Goal: Task Accomplishment & Management: Complete application form

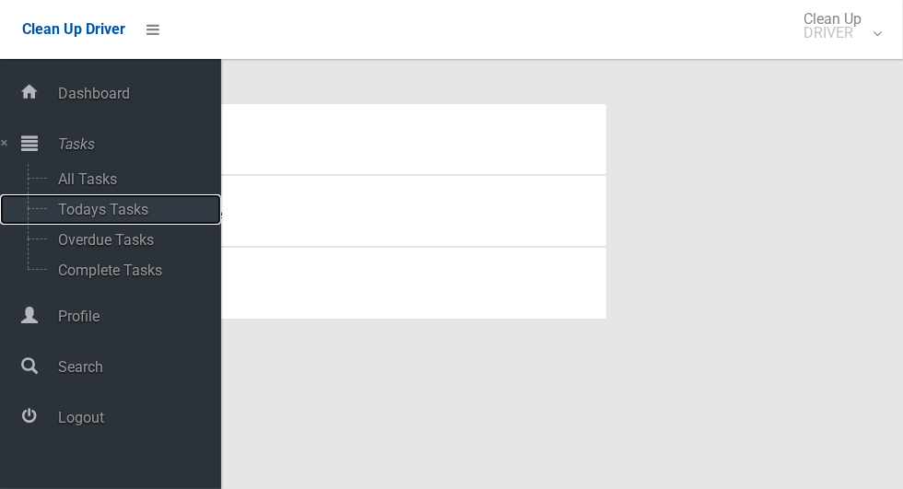
click at [68, 206] on span "Todays Tasks" at bounding box center [129, 210] width 153 height 18
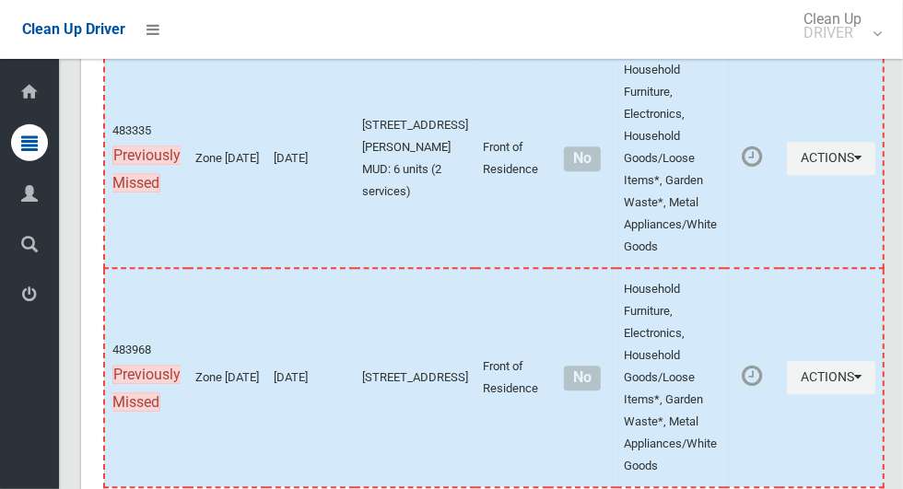
scroll to position [9789, 0]
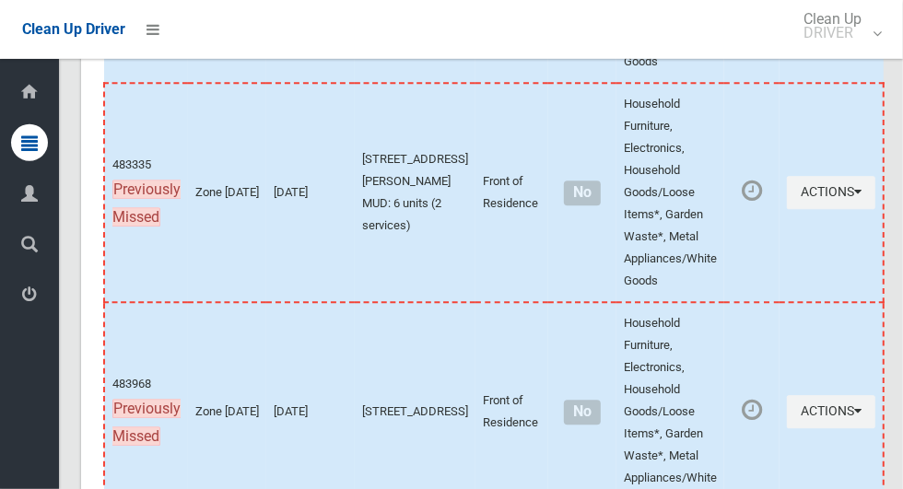
click at [23, 300] on icon at bounding box center [29, 294] width 17 height 37
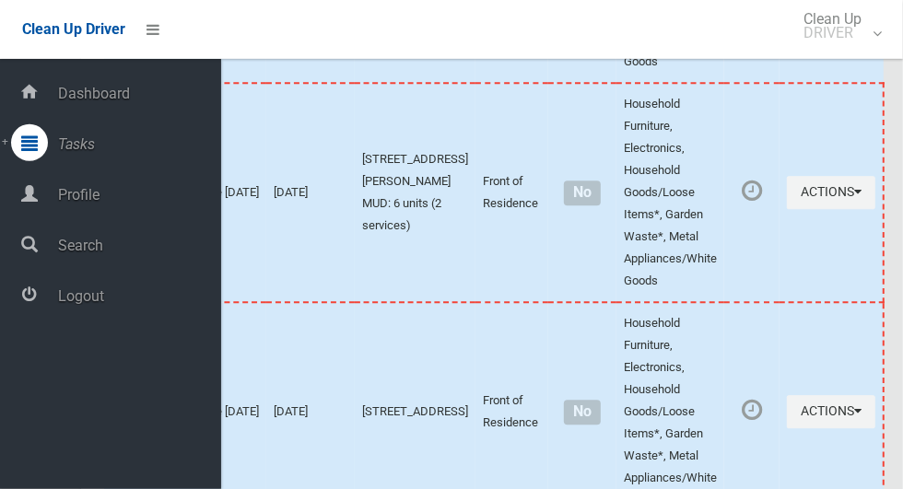
click at [62, 290] on span "Logout" at bounding box center [137, 296] width 169 height 18
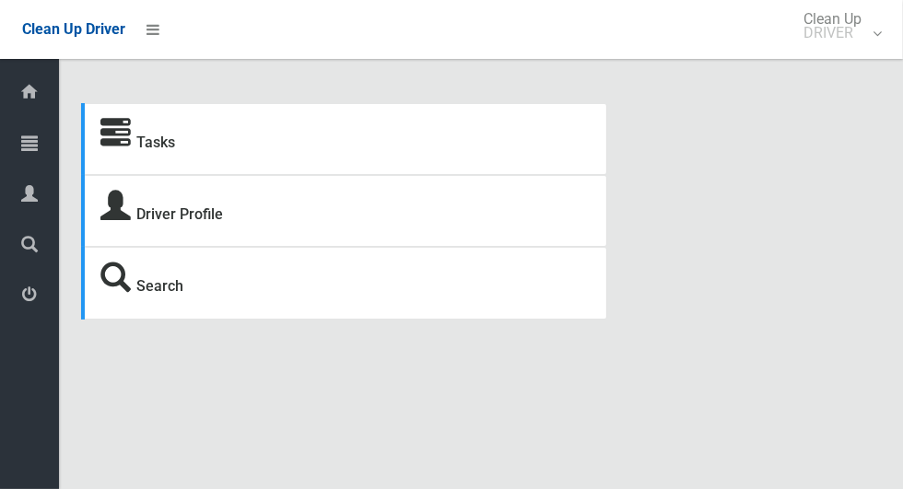
click at [22, 136] on icon at bounding box center [29, 142] width 17 height 37
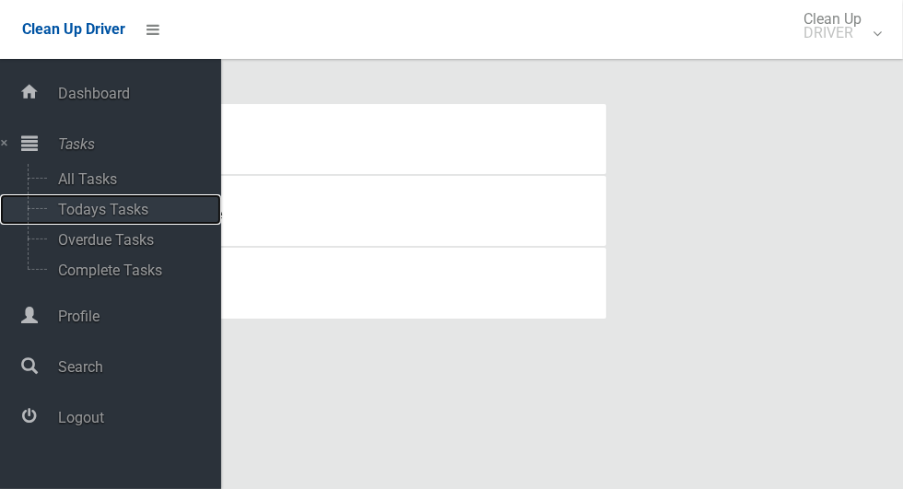
click at [74, 206] on span "Todays Tasks" at bounding box center [129, 210] width 153 height 18
click at [75, 210] on span "Todays Tasks" at bounding box center [129, 210] width 153 height 18
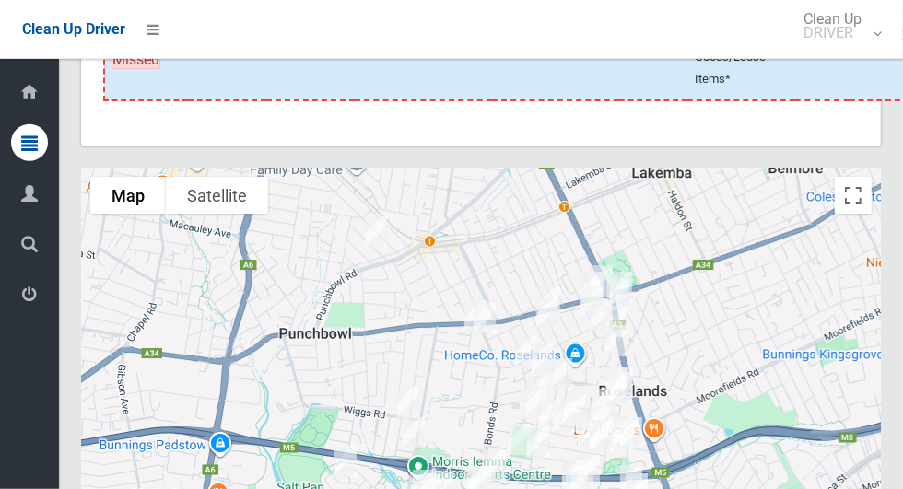
scroll to position [10674, 0]
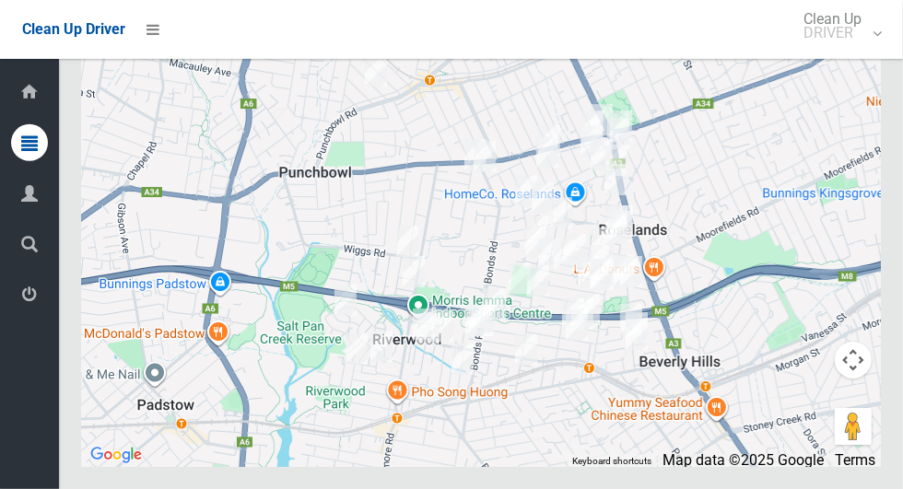
click at [23, 312] on icon at bounding box center [29, 294] width 17 height 37
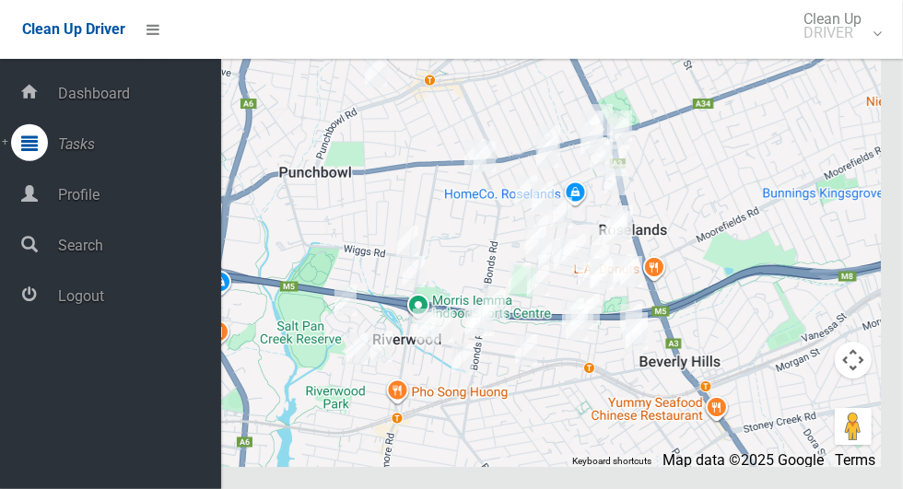
click at [58, 303] on span "Logout" at bounding box center [137, 296] width 169 height 18
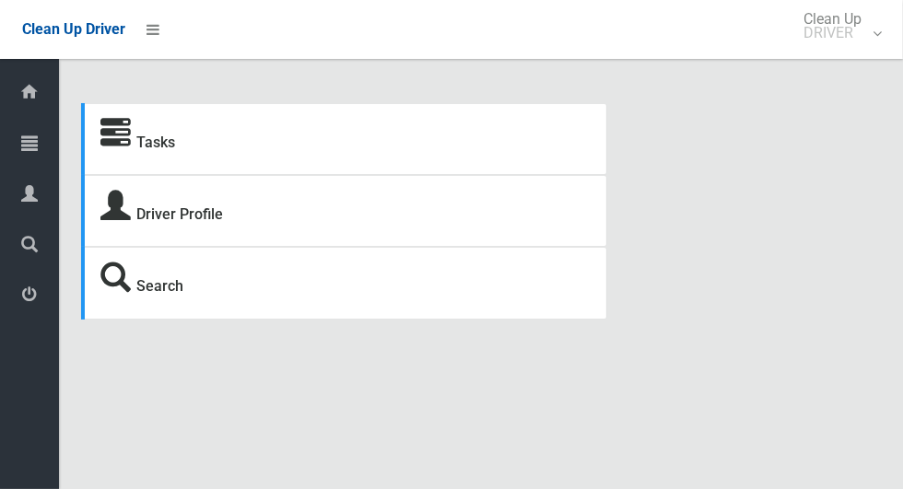
click at [22, 153] on icon at bounding box center [29, 142] width 17 height 37
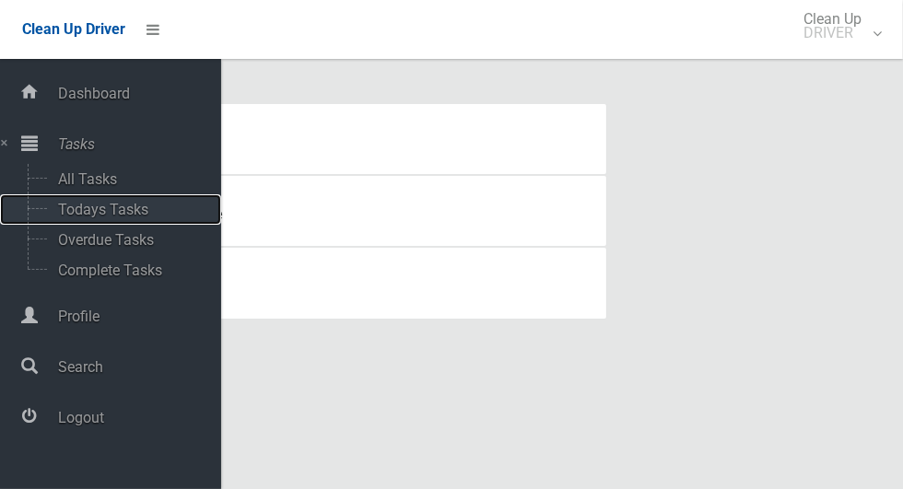
click at [64, 215] on span "Todays Tasks" at bounding box center [129, 210] width 153 height 18
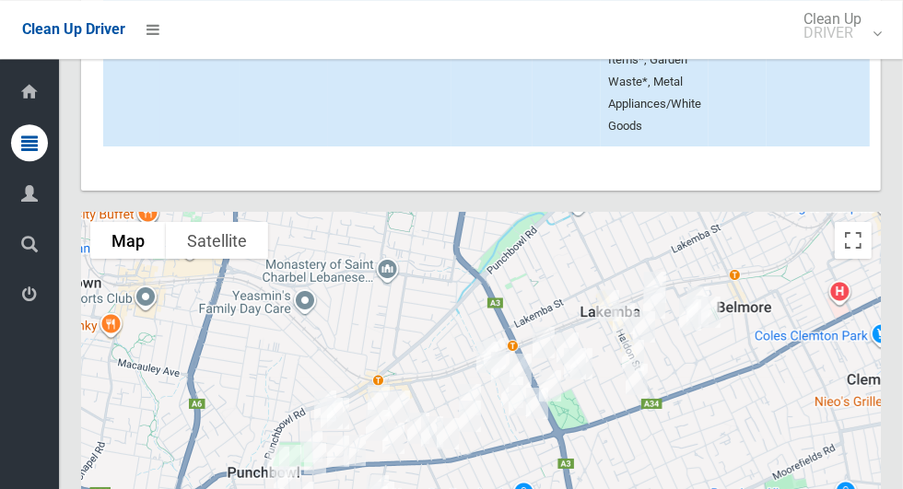
scroll to position [10940, 0]
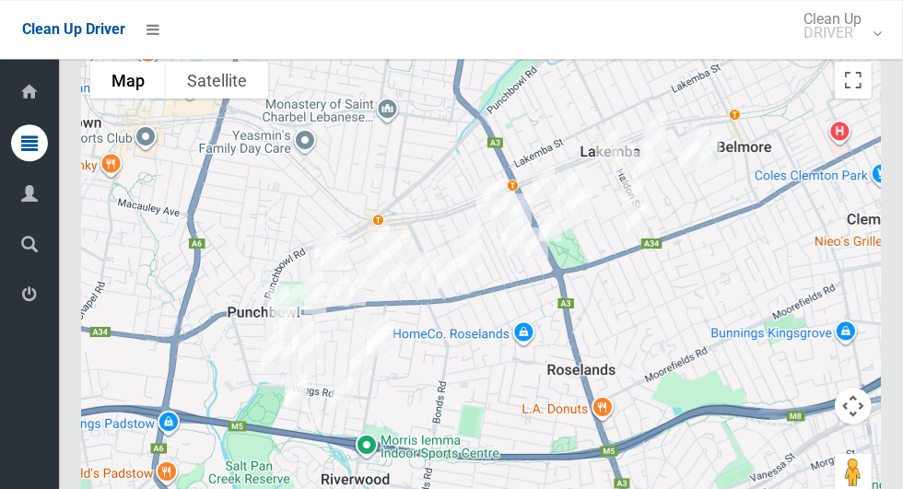
click at [36, 311] on icon at bounding box center [29, 294] width 17 height 37
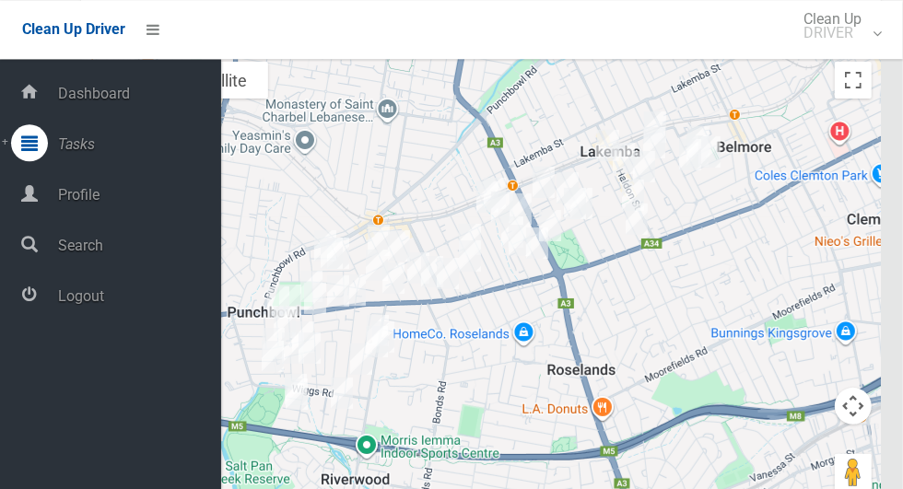
click at [149, 305] on span "Logout" at bounding box center [137, 296] width 169 height 18
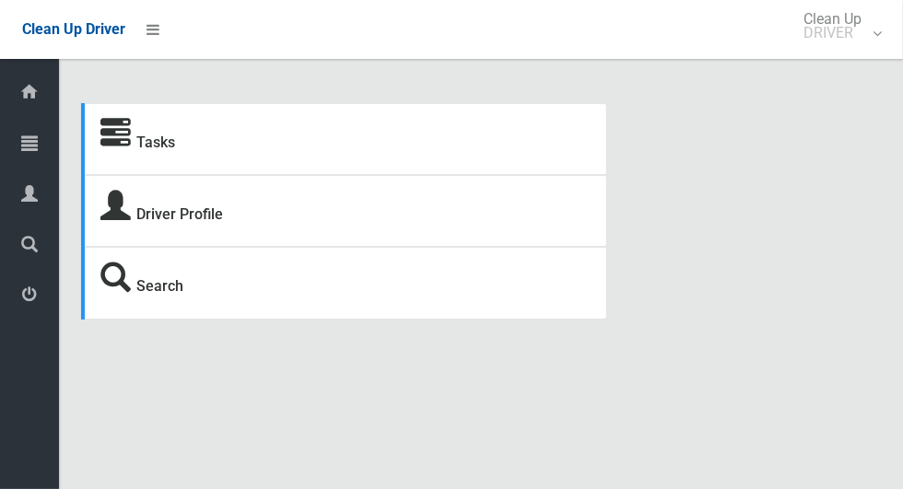
click at [24, 150] on icon at bounding box center [29, 142] width 17 height 37
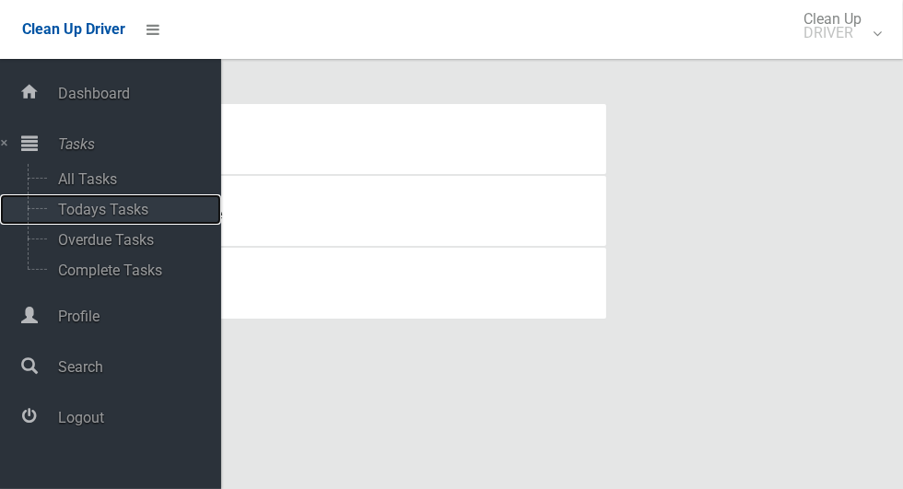
click at [137, 213] on span "Todays Tasks" at bounding box center [129, 210] width 153 height 18
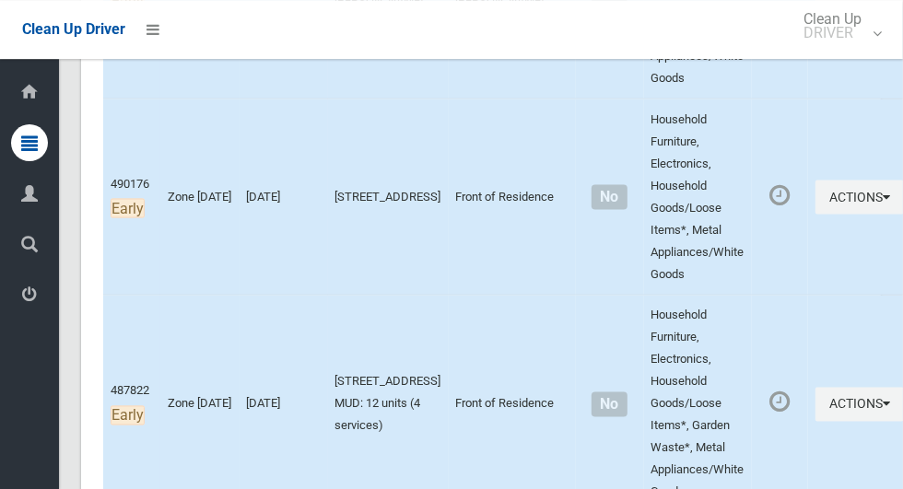
scroll to position [1523, 0]
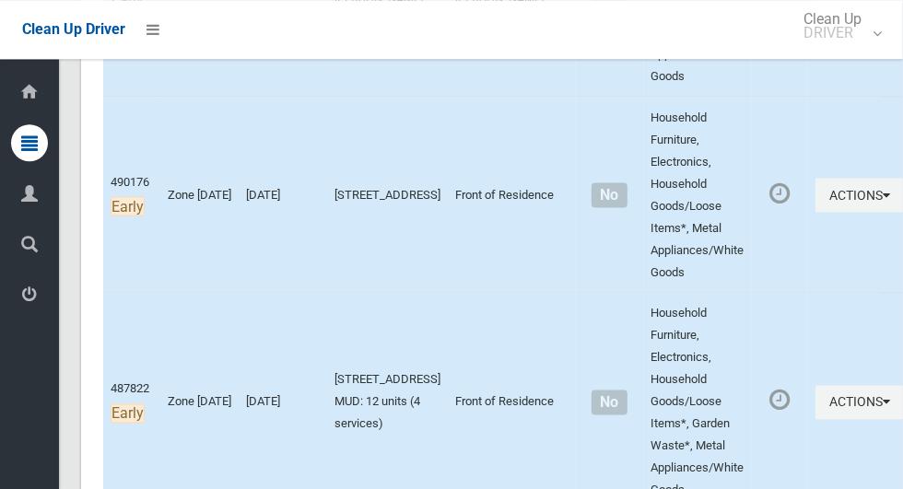
click at [26, 297] on icon at bounding box center [29, 294] width 17 height 37
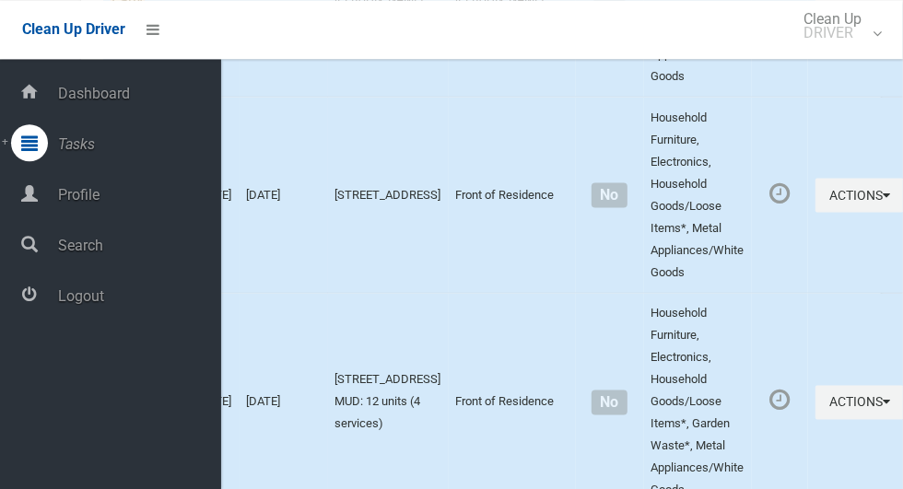
click at [127, 305] on span "Logout" at bounding box center [137, 296] width 169 height 18
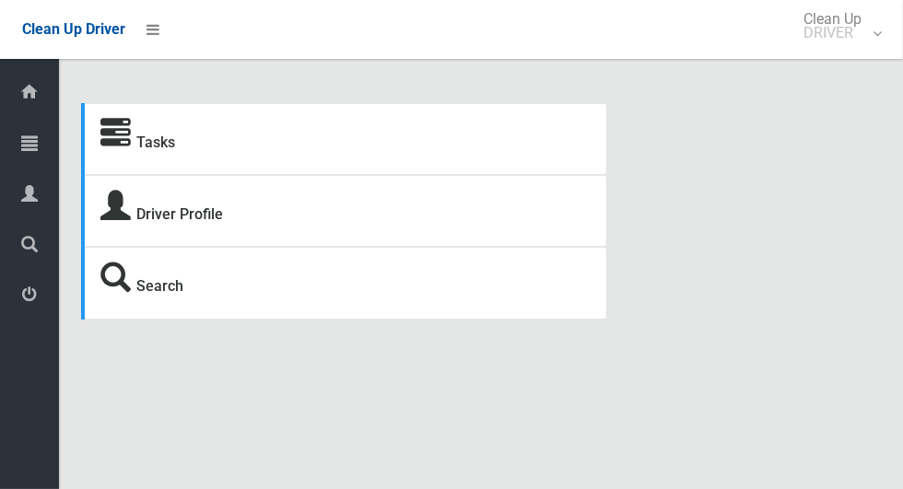
click at [38, 144] on icon at bounding box center [29, 142] width 17 height 37
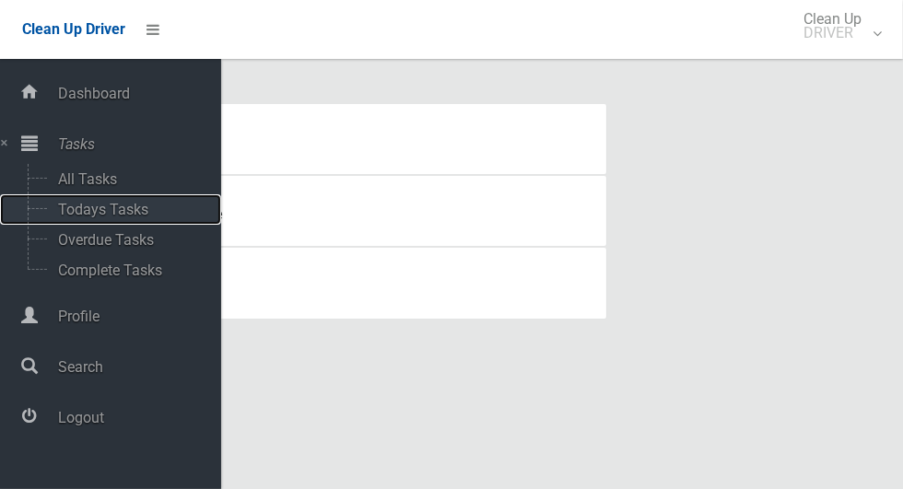
click at [143, 203] on span "Todays Tasks" at bounding box center [129, 210] width 153 height 18
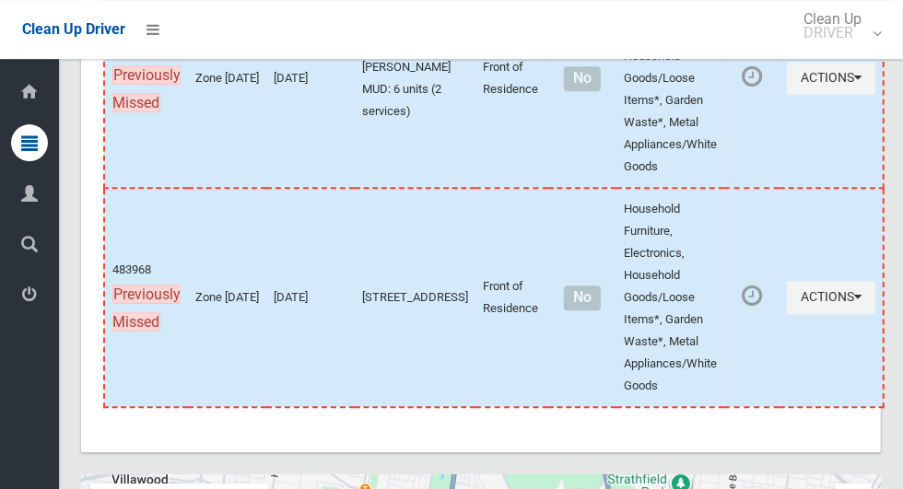
scroll to position [9897, 0]
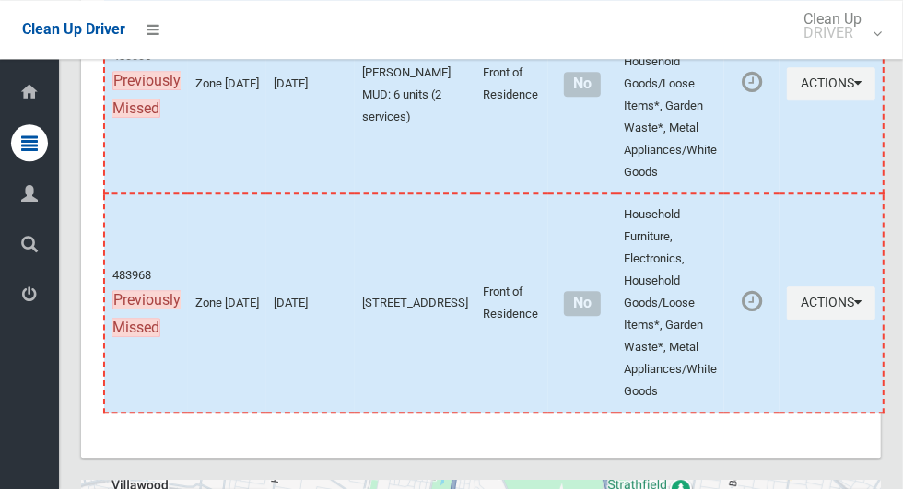
click at [38, 299] on icon at bounding box center [29, 294] width 17 height 37
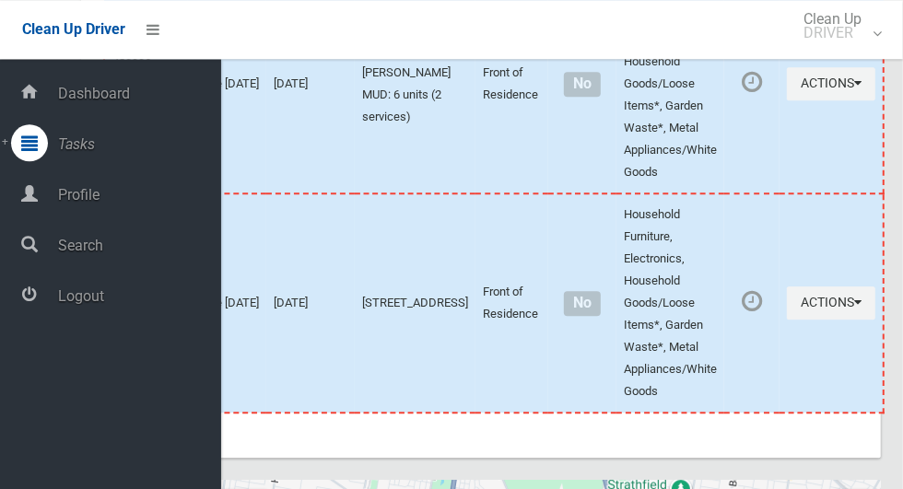
click at [165, 304] on span "Logout" at bounding box center [137, 296] width 169 height 18
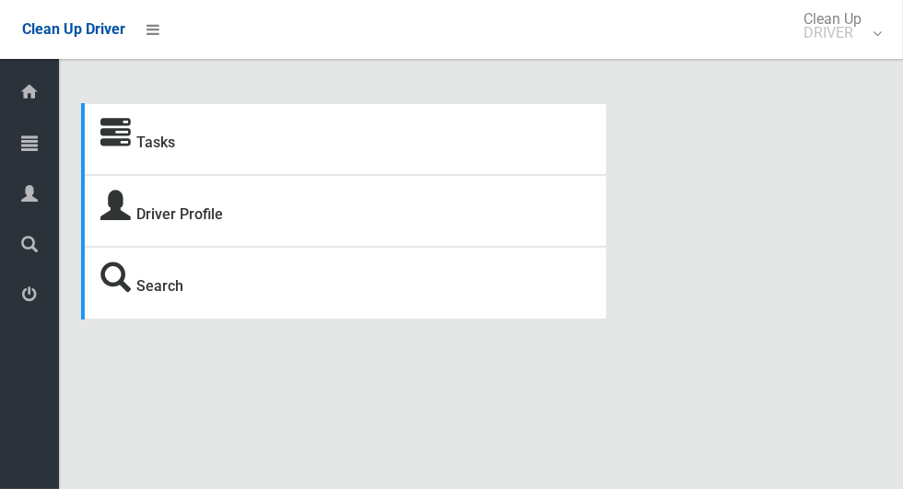
click at [38, 134] on div at bounding box center [29, 142] width 37 height 37
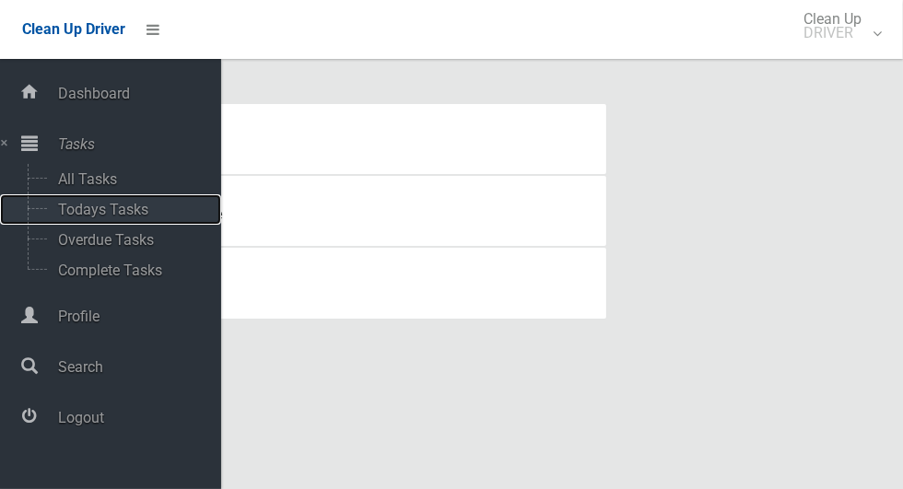
click at [104, 206] on span "Todays Tasks" at bounding box center [129, 210] width 153 height 18
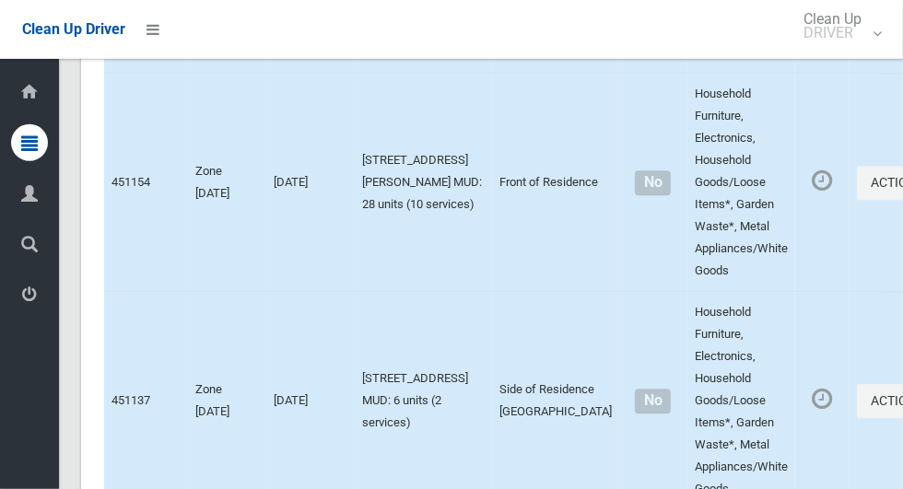
scroll to position [2409, 0]
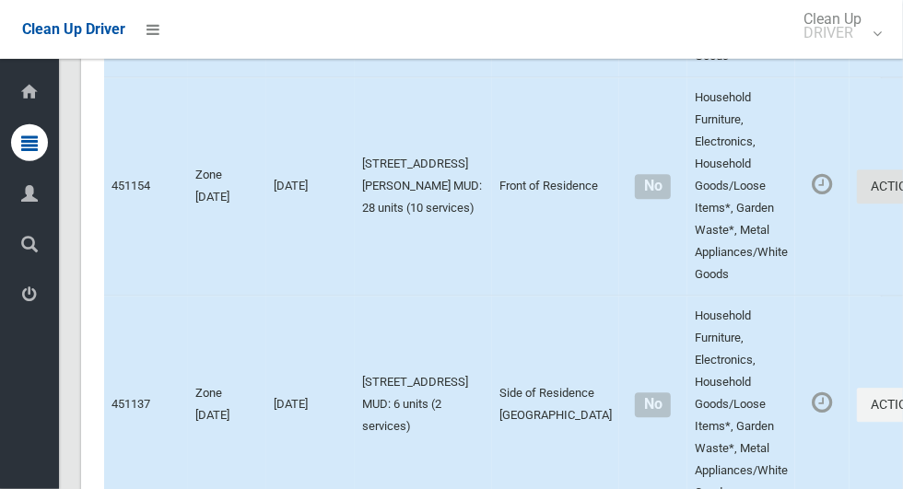
click at [857, 205] on button "Actions" at bounding box center [901, 187] width 88 height 34
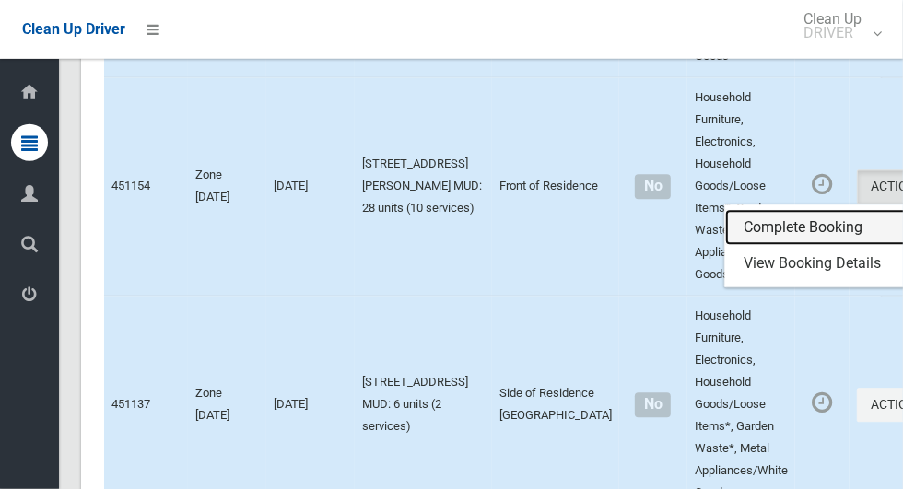
click at [767, 247] on link "Complete Booking" at bounding box center [834, 228] width 219 height 37
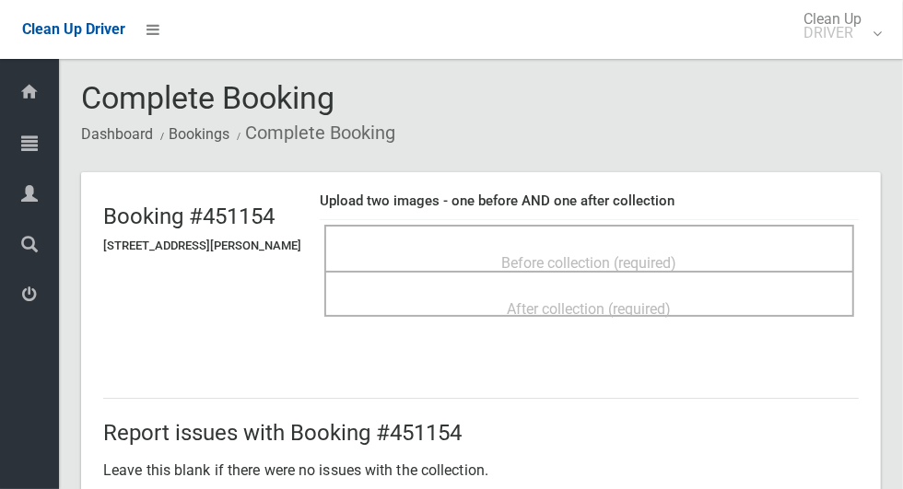
click at [677, 254] on span "Before collection (required)" at bounding box center [589, 263] width 175 height 18
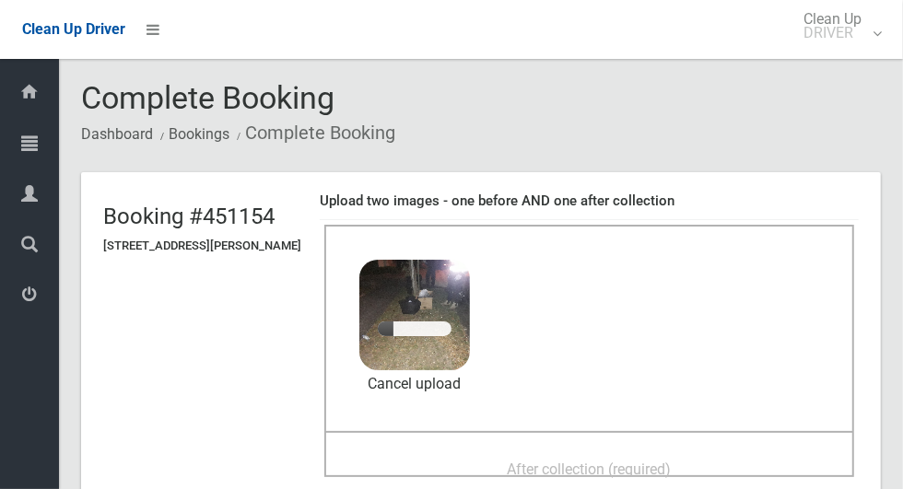
click at [672, 461] on span "After collection (required)" at bounding box center [590, 470] width 164 height 18
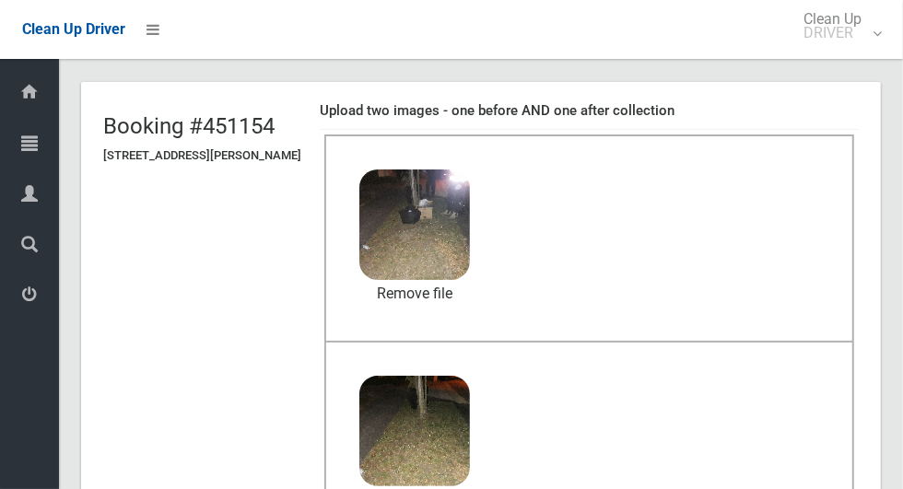
scroll to position [952, 0]
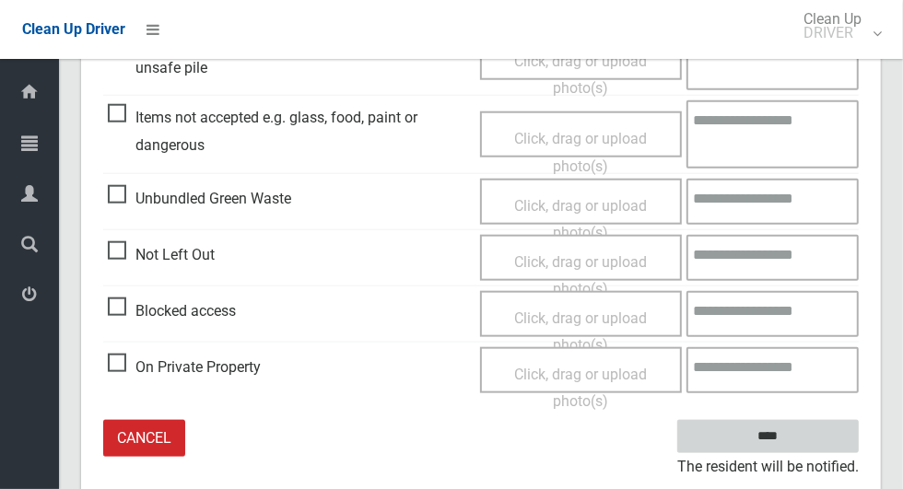
click at [800, 445] on input "****" at bounding box center [767, 437] width 181 height 34
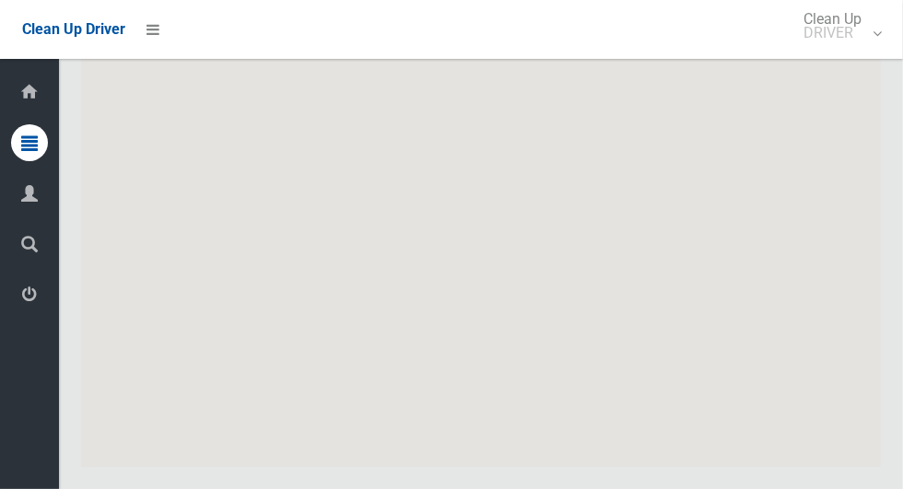
scroll to position [10674, 0]
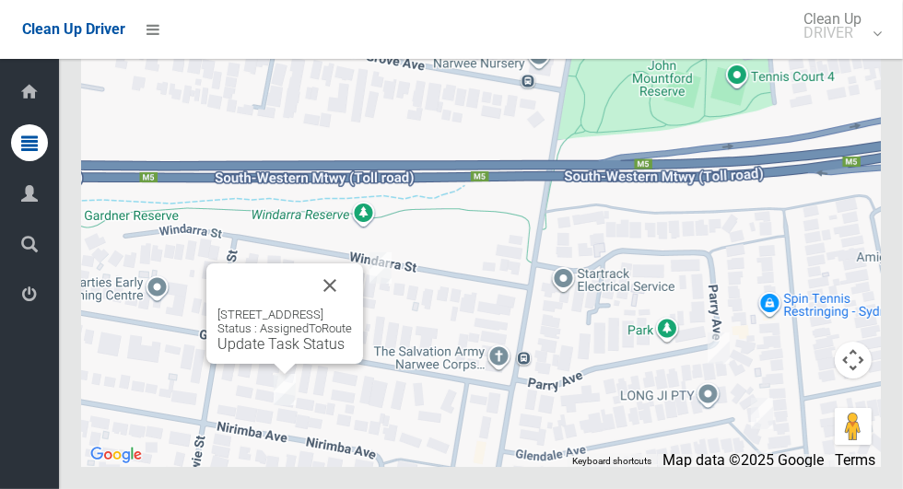
click at [352, 308] on button "Close" at bounding box center [330, 285] width 44 height 44
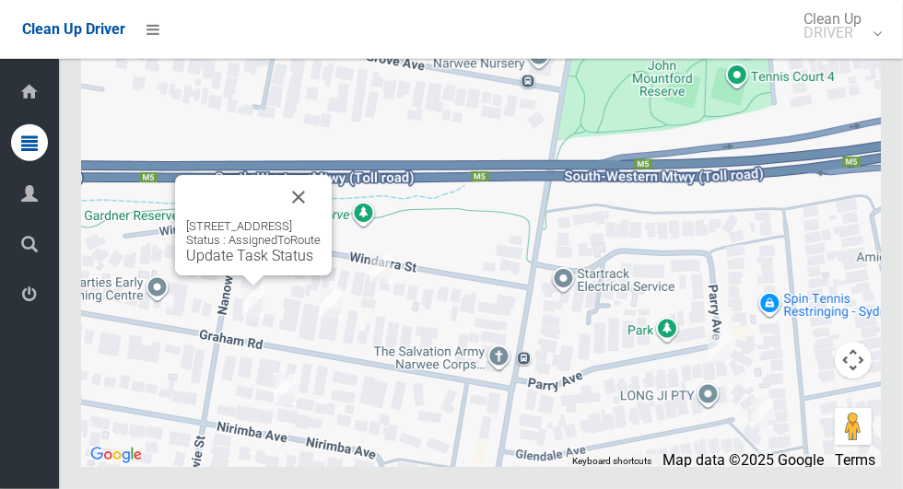
click at [321, 219] on button "Close" at bounding box center [298, 197] width 44 height 44
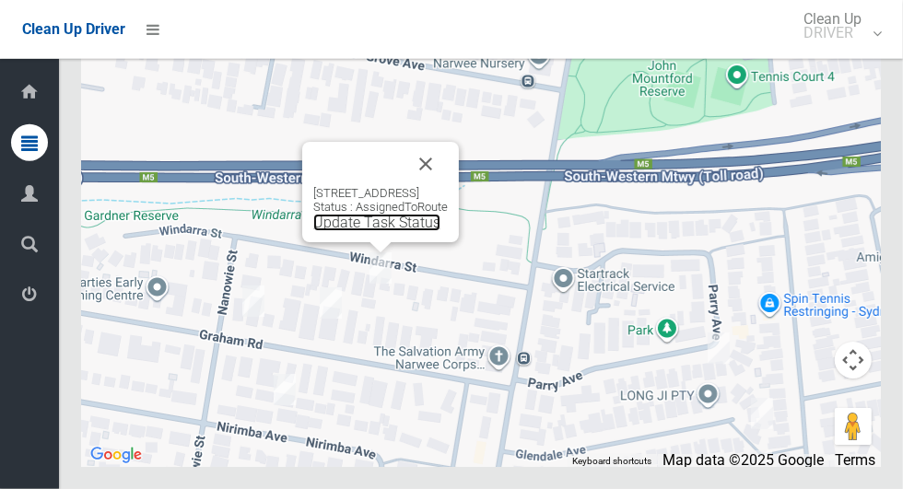
click at [386, 231] on link "Update Task Status" at bounding box center [376, 223] width 127 height 18
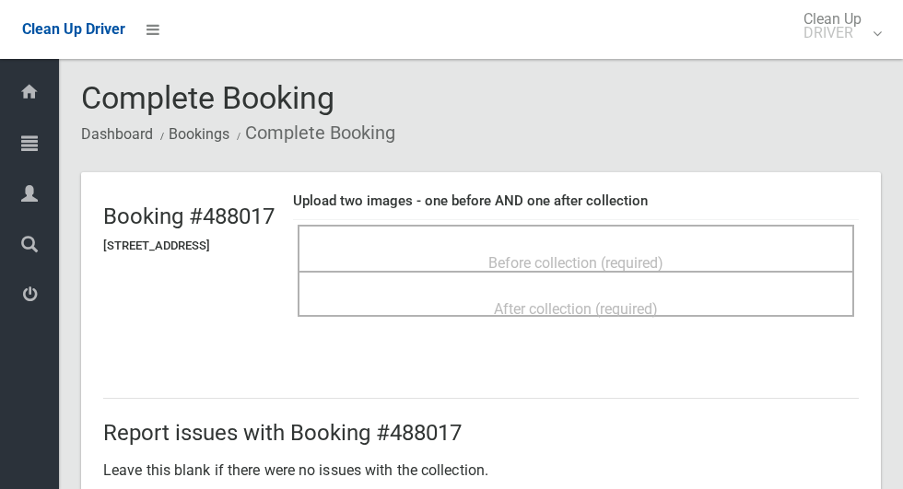
click at [592, 245] on div "Before collection (required)" at bounding box center [576, 262] width 516 height 34
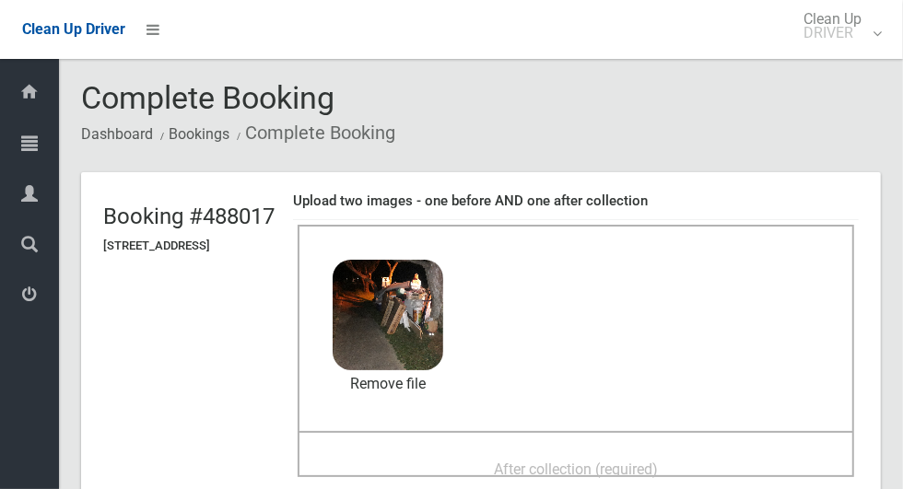
click at [658, 435] on div "After collection (required)" at bounding box center [576, 454] width 556 height 46
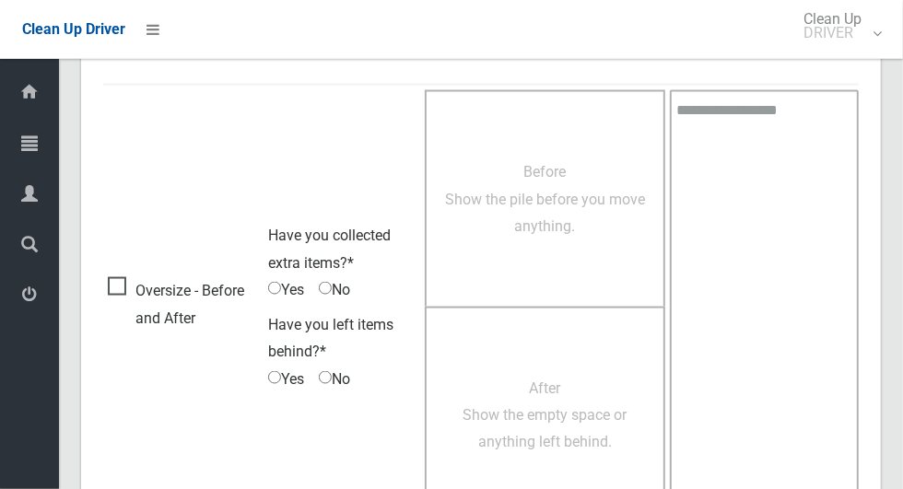
scroll to position [1507, 0]
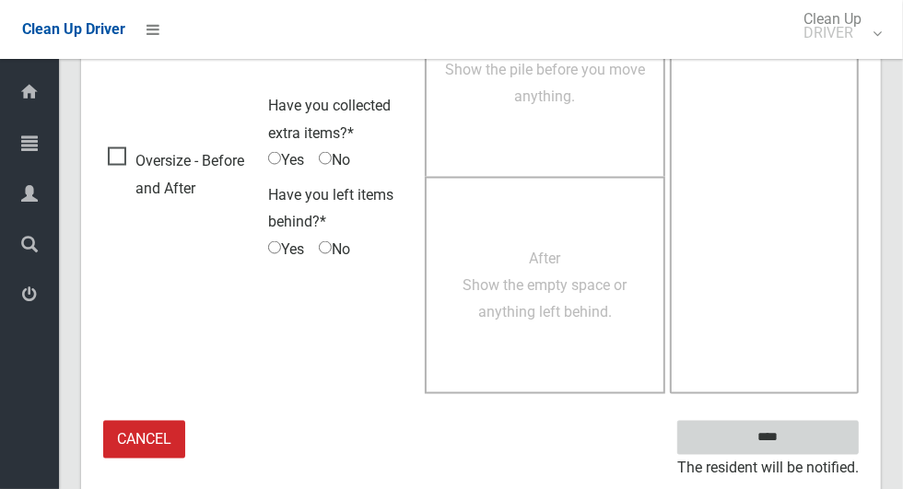
click at [806, 436] on input "****" at bounding box center [767, 438] width 181 height 34
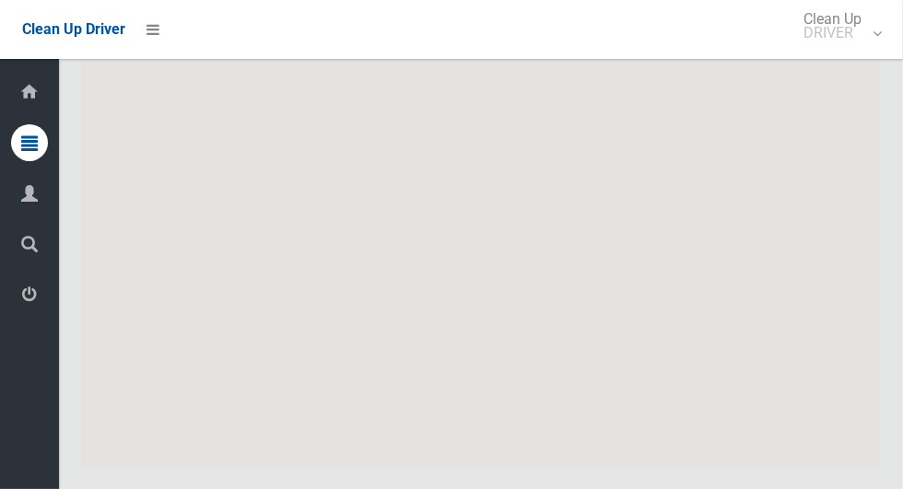
scroll to position [10674, 0]
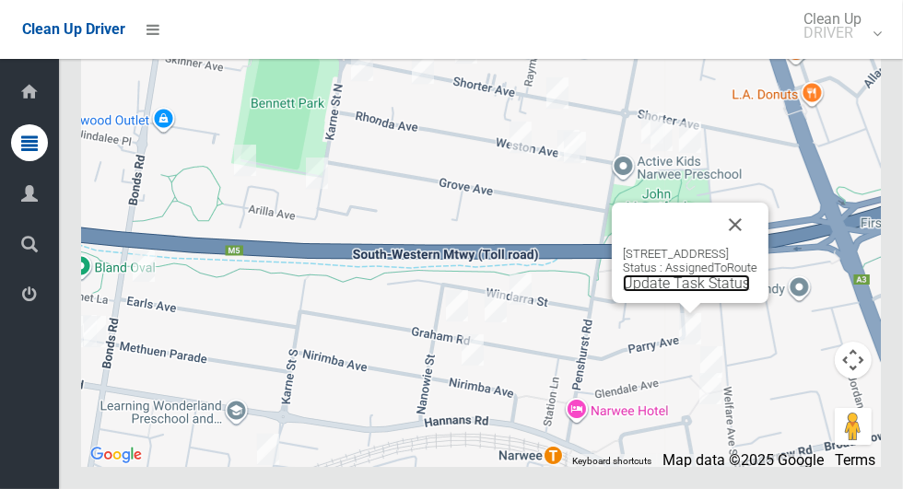
click at [692, 292] on link "Update Task Status" at bounding box center [686, 284] width 127 height 18
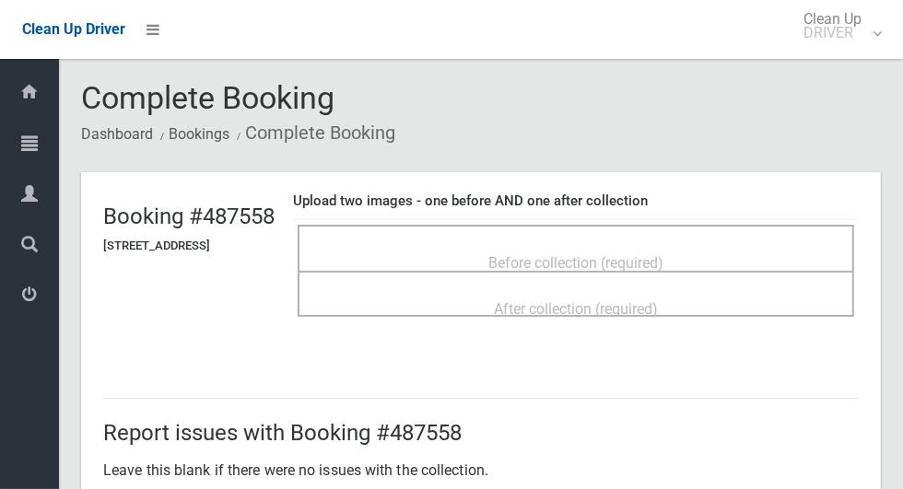
click at [707, 245] on div "Before collection (required)" at bounding box center [576, 262] width 516 height 34
click at [648, 254] on span "Before collection (required)" at bounding box center [575, 263] width 175 height 18
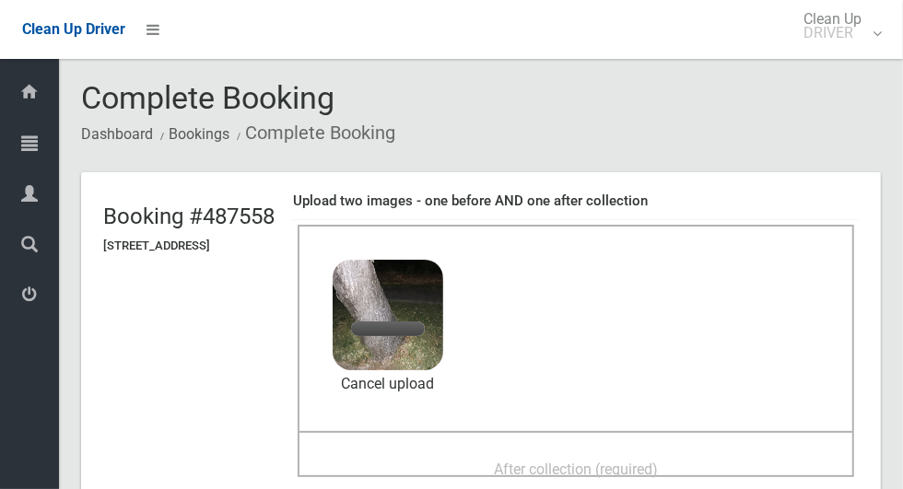
click at [704, 456] on div "After collection (required)" at bounding box center [576, 468] width 516 height 34
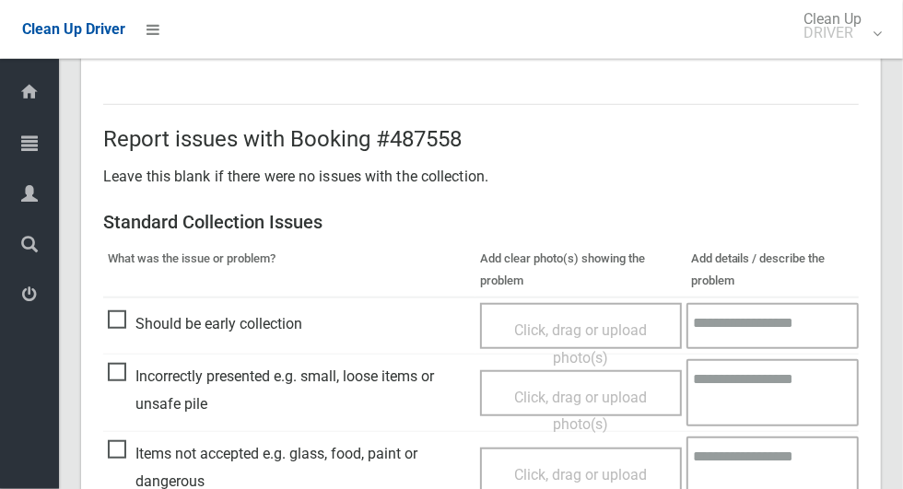
scroll to position [1507, 0]
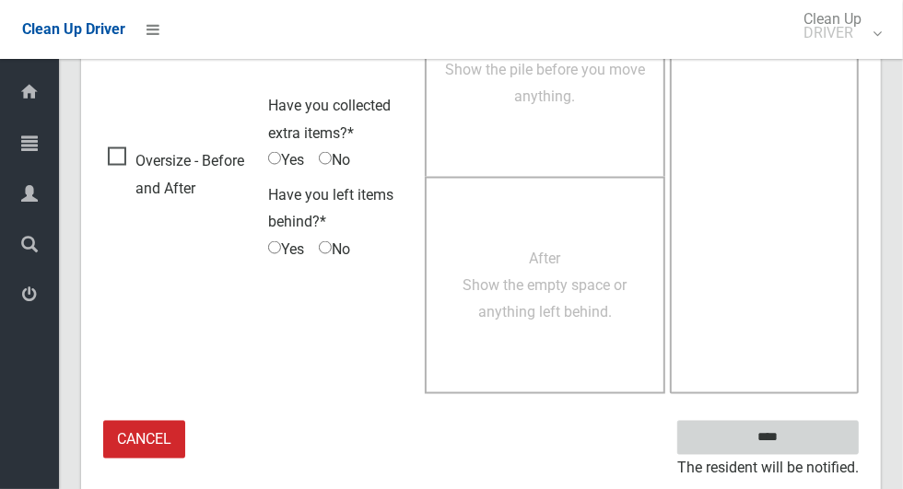
click at [815, 433] on input "****" at bounding box center [767, 438] width 181 height 34
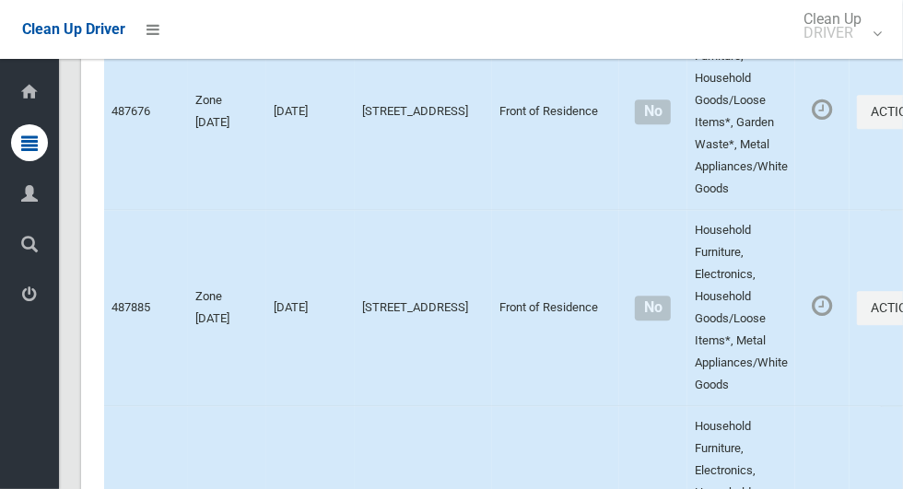
scroll to position [10674, 0]
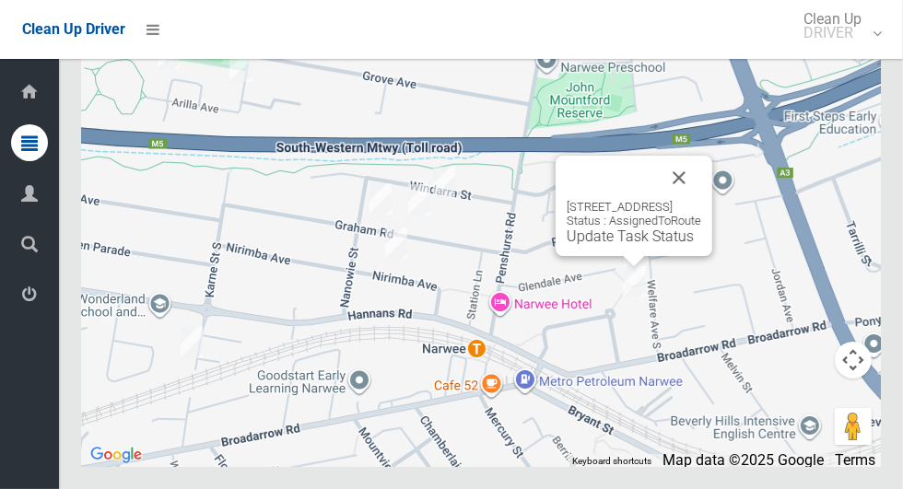
click at [701, 200] on button "Close" at bounding box center [679, 178] width 44 height 44
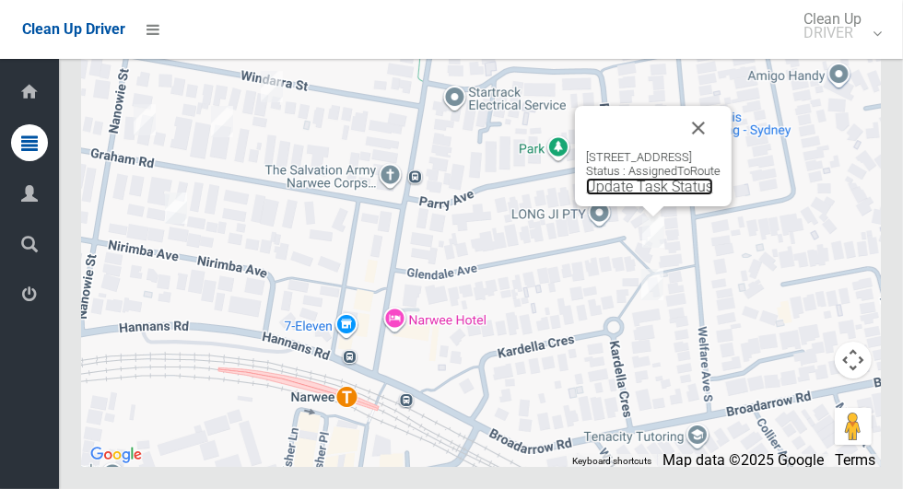
click at [631, 195] on link "Update Task Status" at bounding box center [649, 187] width 127 height 18
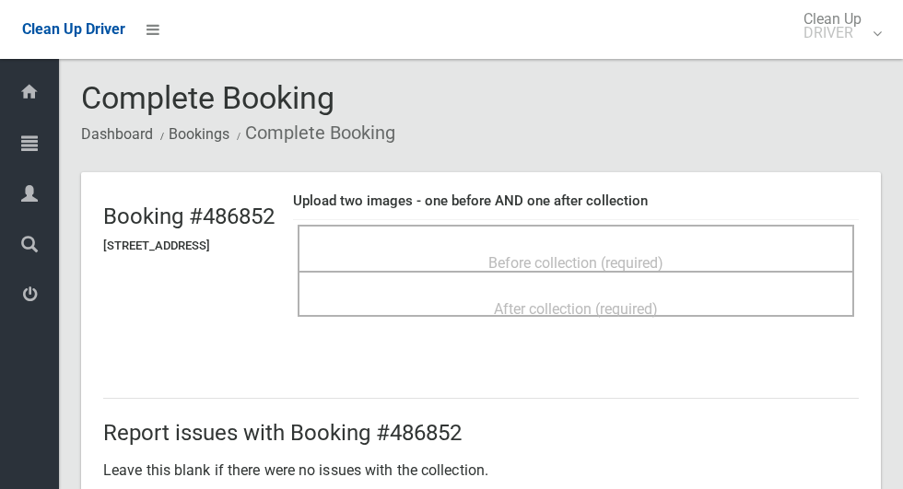
click at [658, 254] on span "Before collection (required)" at bounding box center [575, 263] width 175 height 18
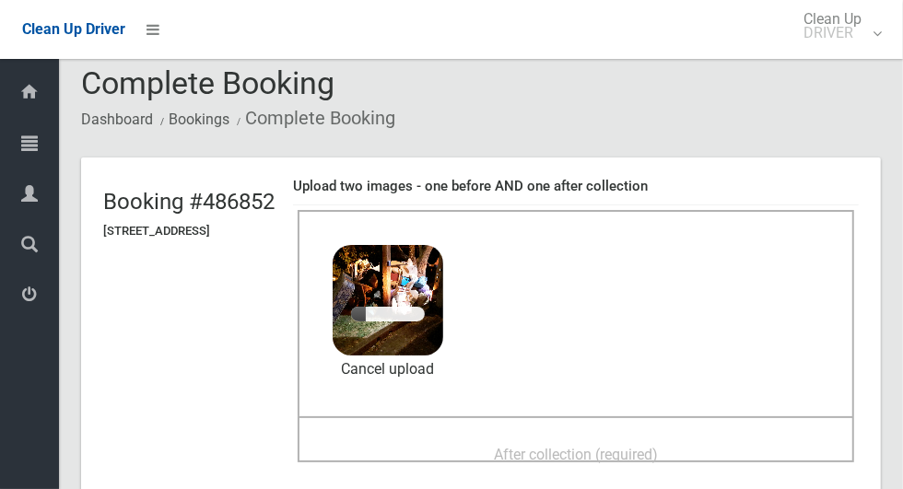
scroll to position [10, 0]
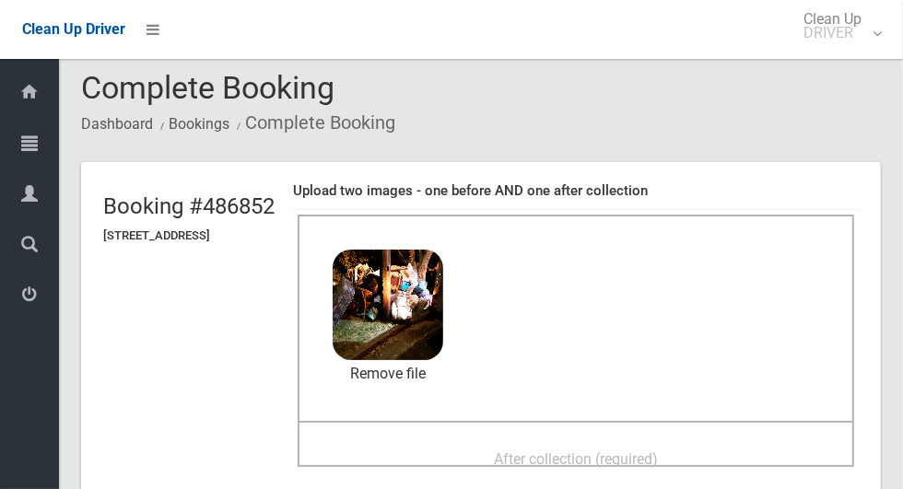
click at [658, 450] on span "After collection (required)" at bounding box center [576, 459] width 164 height 18
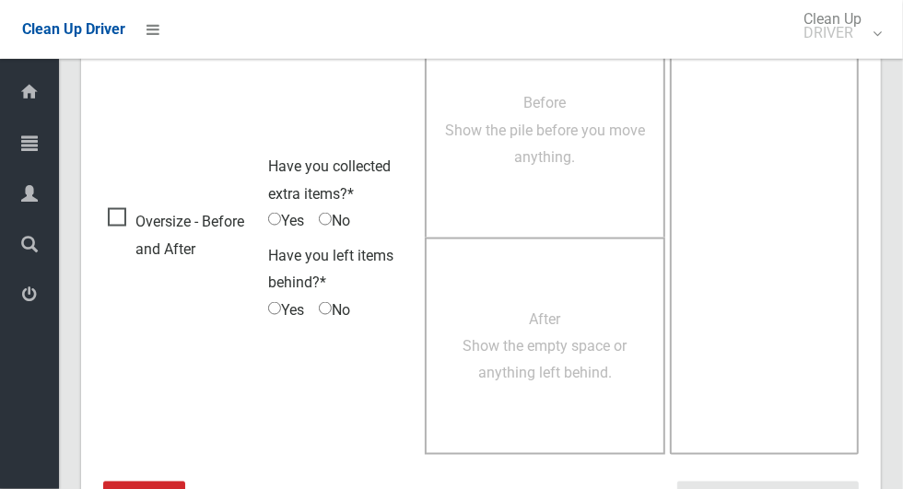
scroll to position [1507, 0]
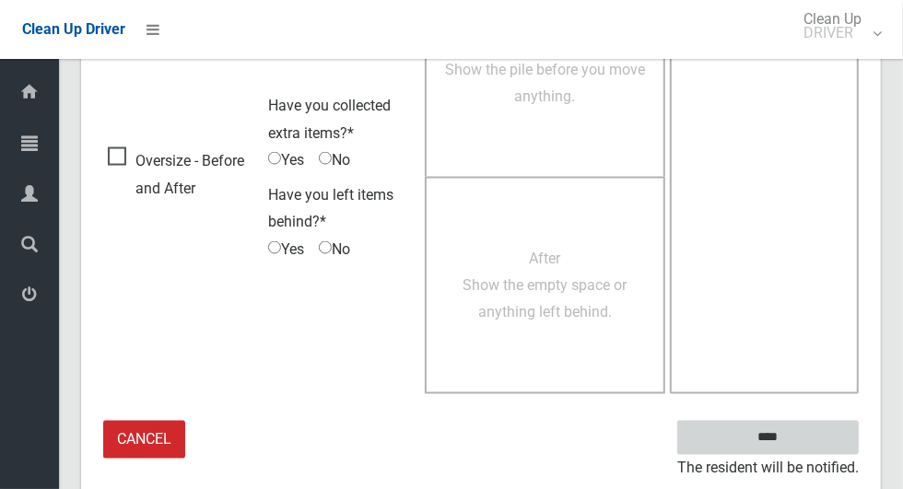
click at [812, 427] on input "****" at bounding box center [767, 438] width 181 height 34
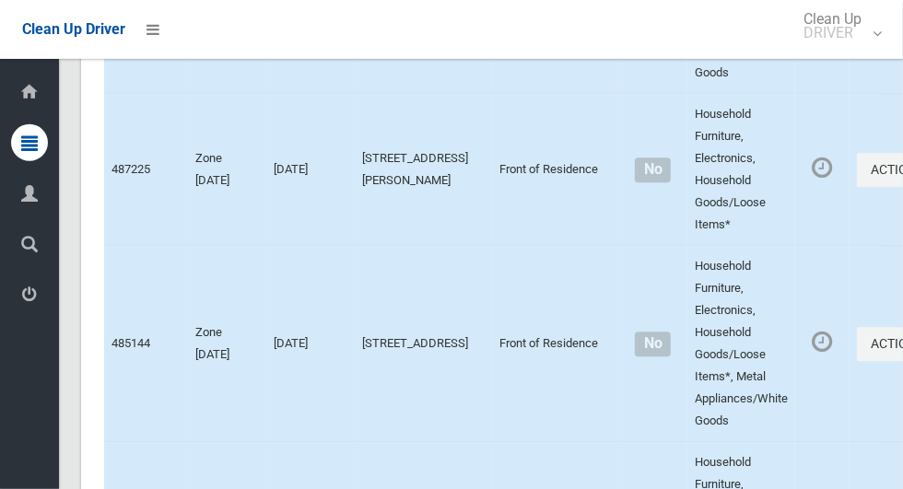
scroll to position [10674, 0]
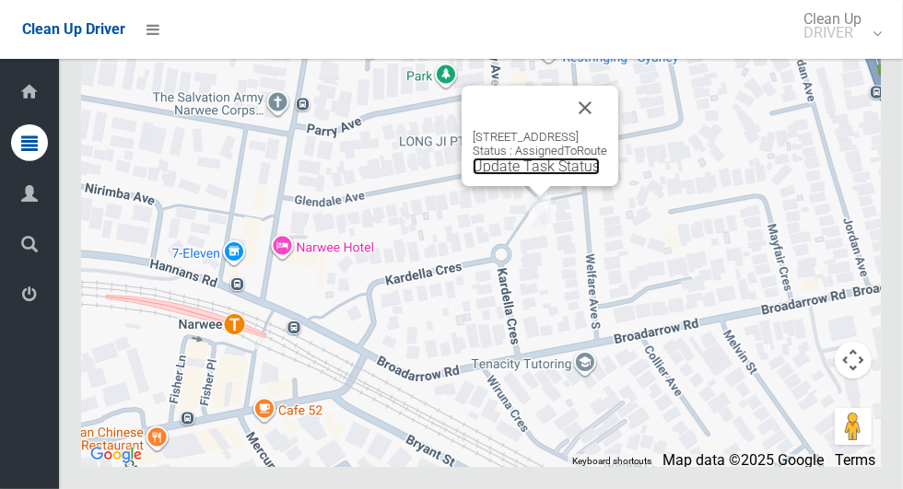
click at [529, 175] on link "Update Task Status" at bounding box center [536, 167] width 127 height 18
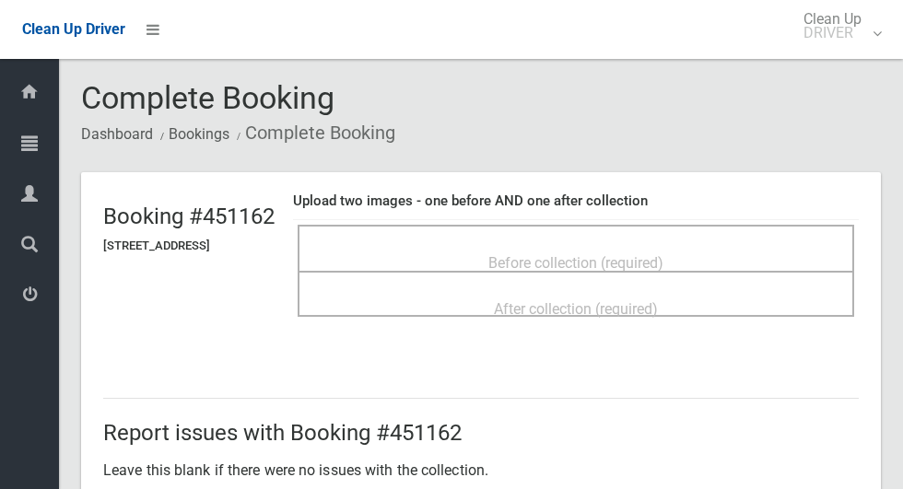
click at [643, 254] on span "Before collection (required)" at bounding box center [575, 263] width 175 height 18
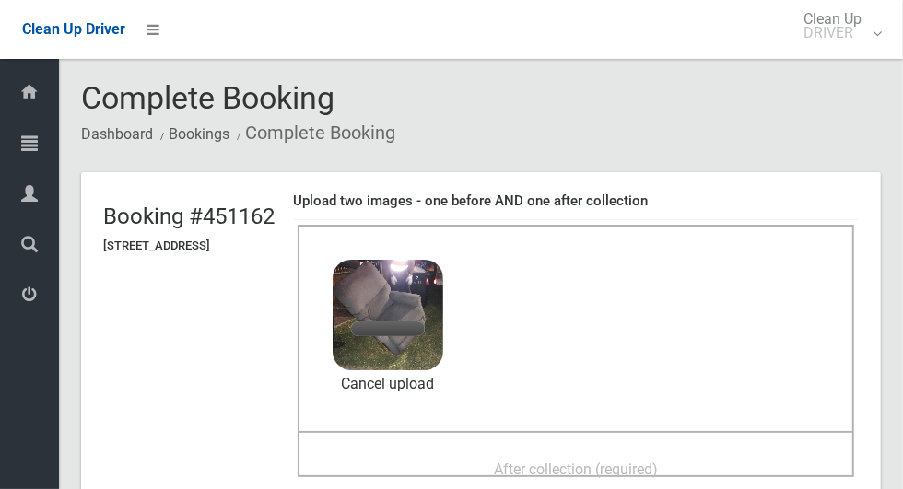
click at [658, 461] on span "After collection (required)" at bounding box center [576, 470] width 164 height 18
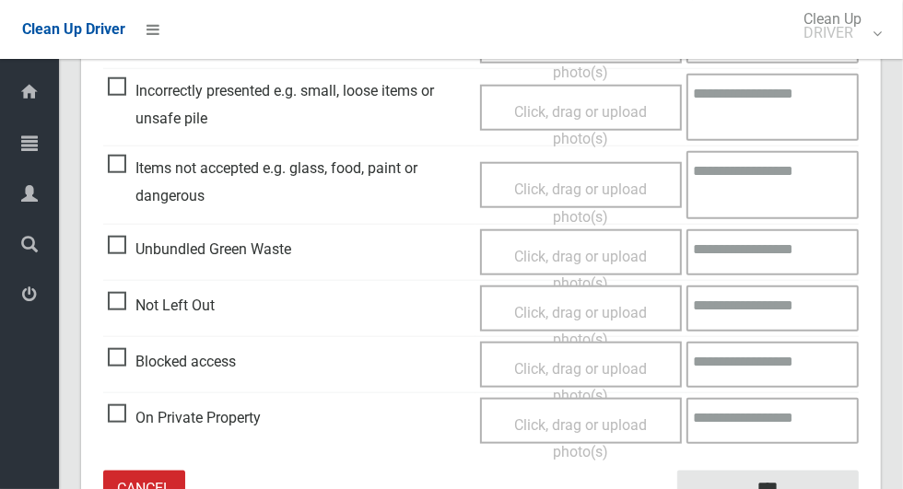
scroll to position [952, 0]
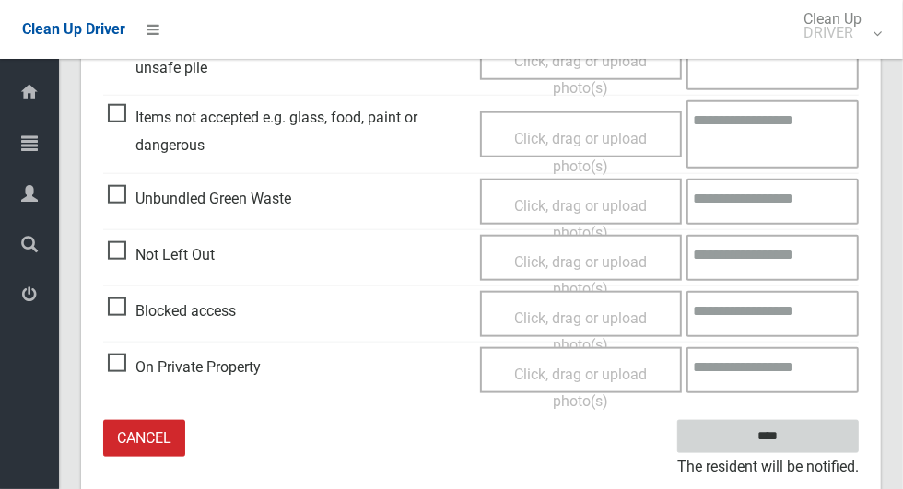
click at [818, 425] on input "****" at bounding box center [767, 437] width 181 height 34
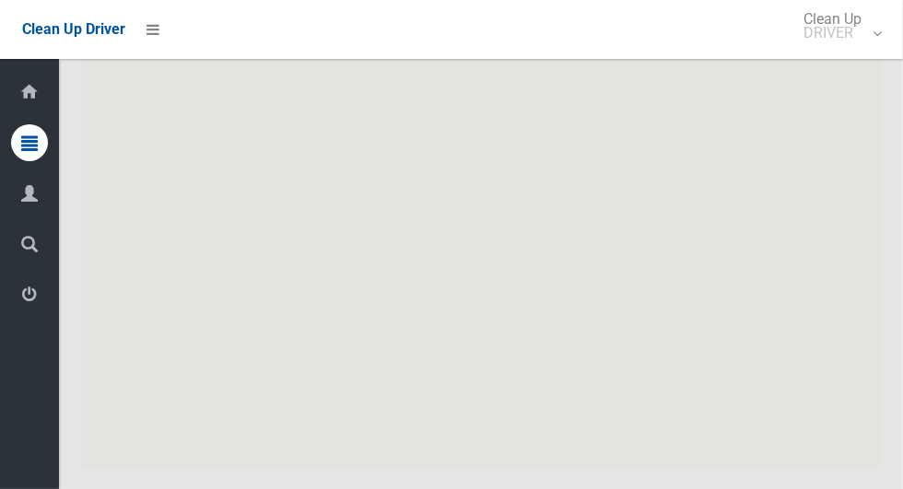
scroll to position [10674, 0]
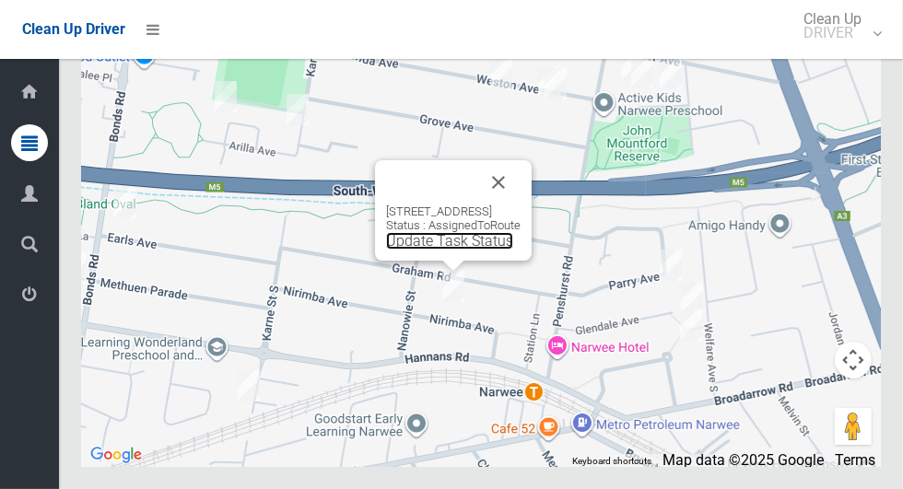
click at [432, 250] on link "Update Task Status" at bounding box center [449, 241] width 127 height 18
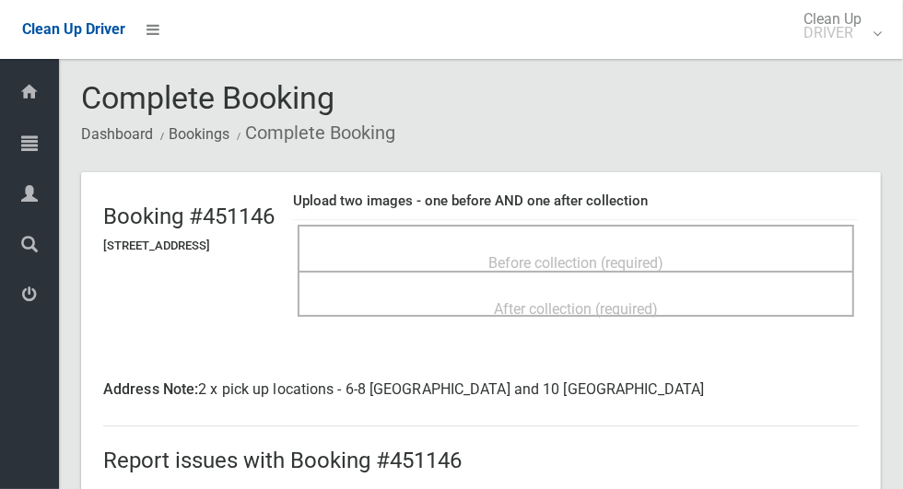
click at [660, 258] on span "Before collection (required)" at bounding box center [575, 263] width 175 height 18
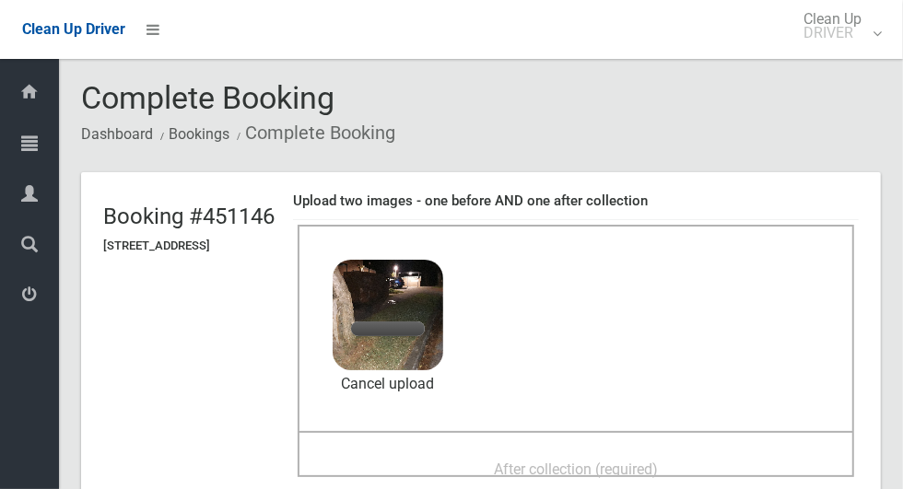
click at [658, 461] on span "After collection (required)" at bounding box center [576, 470] width 164 height 18
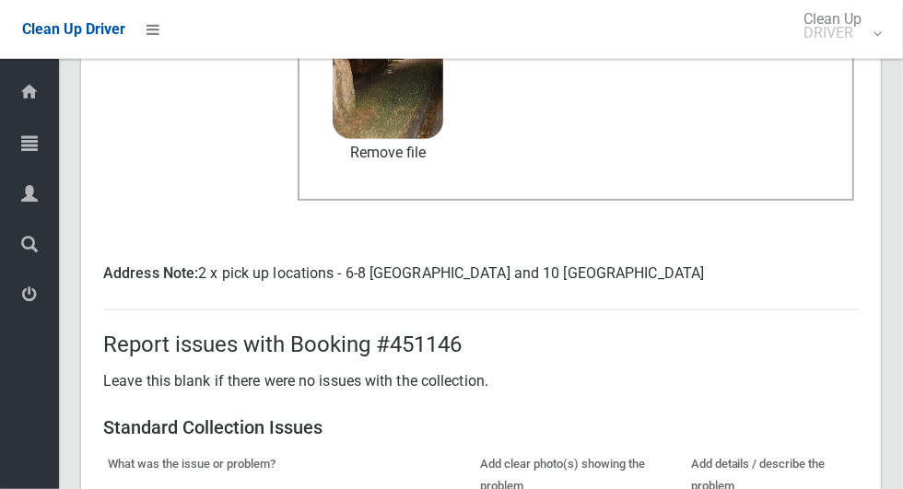
scroll to position [978, 0]
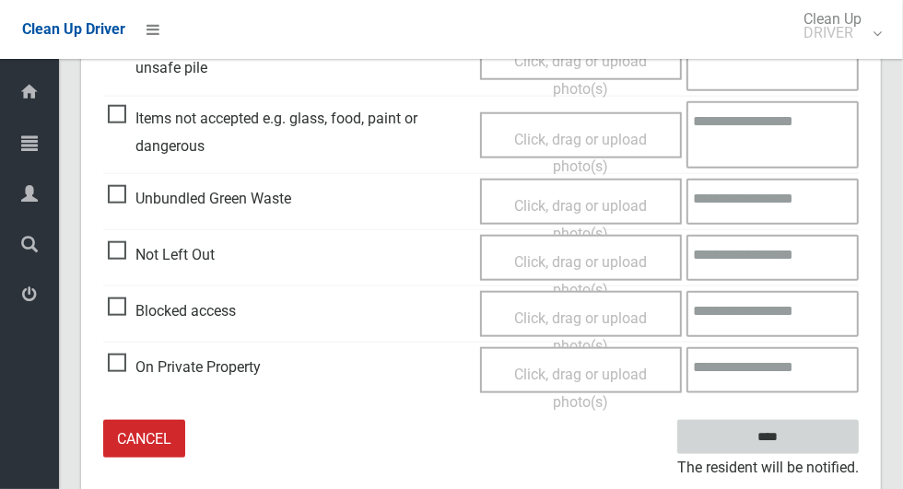
click at [800, 439] on input "****" at bounding box center [767, 437] width 181 height 34
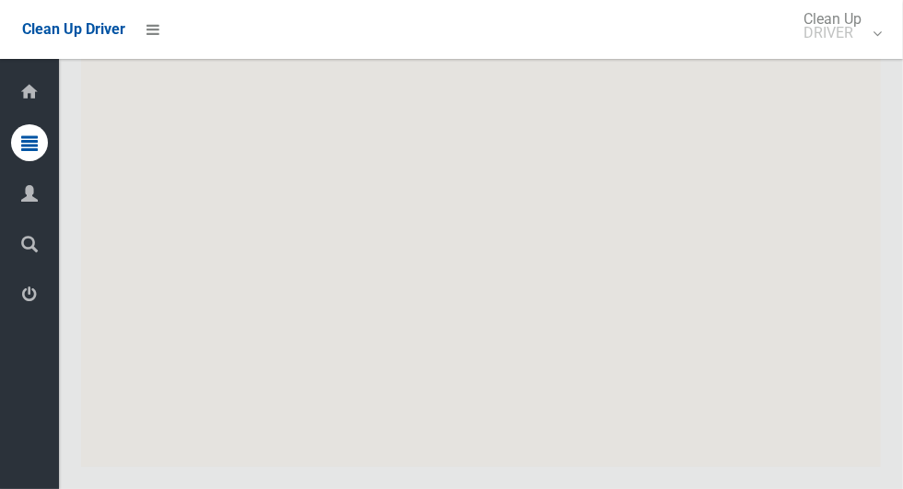
scroll to position [10674, 0]
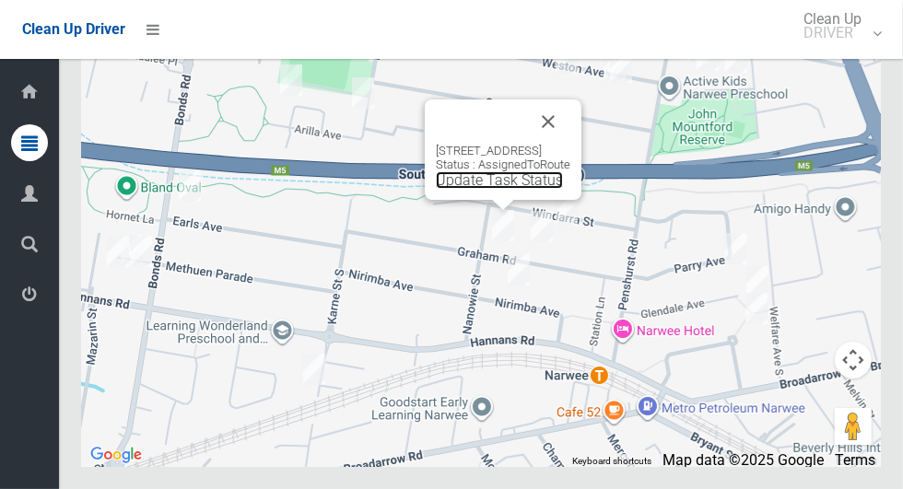
click at [493, 189] on link "Update Task Status" at bounding box center [499, 180] width 127 height 18
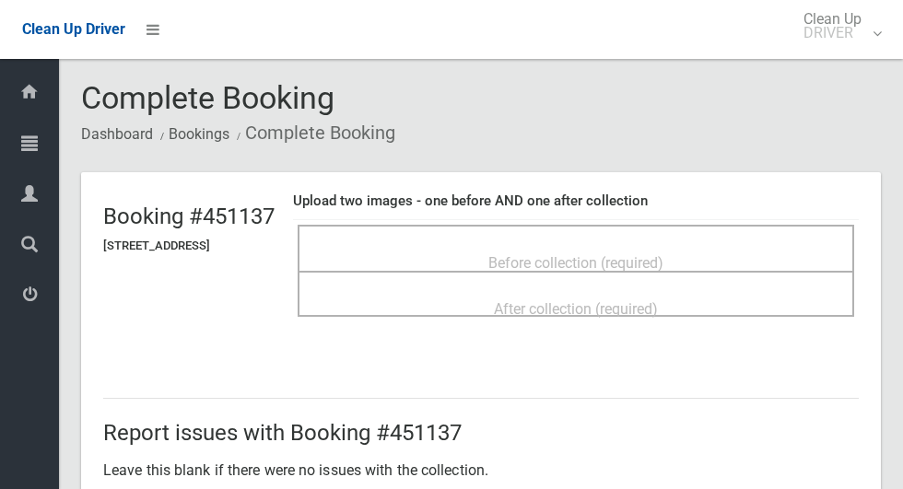
click at [637, 254] on span "Before collection (required)" at bounding box center [575, 263] width 175 height 18
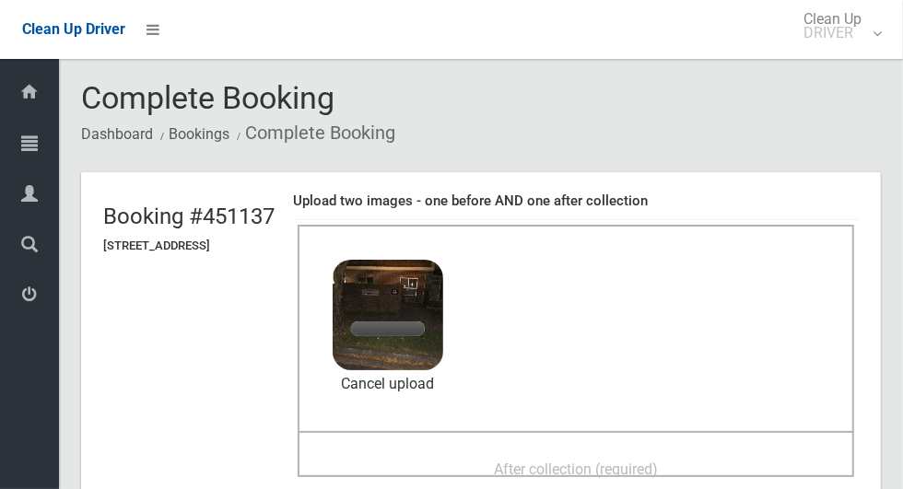
click at [566, 465] on span "After collection (required)" at bounding box center [576, 470] width 164 height 18
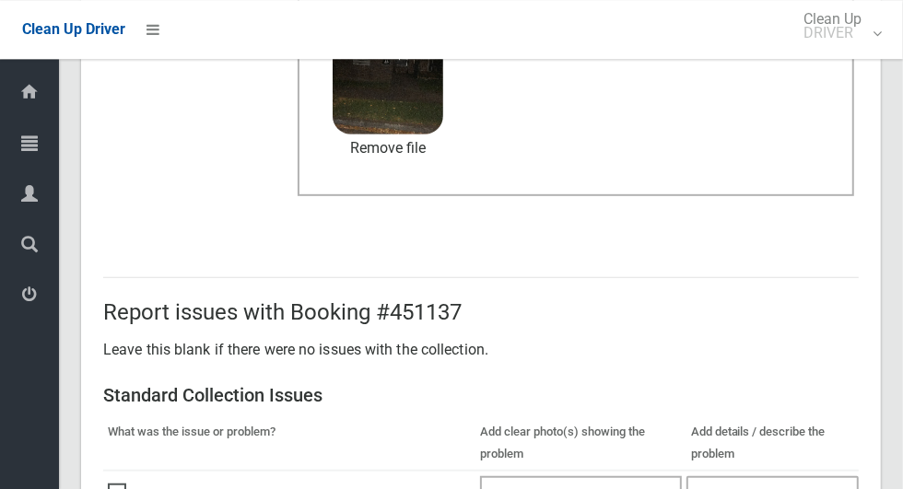
scroll to position [952, 0]
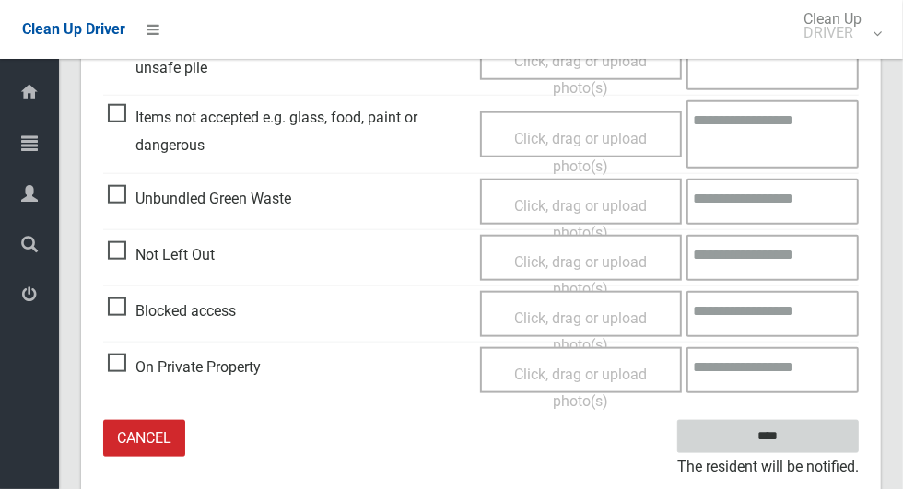
click at [778, 430] on input "****" at bounding box center [767, 437] width 181 height 34
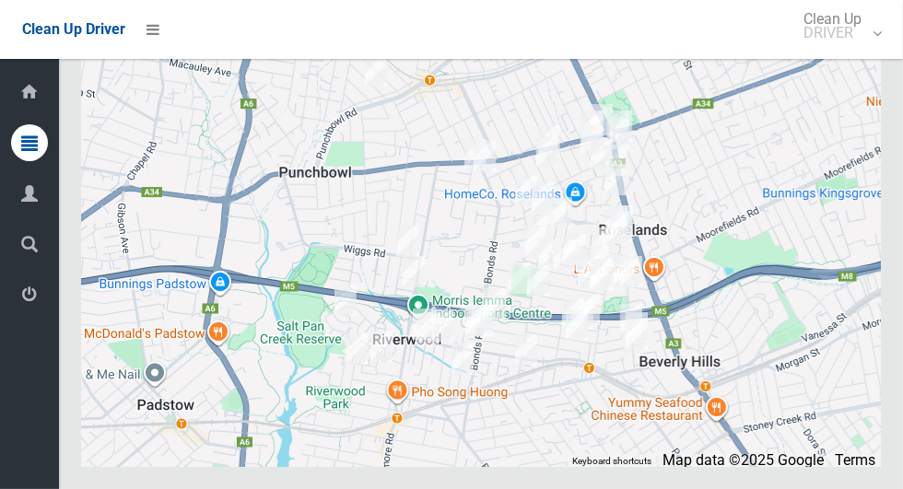
scroll to position [10674, 0]
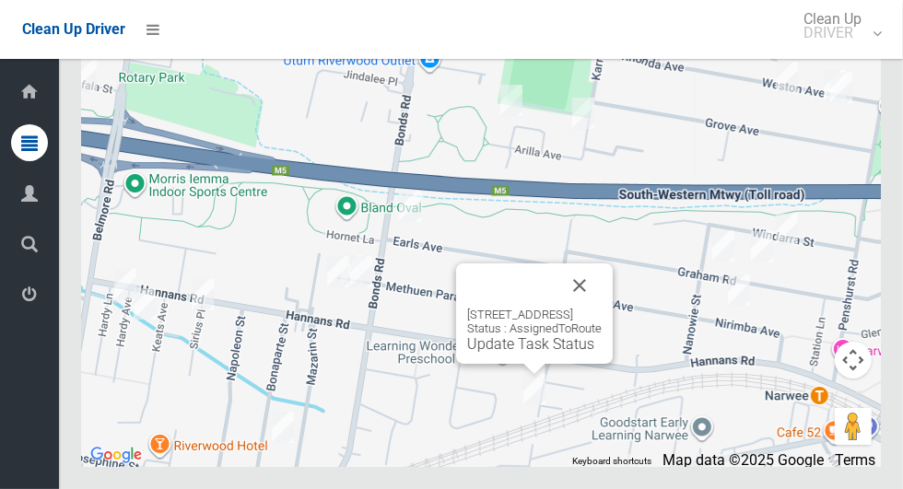
click at [602, 308] on button "Close" at bounding box center [579, 285] width 44 height 44
click at [505, 353] on link "Update Task Status" at bounding box center [530, 344] width 127 height 18
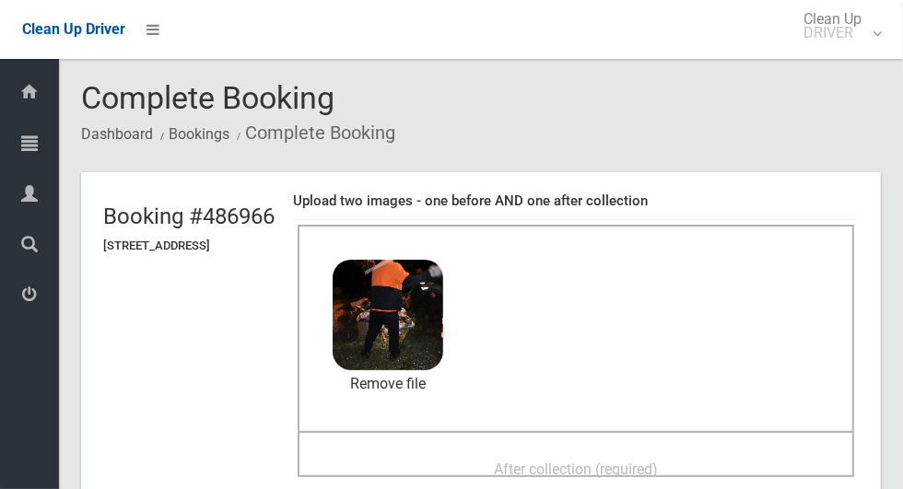
click at [691, 451] on div "After collection (required)" at bounding box center [576, 468] width 516 height 34
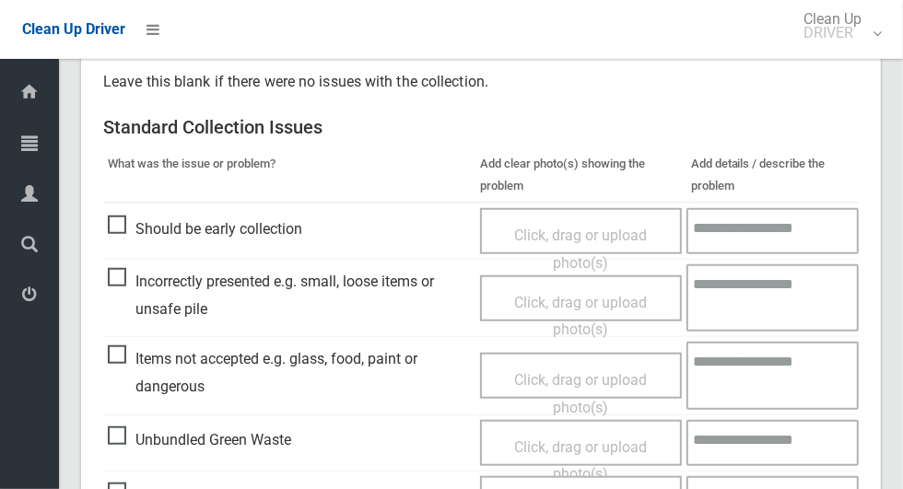
scroll to position [1507, 0]
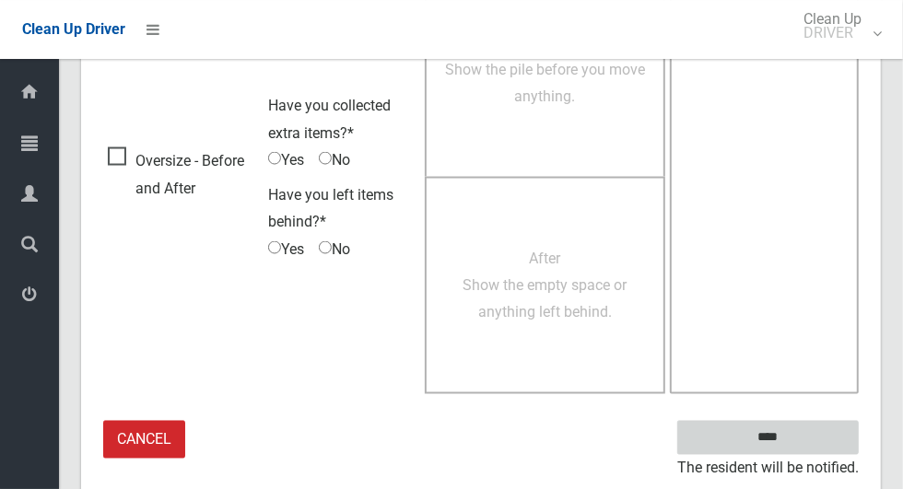
click at [813, 427] on input "****" at bounding box center [767, 438] width 181 height 34
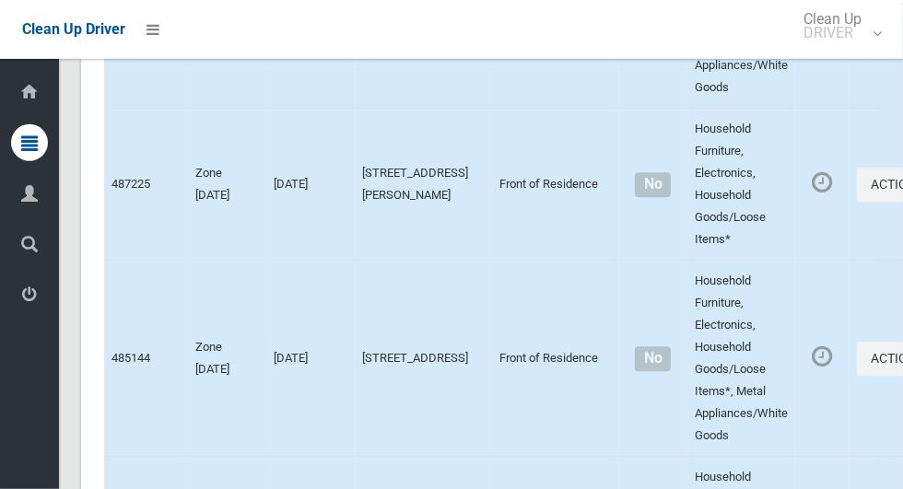
scroll to position [10674, 0]
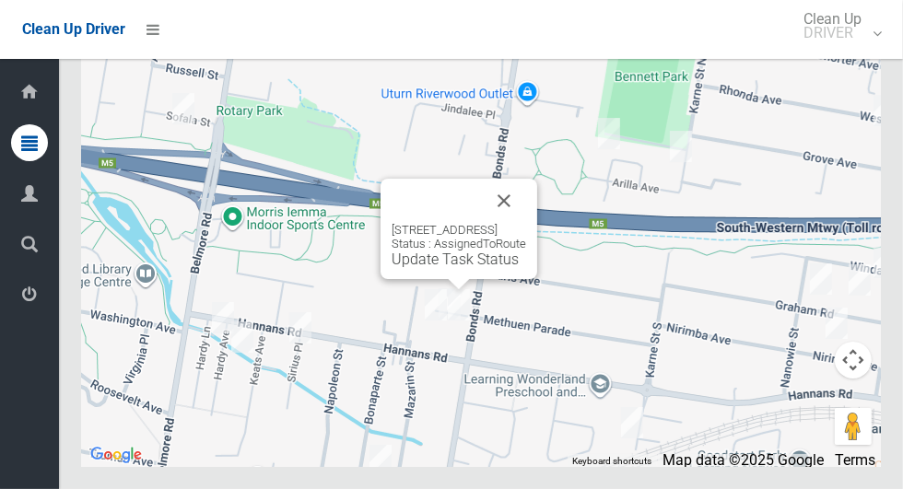
click at [526, 223] on button "Close" at bounding box center [504, 201] width 44 height 44
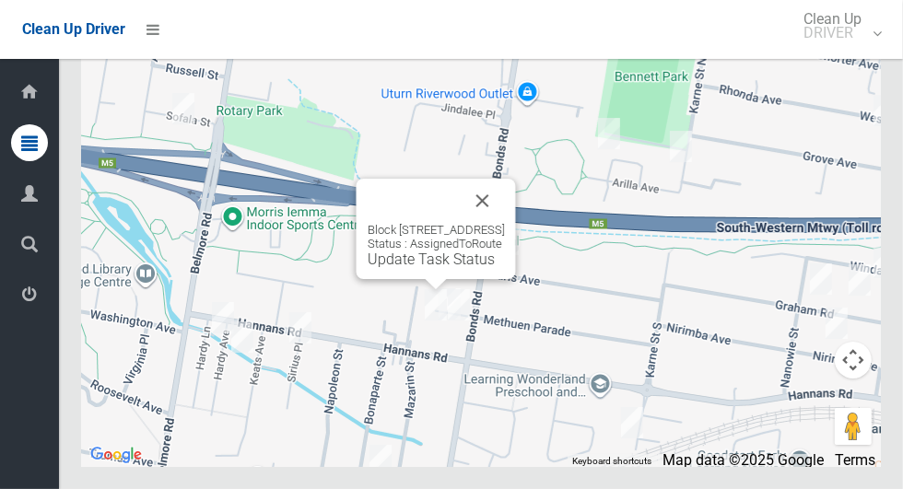
click at [505, 223] on button "Close" at bounding box center [483, 201] width 44 height 44
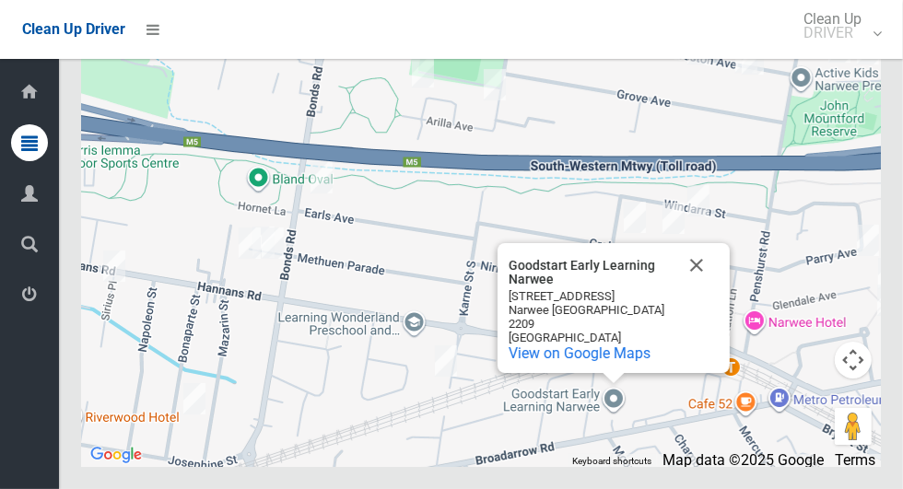
click at [685, 287] on button "Close" at bounding box center [696, 265] width 44 height 44
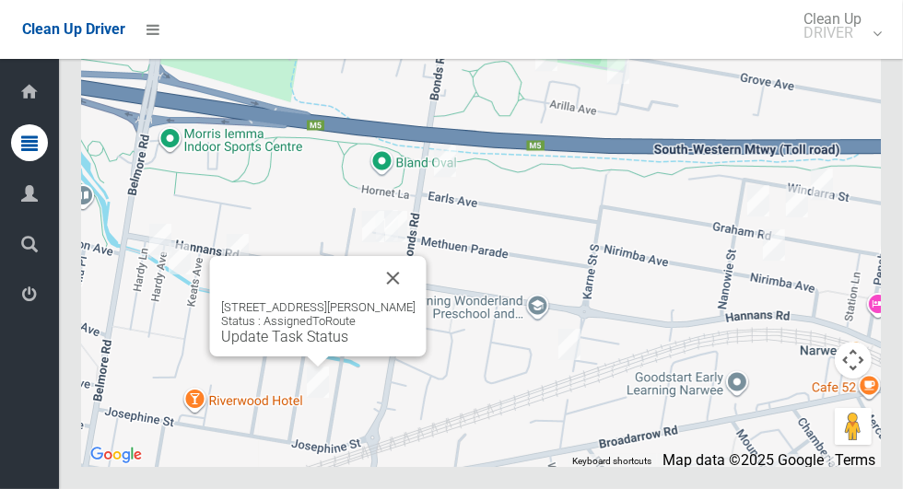
click at [415, 300] on button "Close" at bounding box center [393, 278] width 44 height 44
click at [309, 345] on link "Update Task Status" at bounding box center [284, 337] width 127 height 18
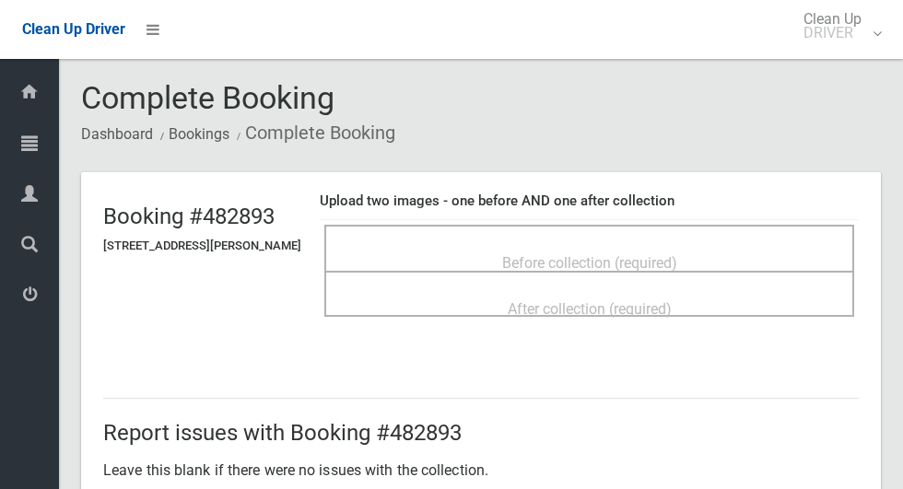
click at [672, 245] on div "Before collection (required)" at bounding box center [589, 262] width 489 height 34
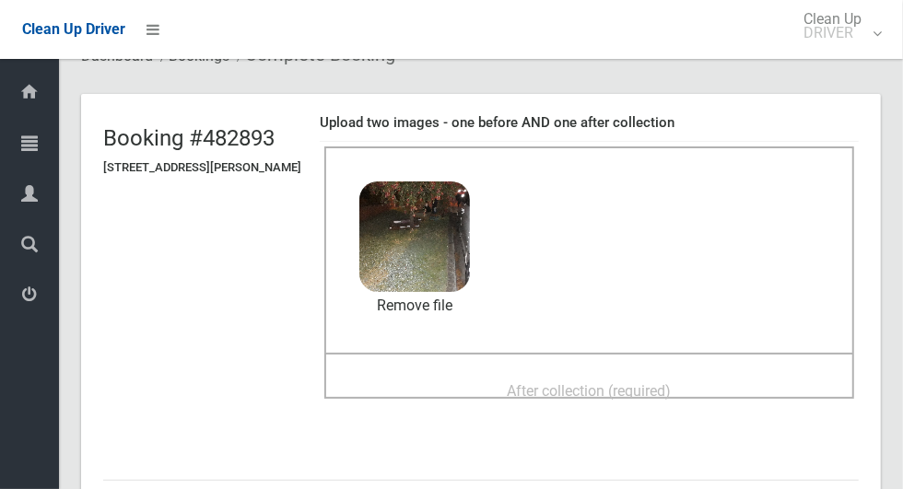
scroll to position [99, 0]
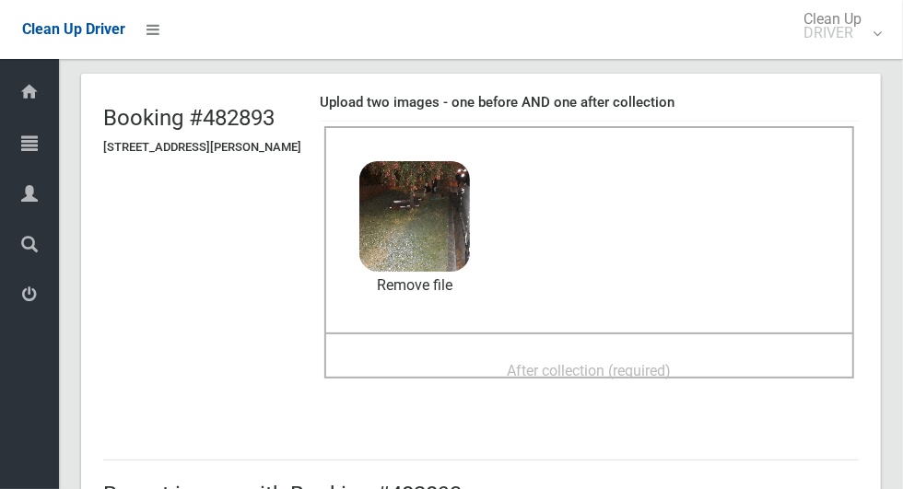
click at [732, 360] on div "After collection (required)" at bounding box center [589, 370] width 489 height 34
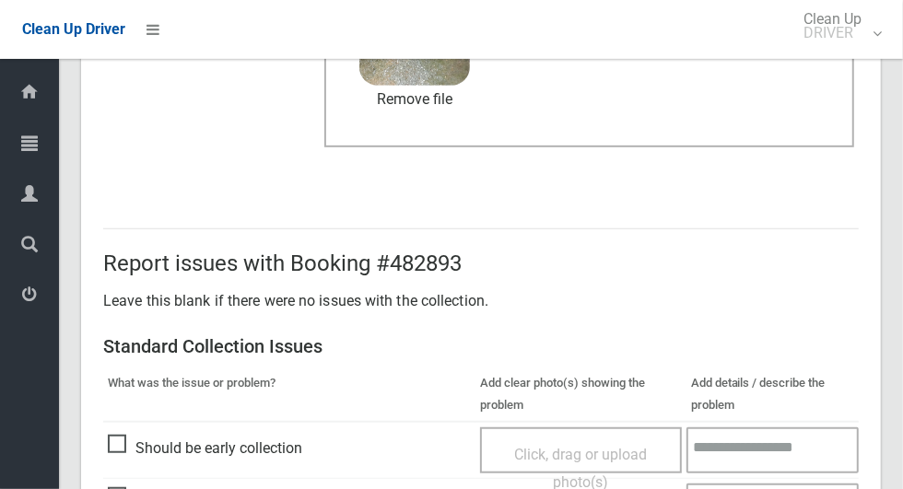
scroll to position [1507, 0]
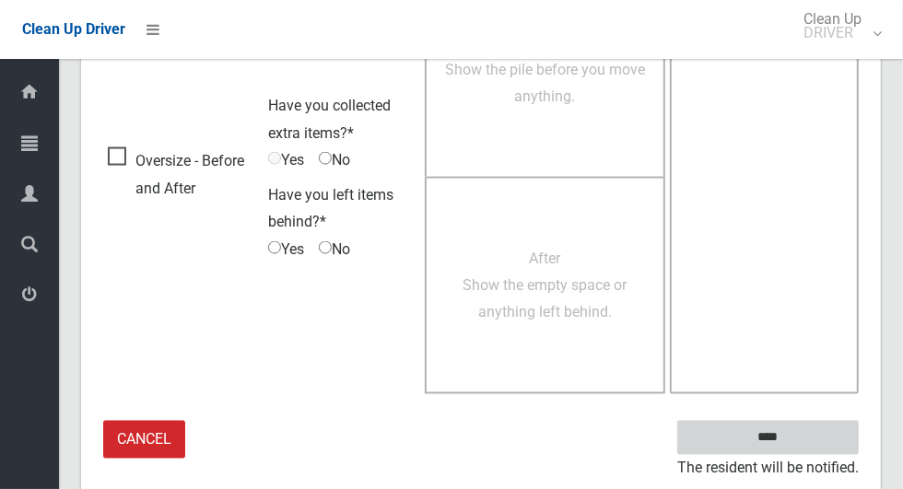
click at [805, 425] on input "****" at bounding box center [767, 438] width 181 height 34
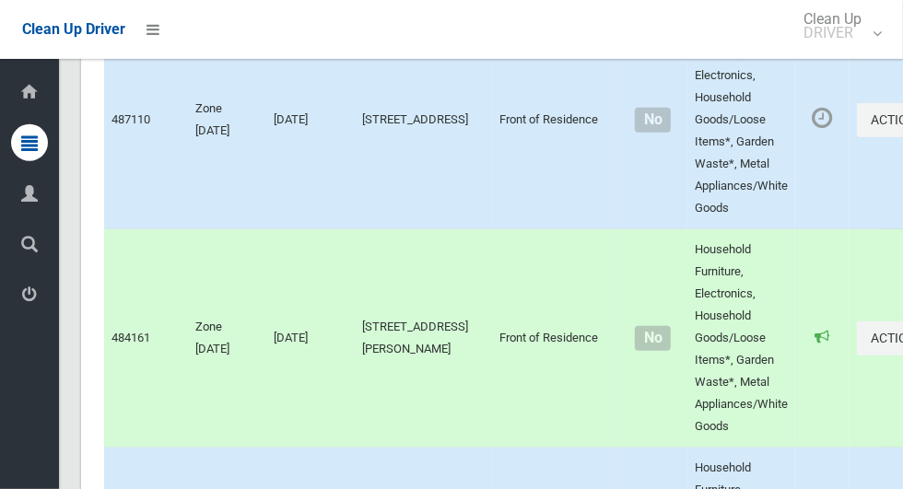
scroll to position [10674, 0]
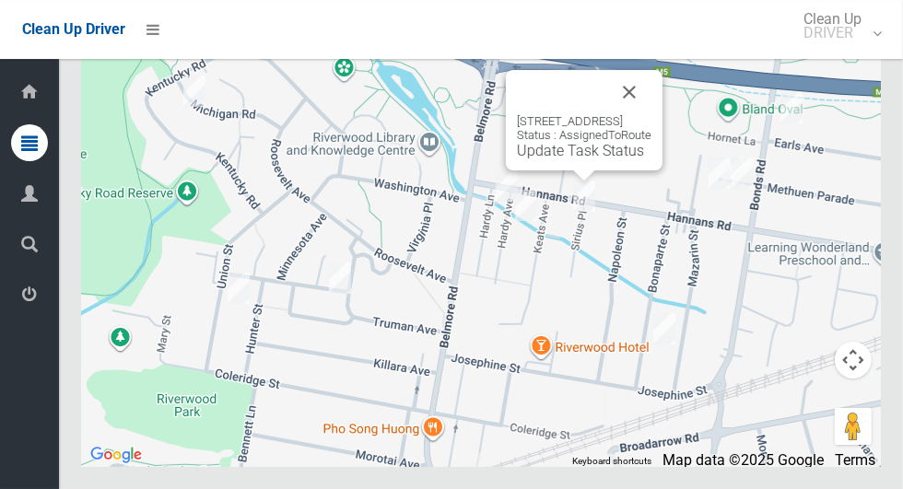
click at [651, 114] on button "Close" at bounding box center [629, 92] width 44 height 44
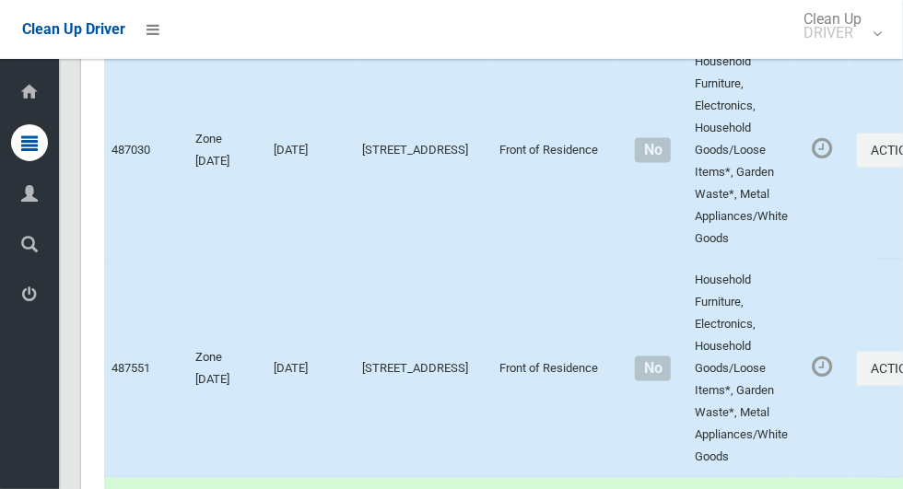
scroll to position [1301, 0]
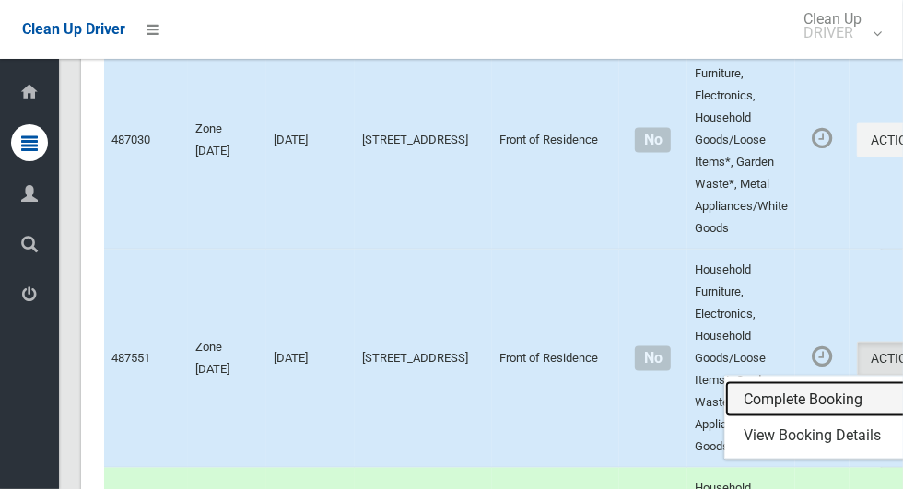
click at [752, 418] on link "Complete Booking" at bounding box center [834, 399] width 219 height 37
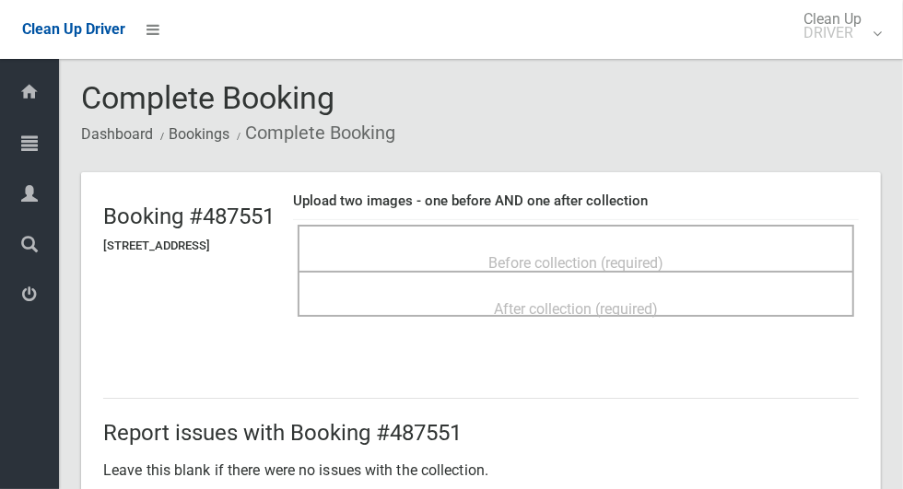
click at [744, 246] on div "Before collection (required)" at bounding box center [576, 262] width 516 height 34
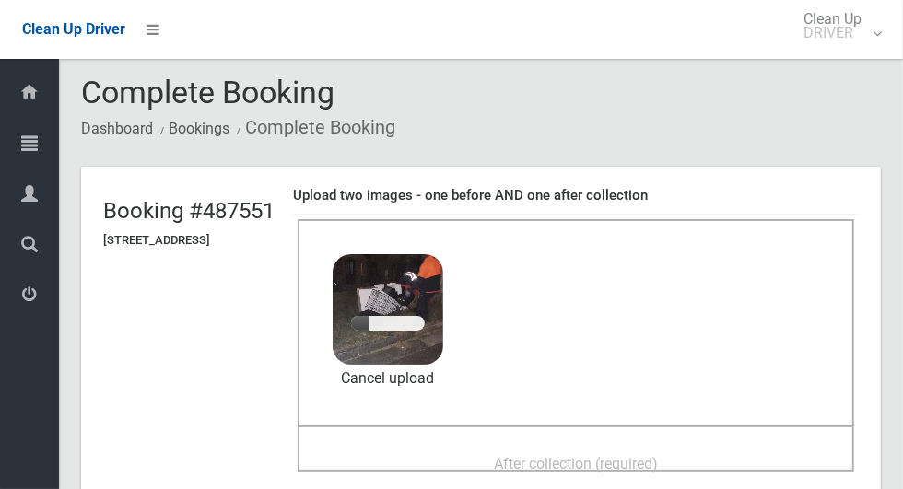
scroll to position [74, 0]
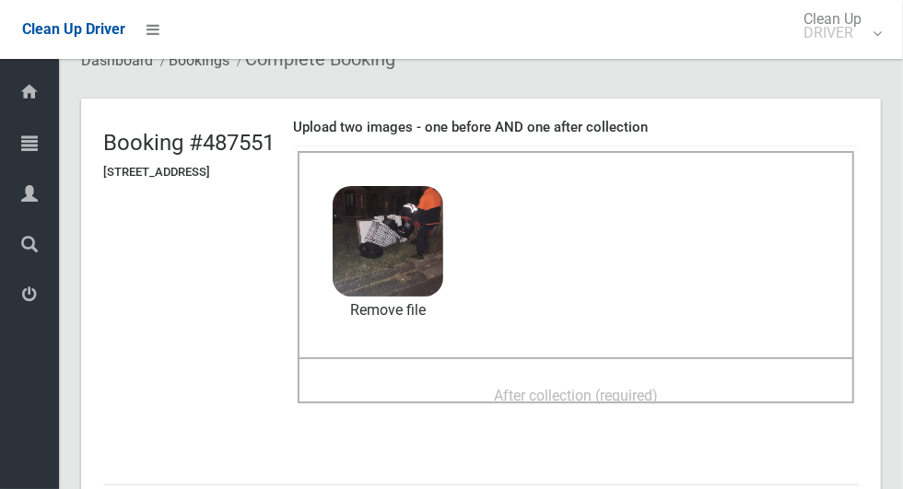
click at [555, 387] on span "After collection (required)" at bounding box center [576, 396] width 164 height 18
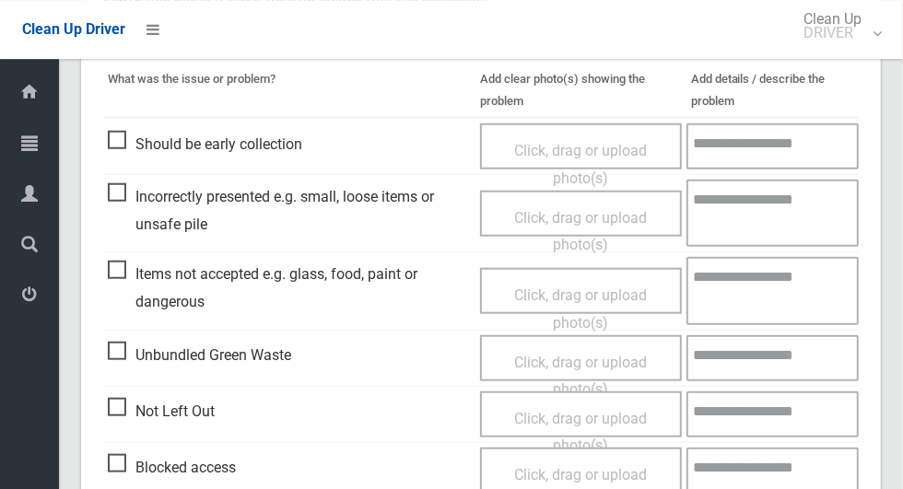
scroll to position [1507, 0]
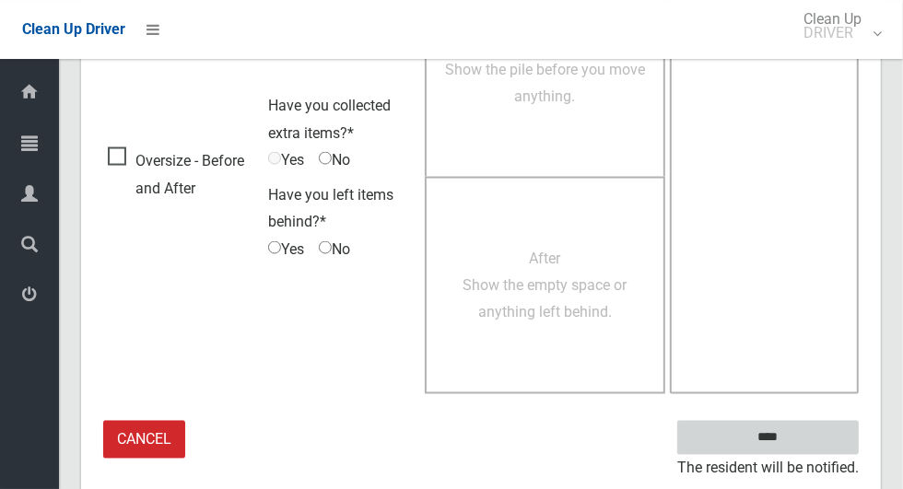
click at [815, 428] on input "****" at bounding box center [767, 438] width 181 height 34
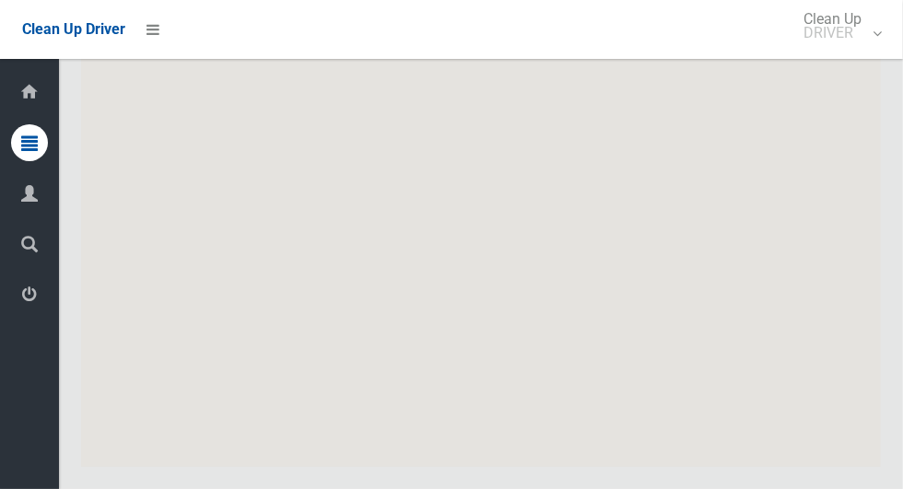
scroll to position [10674, 0]
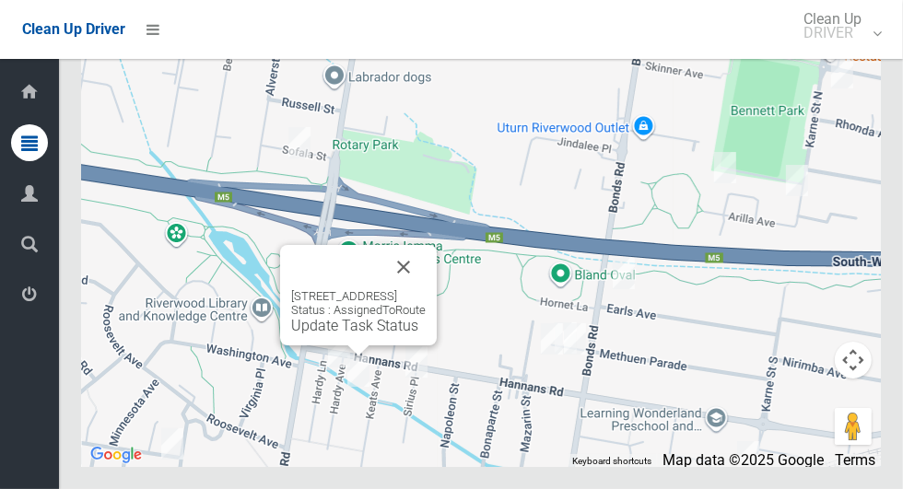
click at [342, 334] on link "Update Task Status" at bounding box center [354, 326] width 127 height 18
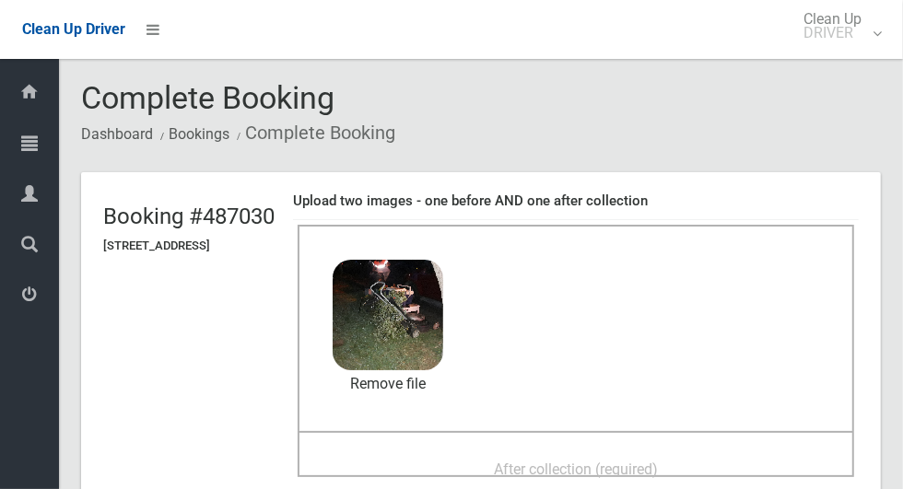
click at [610, 463] on span "After collection (required)" at bounding box center [576, 470] width 164 height 18
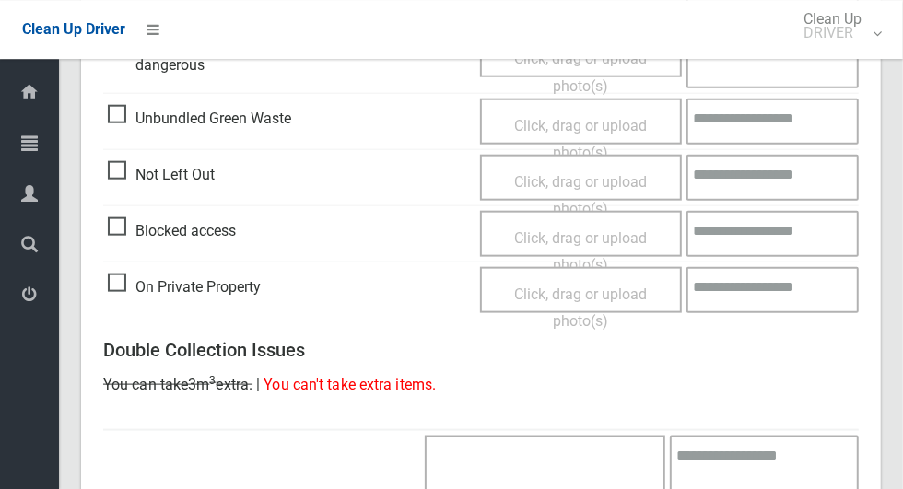
scroll to position [1507, 0]
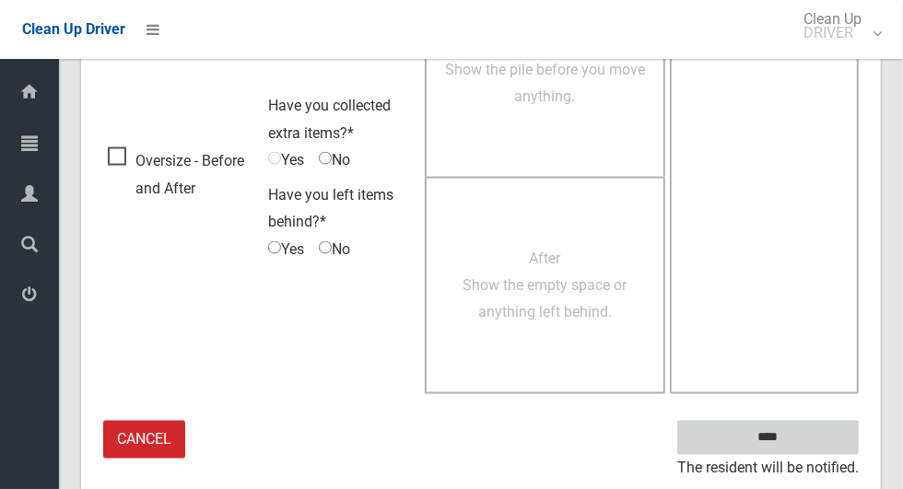
click at [814, 435] on input "****" at bounding box center [767, 438] width 181 height 34
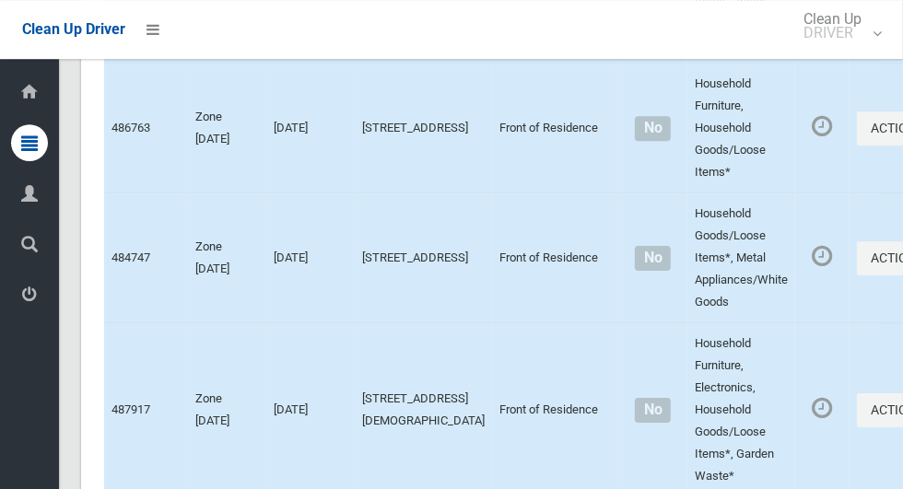
scroll to position [10674, 0]
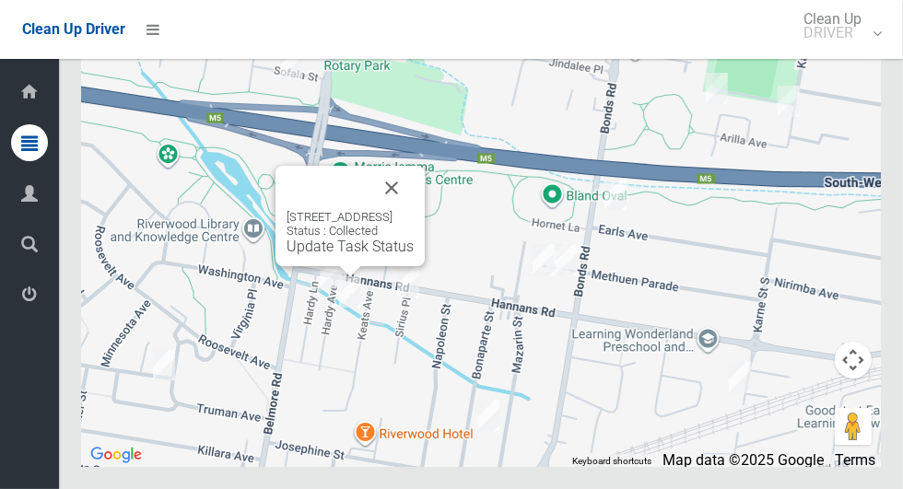
click at [319, 266] on div "10 Hardy Avenue, RIVERWOOD NSW 2210 Status : Collected Update Task Status" at bounding box center [349, 216] width 149 height 100
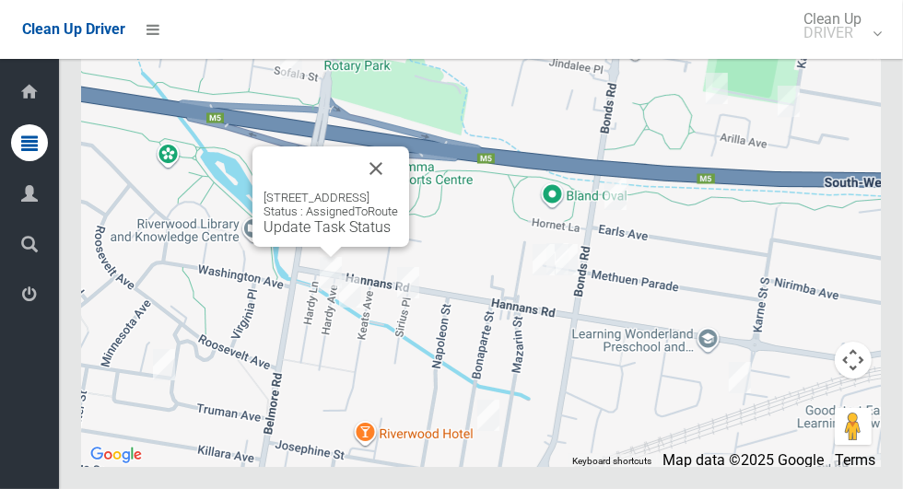
click at [332, 236] on link "Update Task Status" at bounding box center [326, 227] width 127 height 18
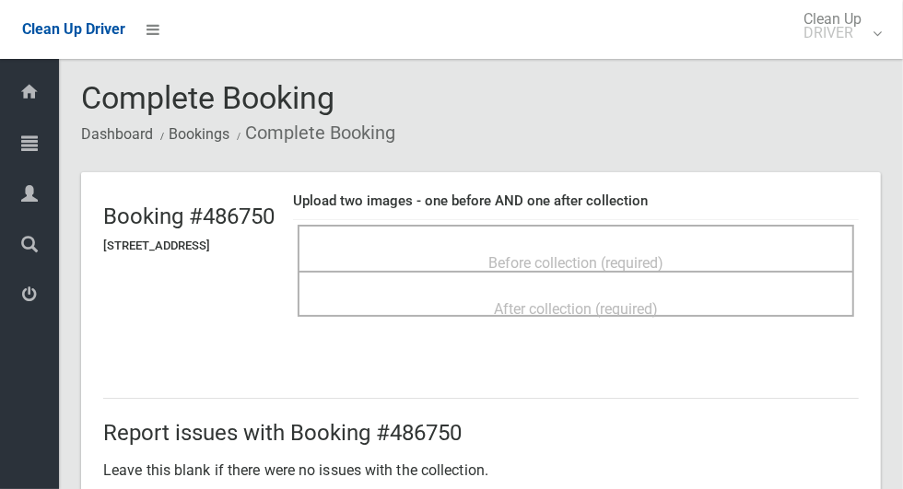
click at [728, 252] on div "Before collection (required)" at bounding box center [576, 262] width 516 height 34
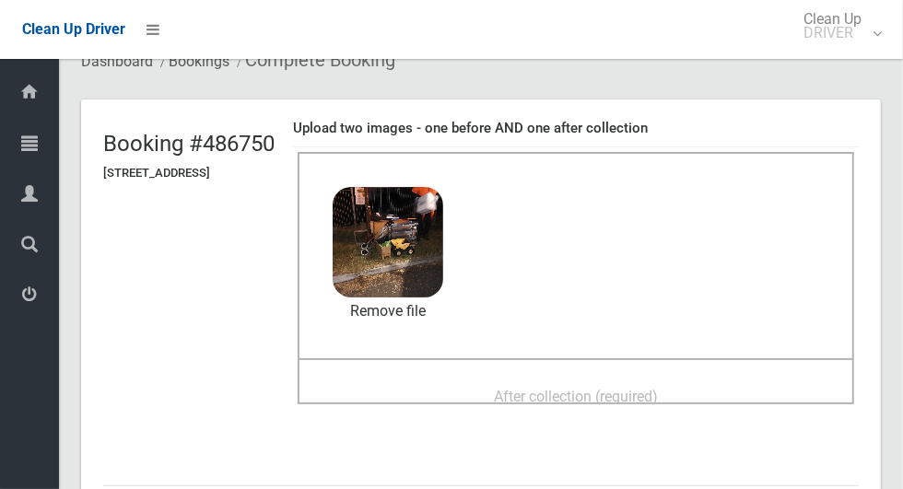
scroll to position [111, 0]
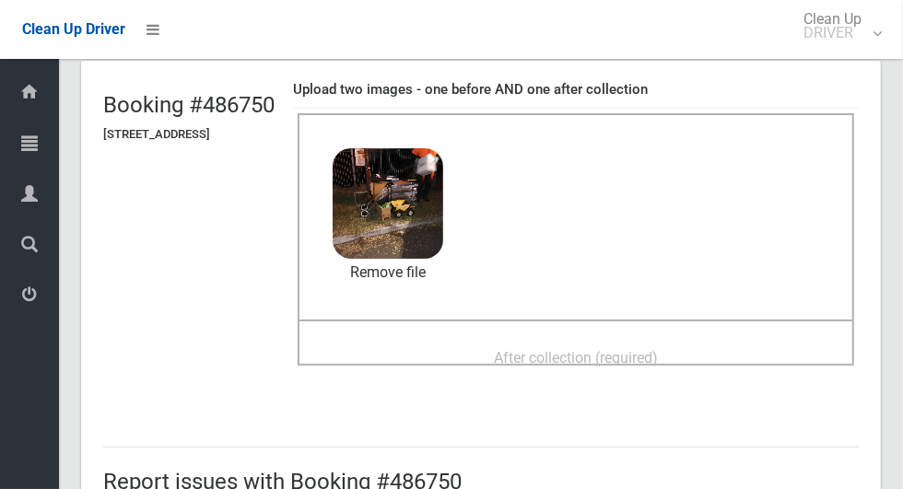
click at [743, 345] on div "After collection (required)" at bounding box center [576, 357] width 516 height 34
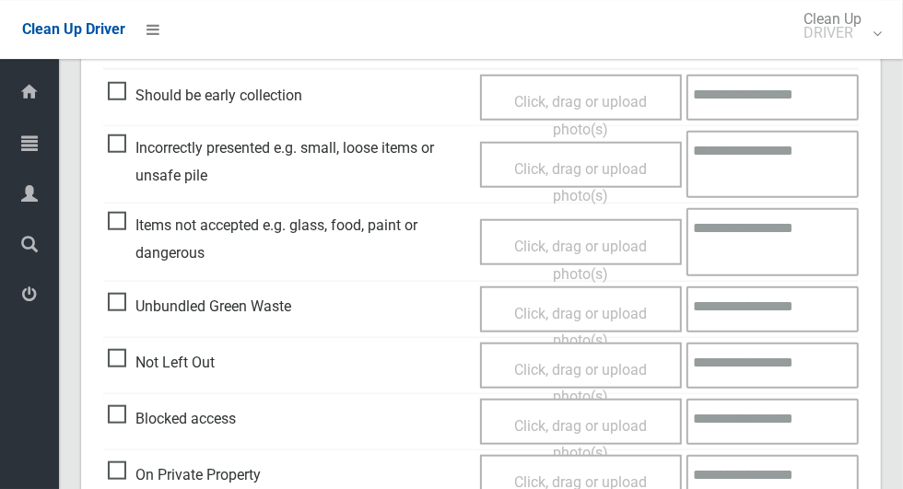
scroll to position [1507, 0]
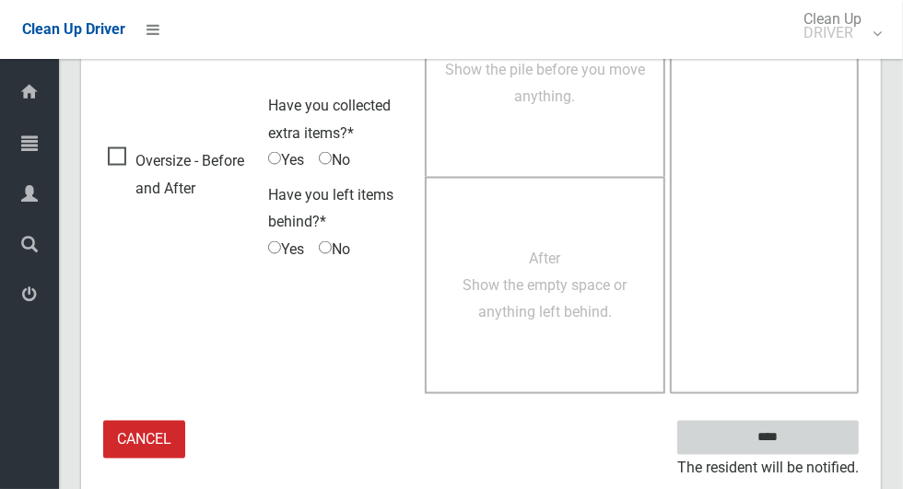
click at [818, 433] on input "****" at bounding box center [767, 438] width 181 height 34
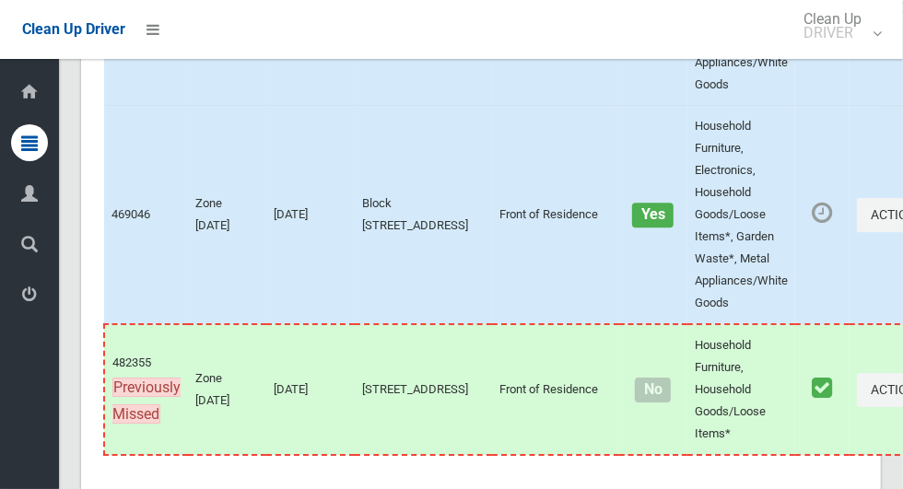
scroll to position [10674, 0]
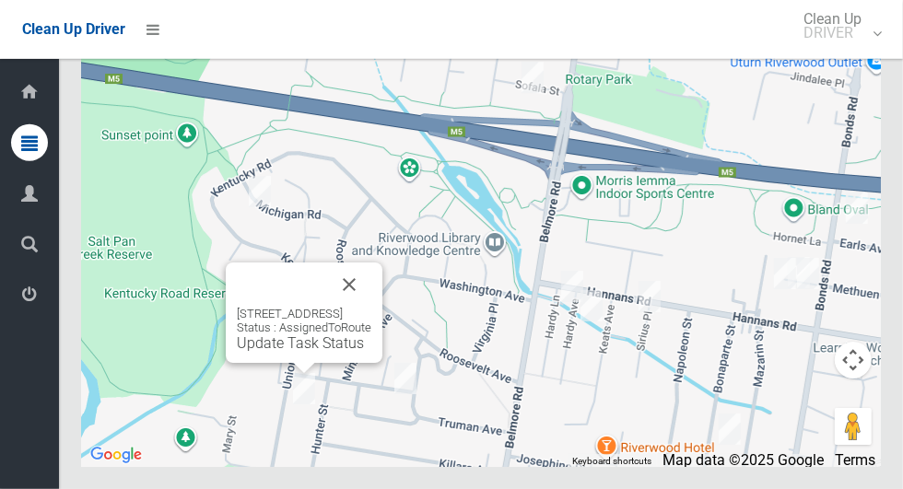
click at [371, 307] on button "Close" at bounding box center [349, 285] width 44 height 44
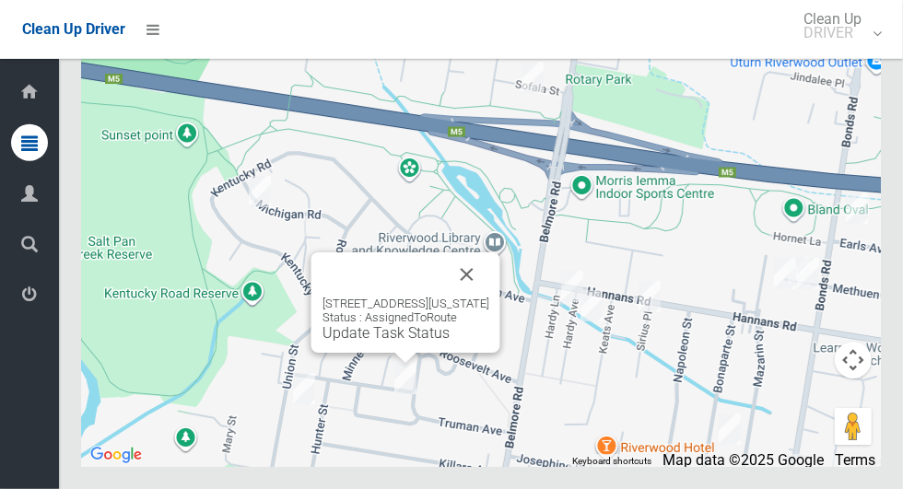
click at [500, 303] on div "5 Pennsylvania Road, RIVERWOOD NSW 2210 Status : AssignedToRoute Update Task St…" at bounding box center [405, 302] width 189 height 100
click at [489, 297] on button "Close" at bounding box center [467, 274] width 44 height 44
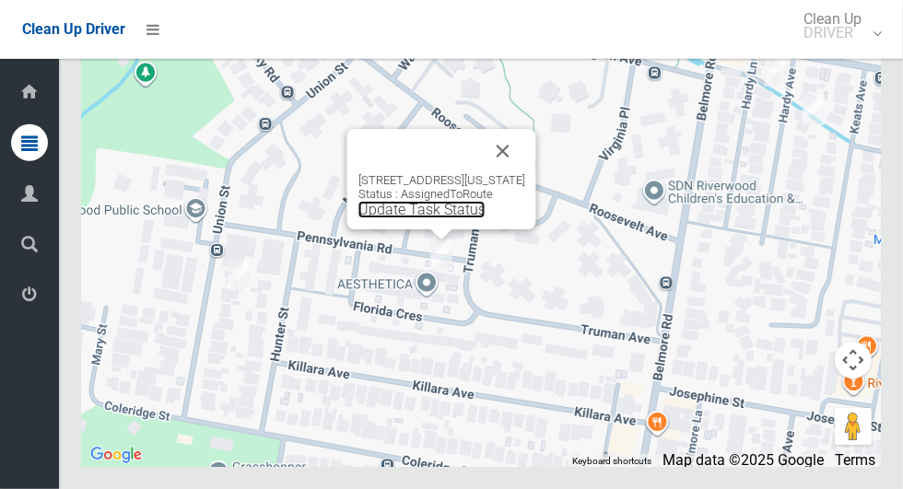
click at [425, 218] on link "Update Task Status" at bounding box center [421, 210] width 127 height 18
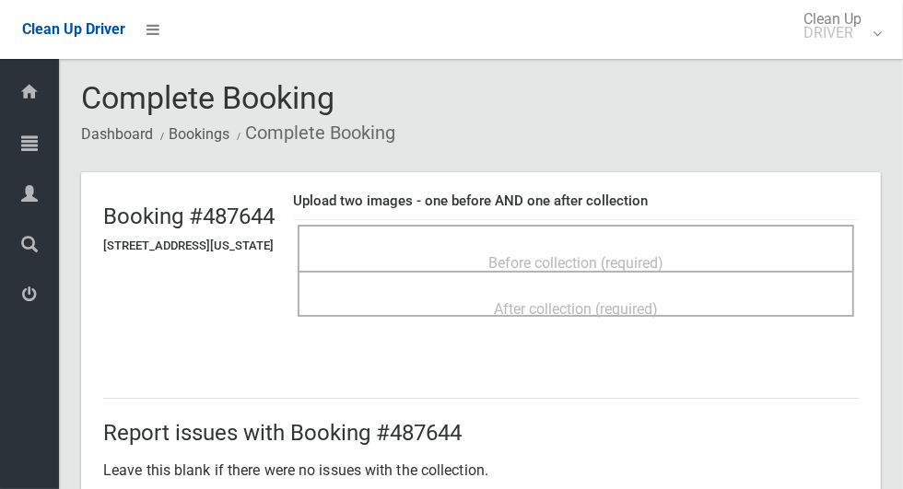
click at [663, 254] on span "Before collection (required)" at bounding box center [575, 263] width 175 height 18
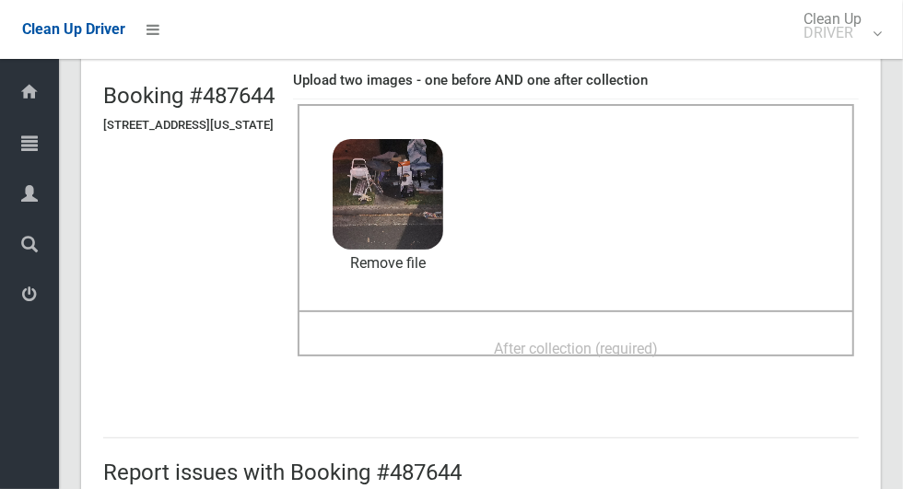
scroll to position [123, 0]
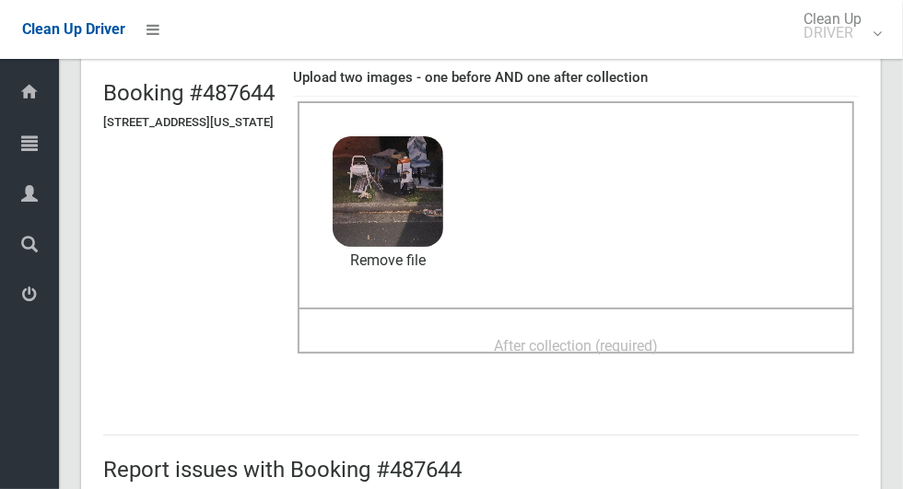
click at [721, 333] on div "After collection (required)" at bounding box center [576, 345] width 516 height 34
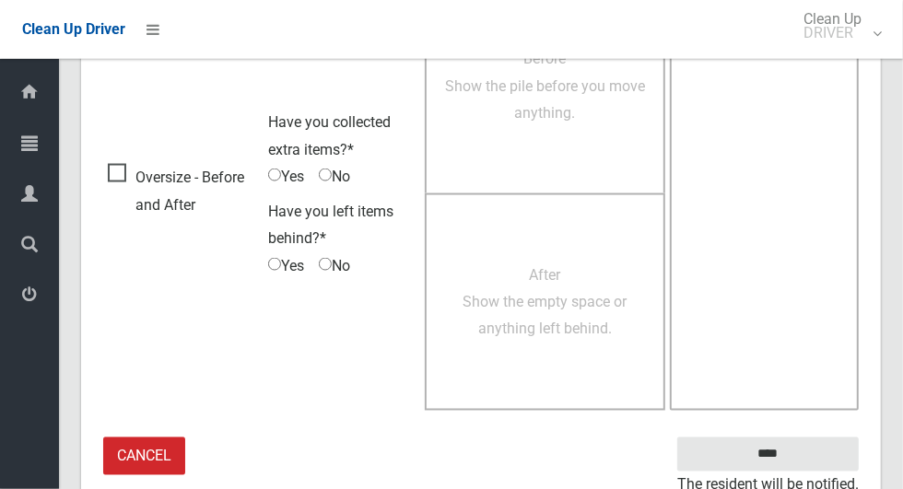
scroll to position [1507, 0]
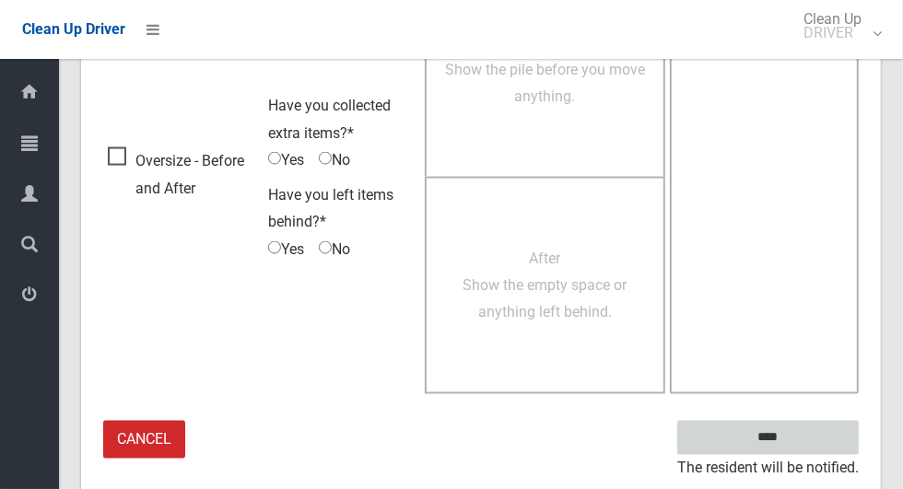
click at [812, 423] on input "****" at bounding box center [767, 438] width 181 height 34
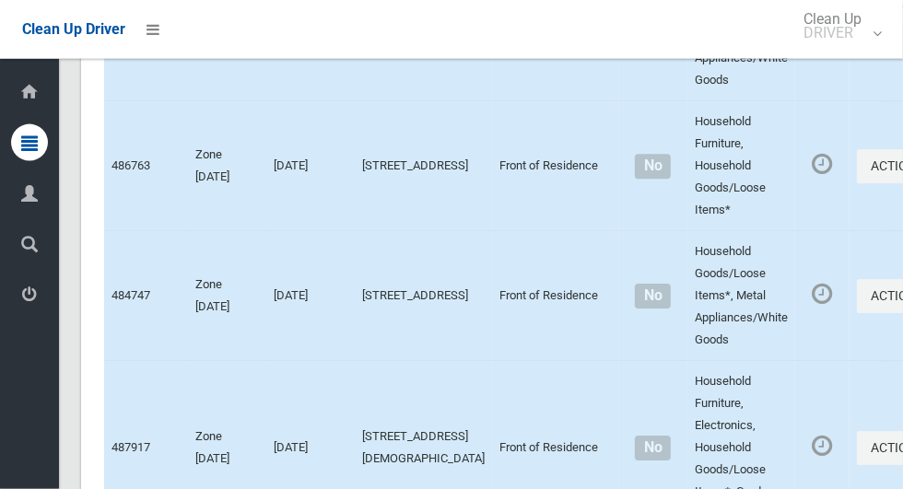
scroll to position [10674, 0]
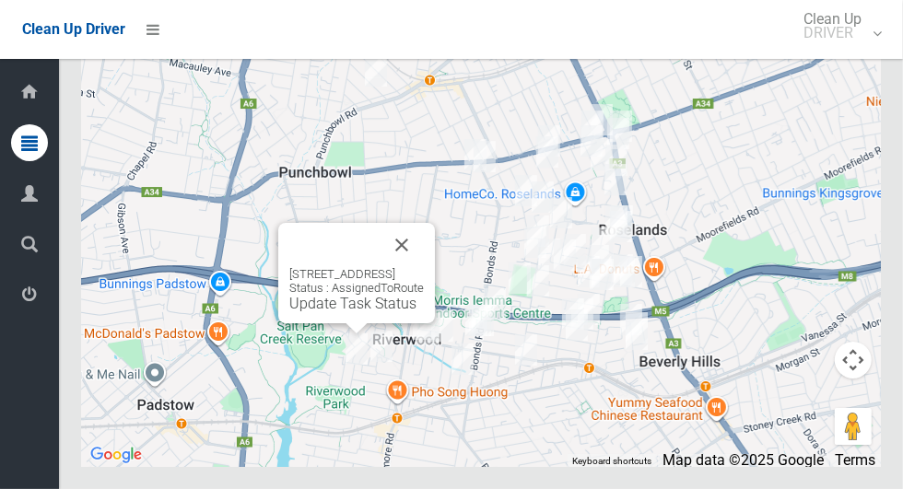
click at [358, 312] on link "Update Task Status" at bounding box center [352, 304] width 127 height 18
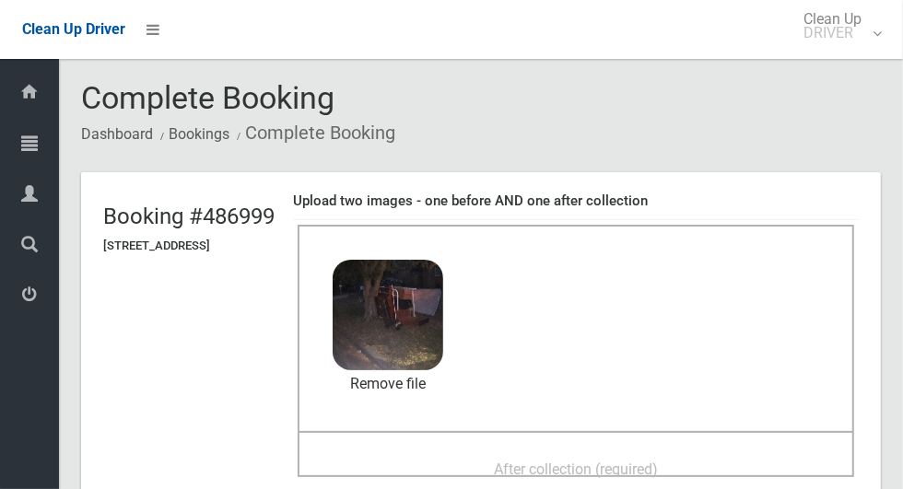
click at [658, 462] on span "After collection (required)" at bounding box center [576, 470] width 164 height 18
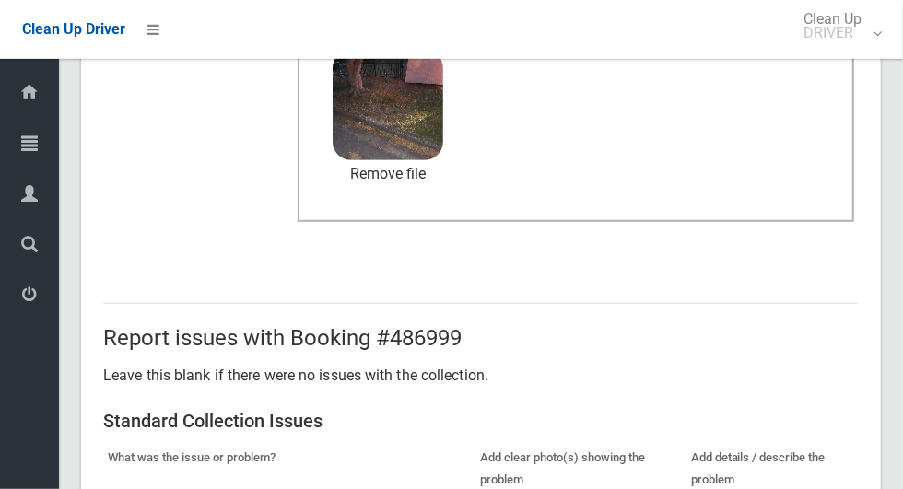
scroll to position [1507, 0]
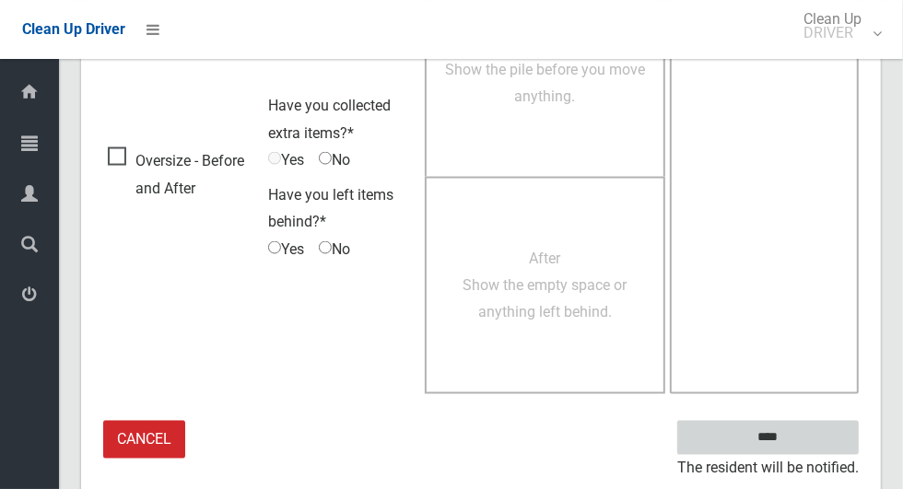
click at [818, 432] on input "****" at bounding box center [767, 438] width 181 height 34
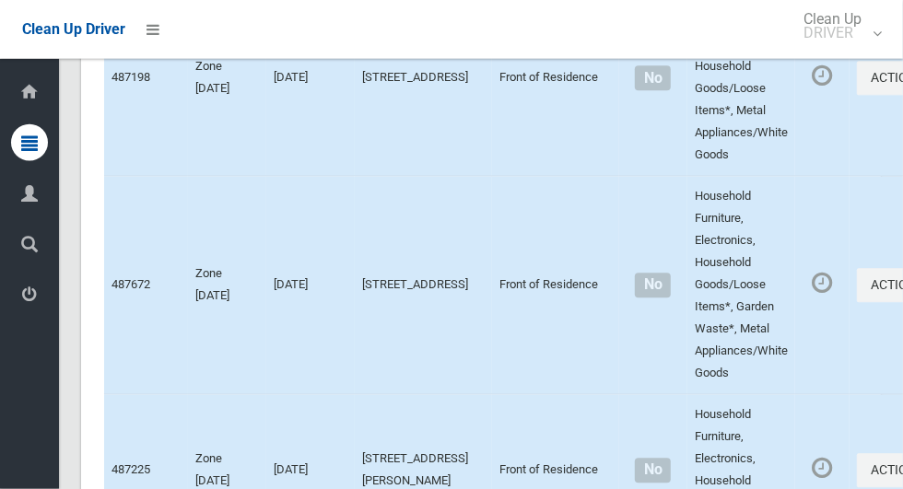
scroll to position [10674, 0]
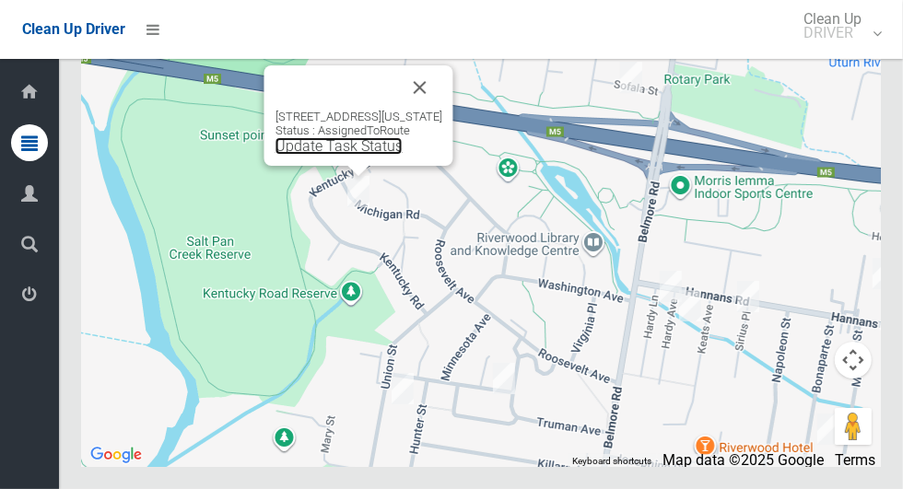
click at [330, 155] on link "Update Task Status" at bounding box center [338, 146] width 127 height 18
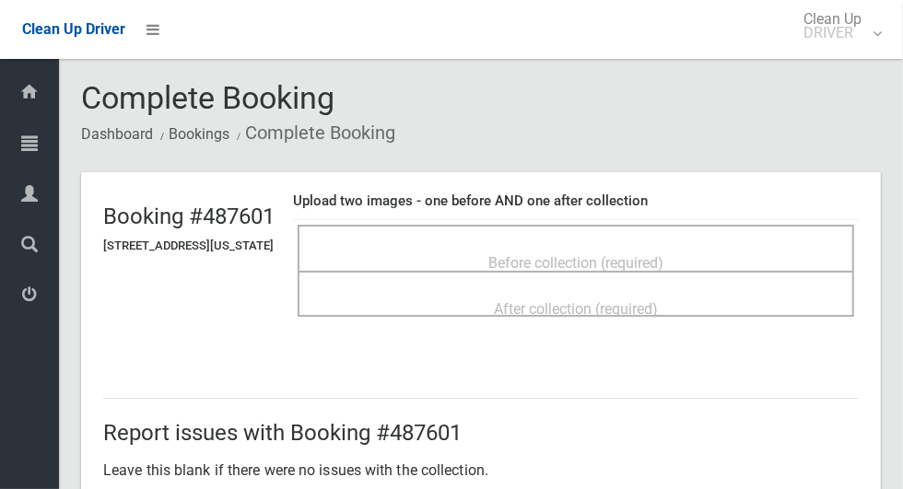
click at [707, 245] on div "Before collection (required)" at bounding box center [576, 262] width 516 height 34
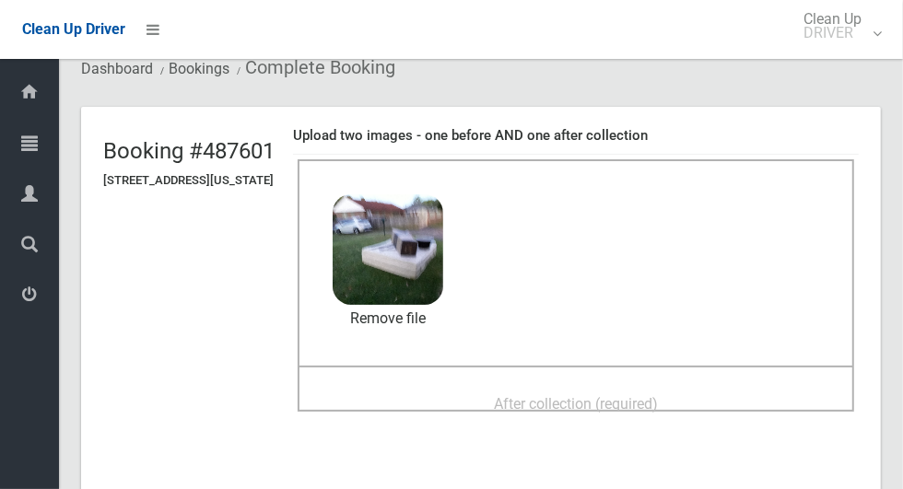
scroll to position [81, 0]
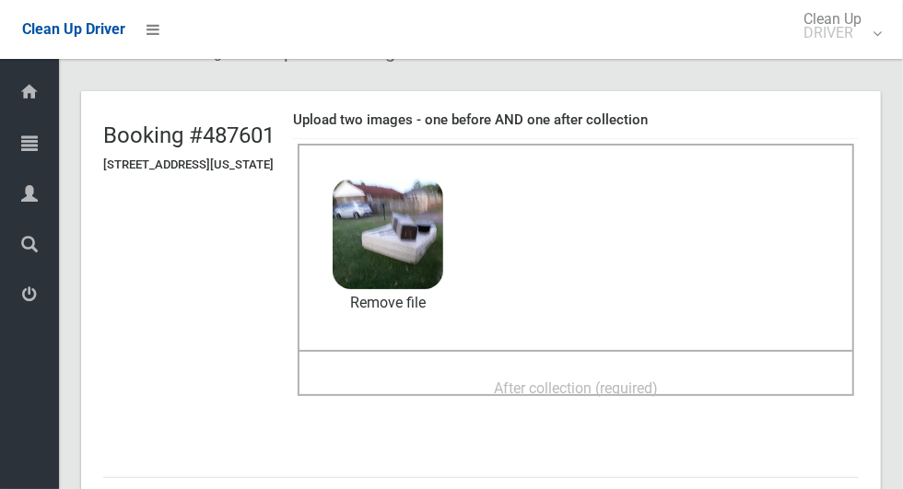
click at [740, 373] on div "After collection (required)" at bounding box center [576, 387] width 516 height 34
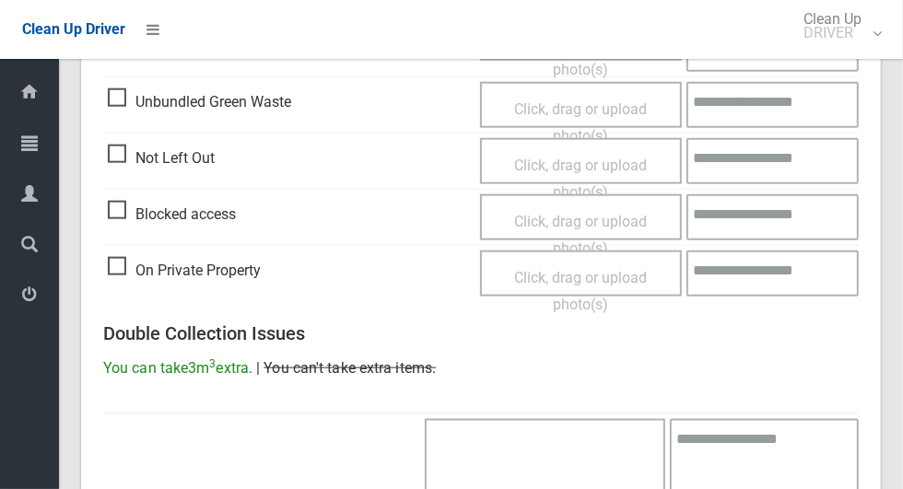
scroll to position [1507, 0]
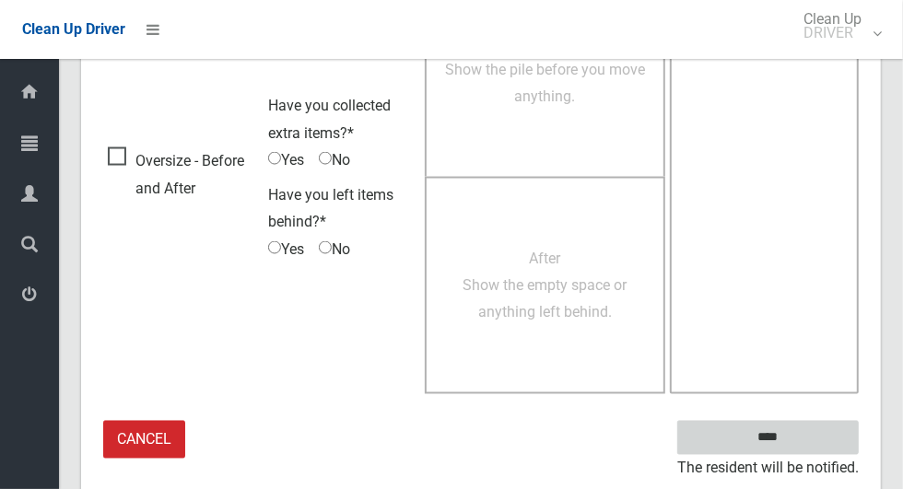
click at [806, 427] on input "****" at bounding box center [767, 438] width 181 height 34
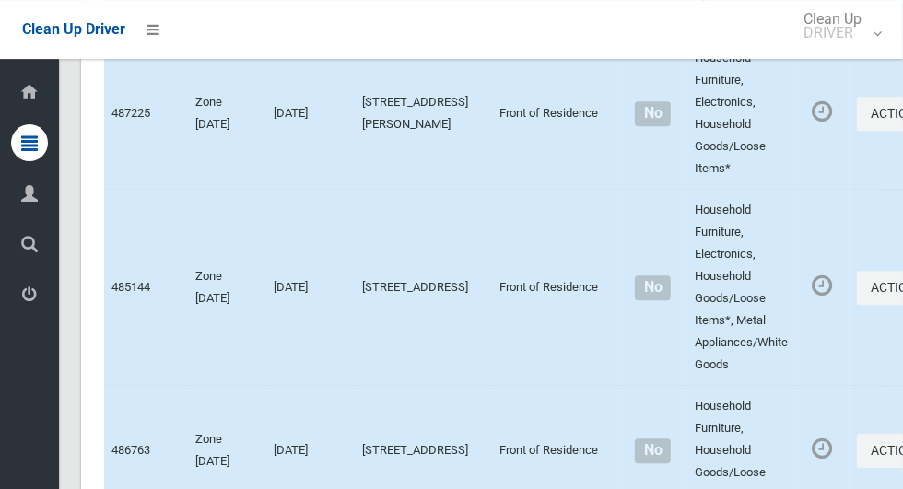
scroll to position [10674, 0]
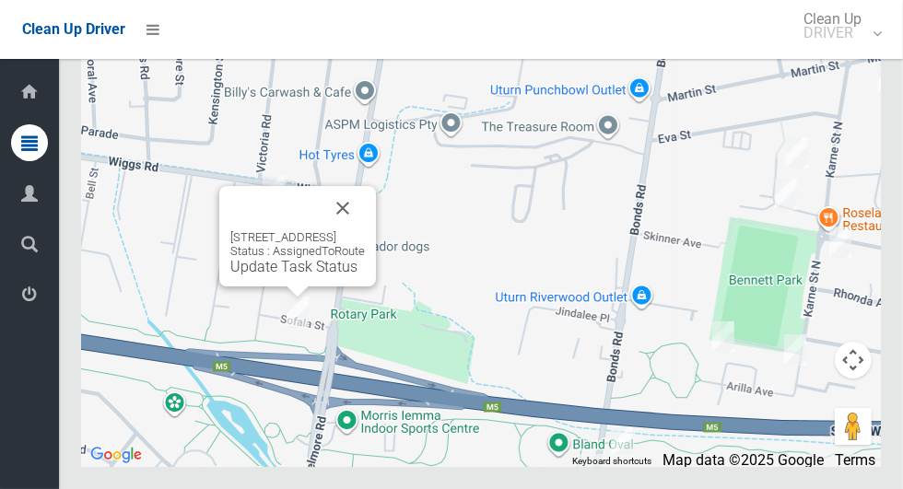
click at [365, 230] on button "Close" at bounding box center [343, 208] width 44 height 44
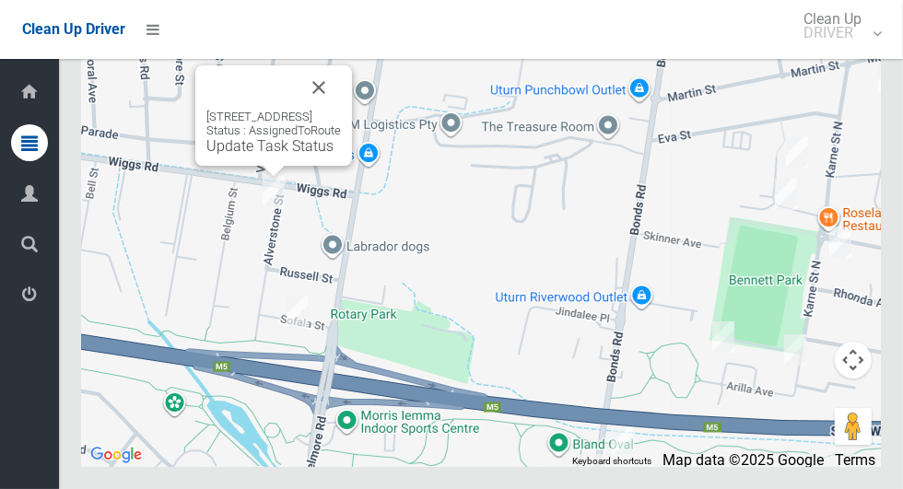
click at [341, 110] on button "Close" at bounding box center [319, 87] width 44 height 44
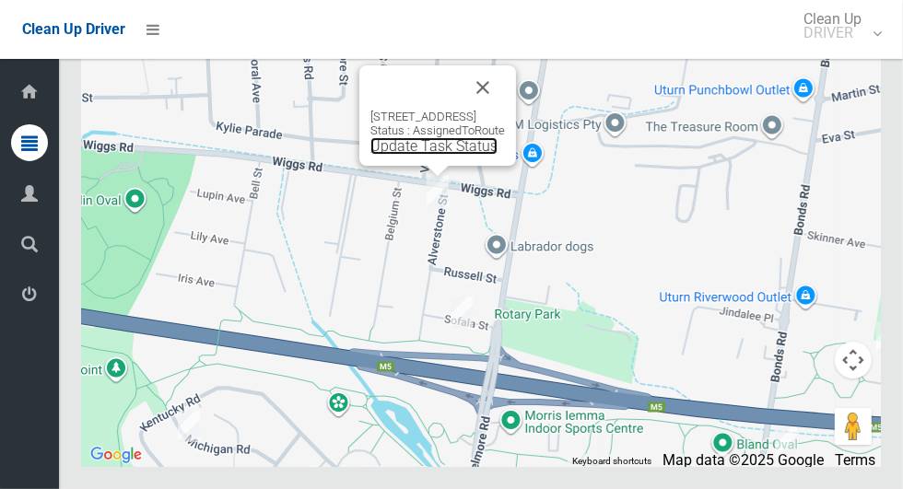
click at [427, 155] on link "Update Task Status" at bounding box center [433, 146] width 127 height 18
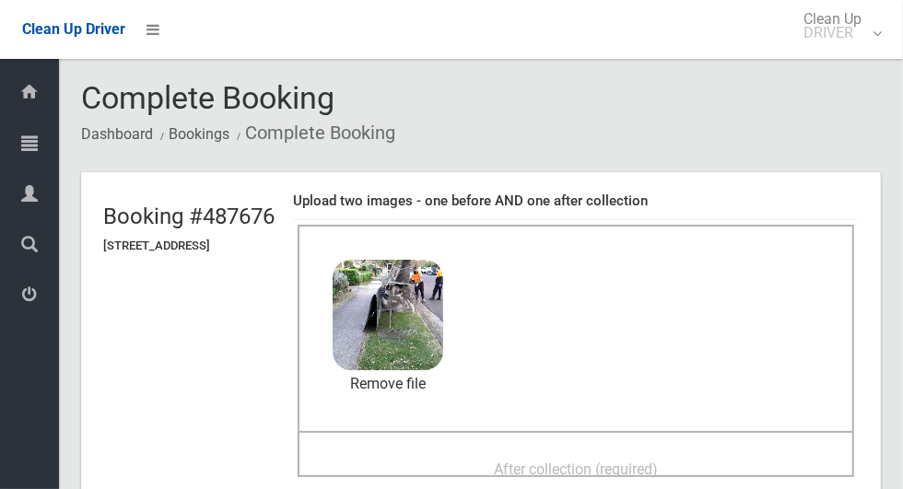
click at [650, 465] on span "After collection (required)" at bounding box center [576, 470] width 164 height 18
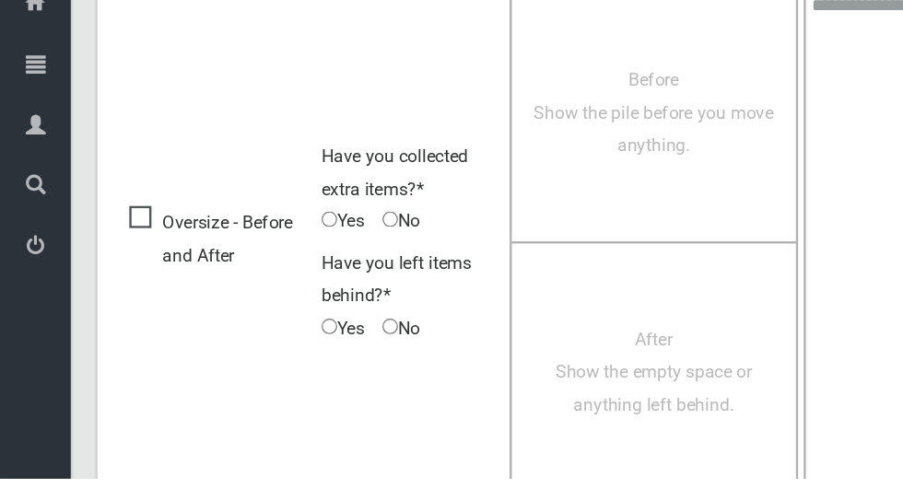
scroll to position [1507, 0]
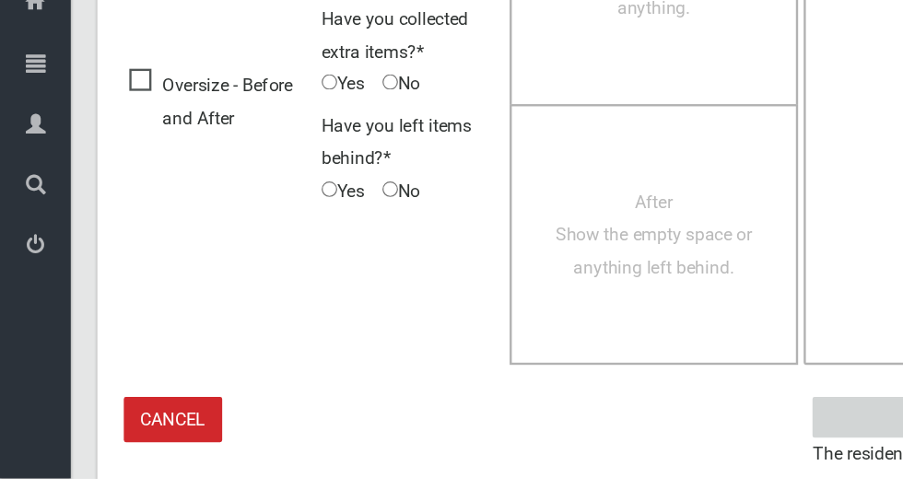
click at [721, 426] on input "****" at bounding box center [767, 438] width 181 height 34
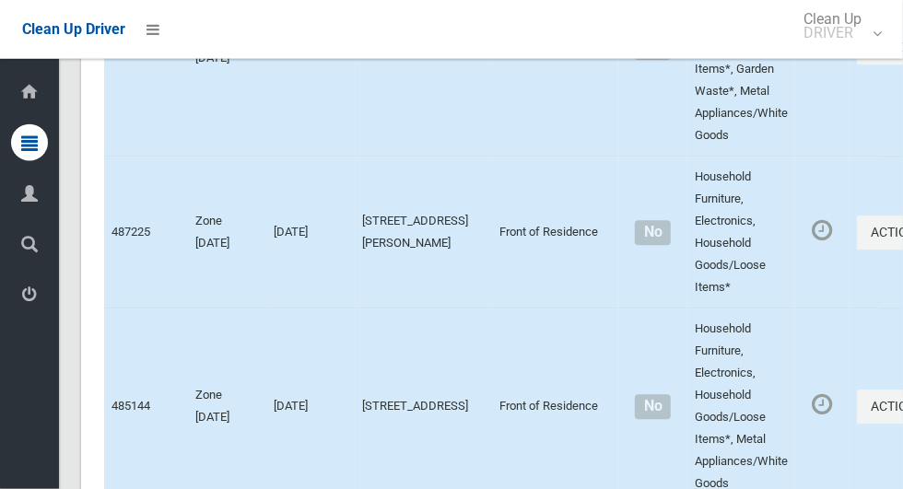
scroll to position [10674, 0]
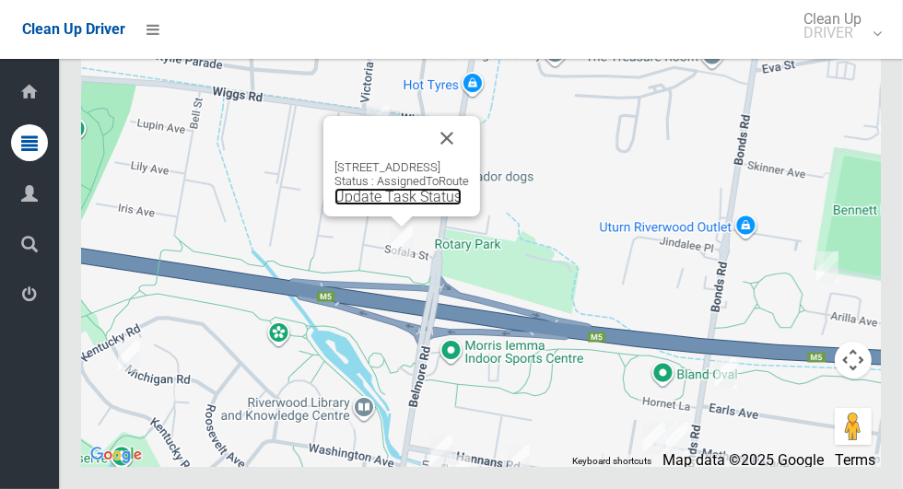
click at [386, 205] on link "Update Task Status" at bounding box center [397, 197] width 127 height 18
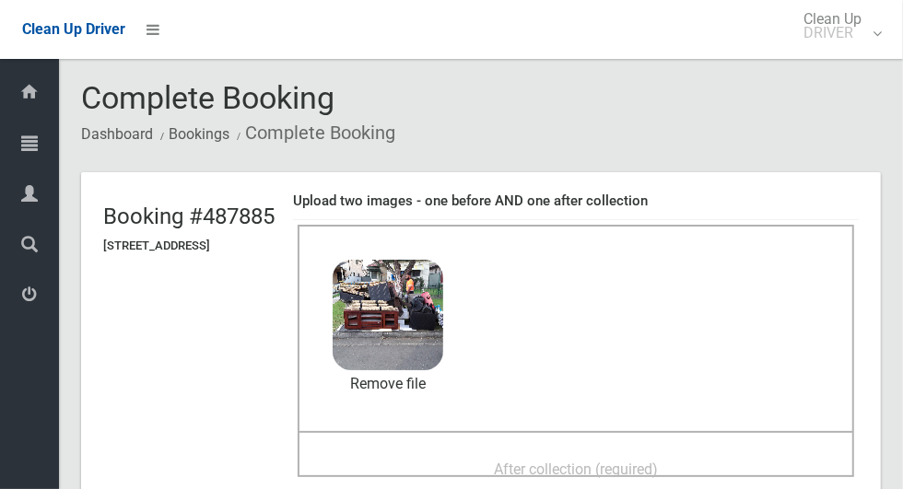
click at [719, 455] on div "After collection (required)" at bounding box center [576, 468] width 516 height 34
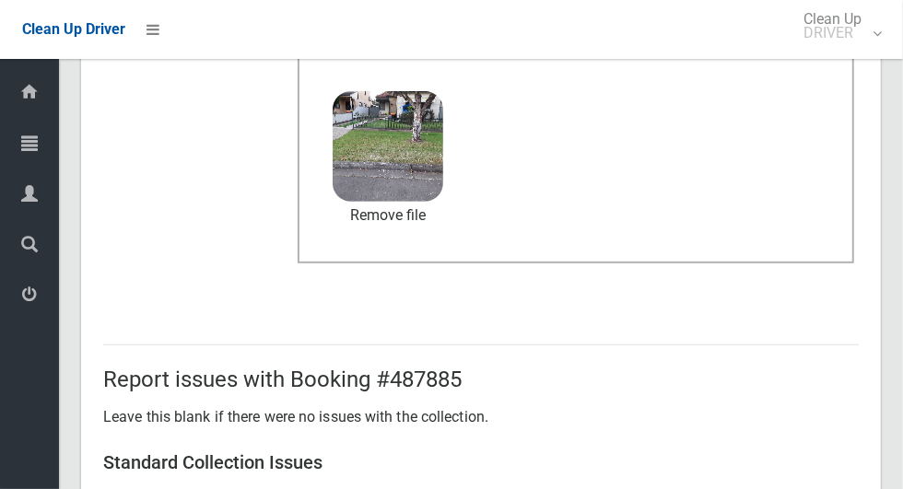
scroll to position [1507, 0]
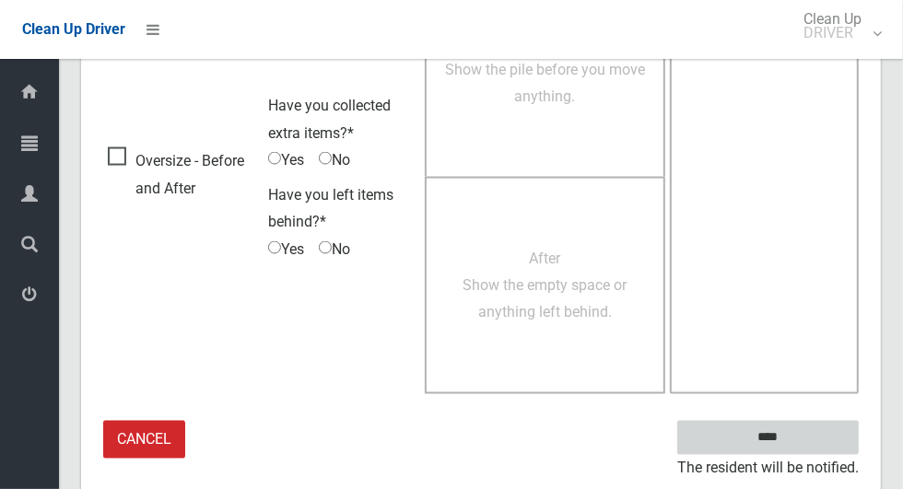
click at [800, 436] on input "****" at bounding box center [767, 438] width 181 height 34
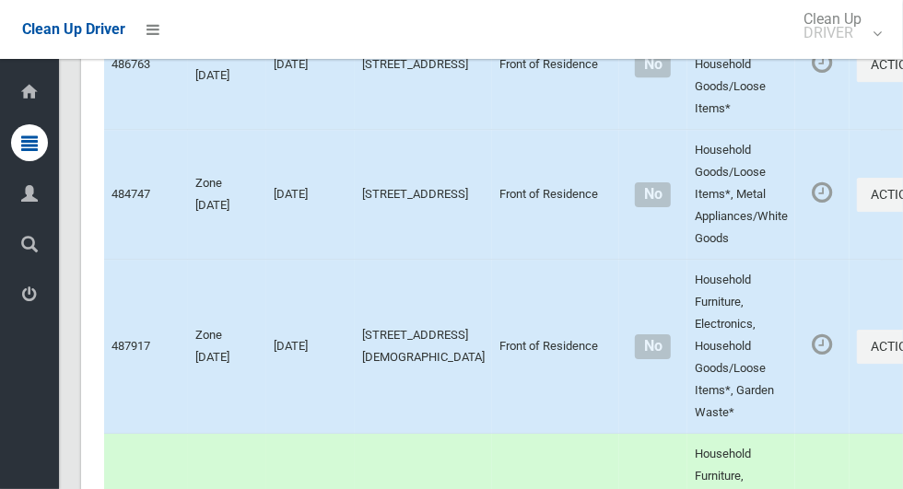
scroll to position [10674, 0]
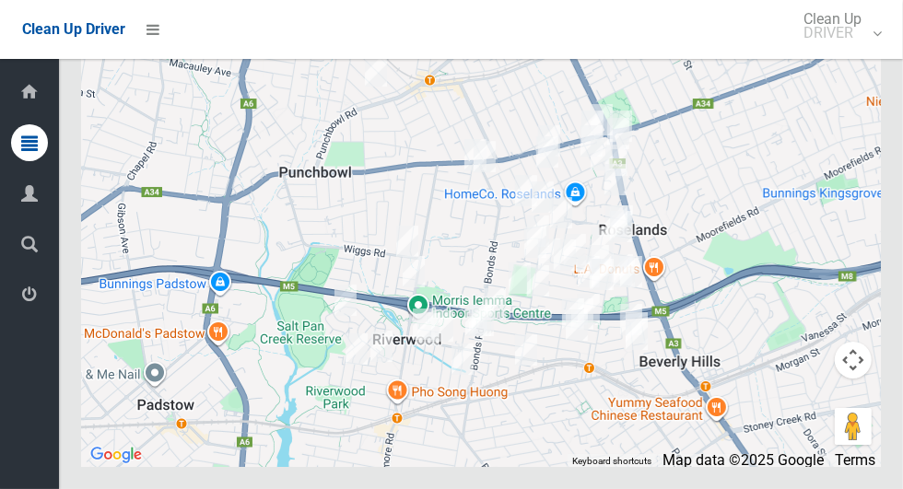
click at [27, 294] on icon at bounding box center [29, 294] width 17 height 37
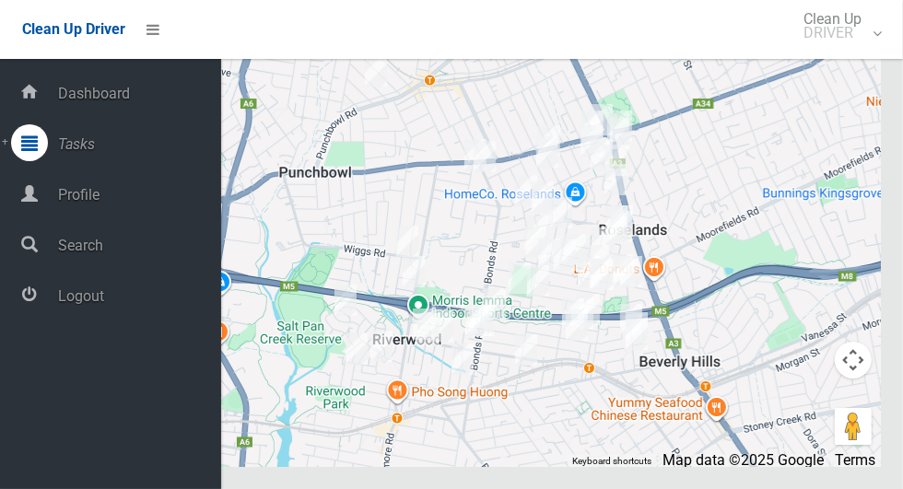
click at [60, 294] on span "Logout" at bounding box center [137, 296] width 169 height 18
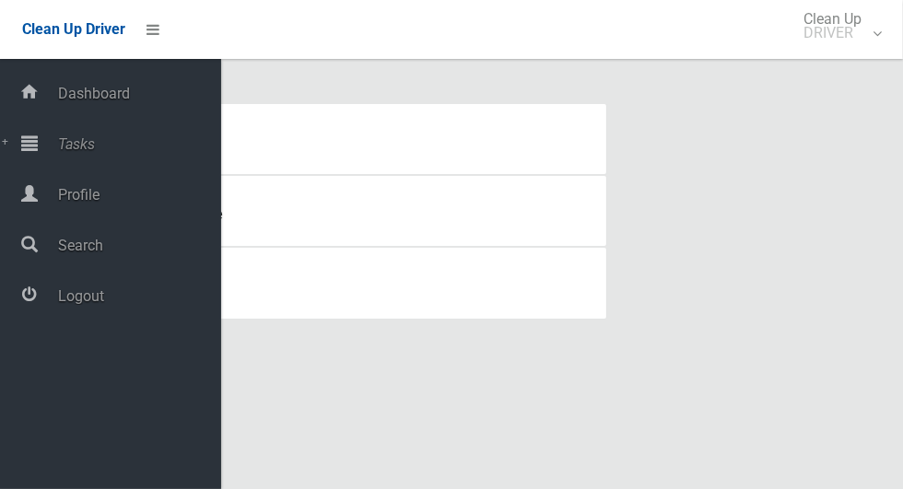
click at [81, 303] on span "Logout" at bounding box center [137, 296] width 169 height 18
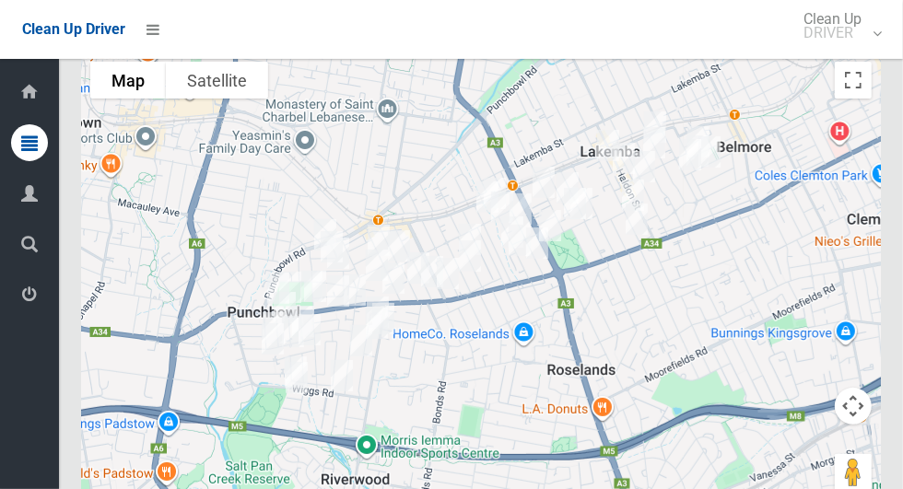
scroll to position [10940, 0]
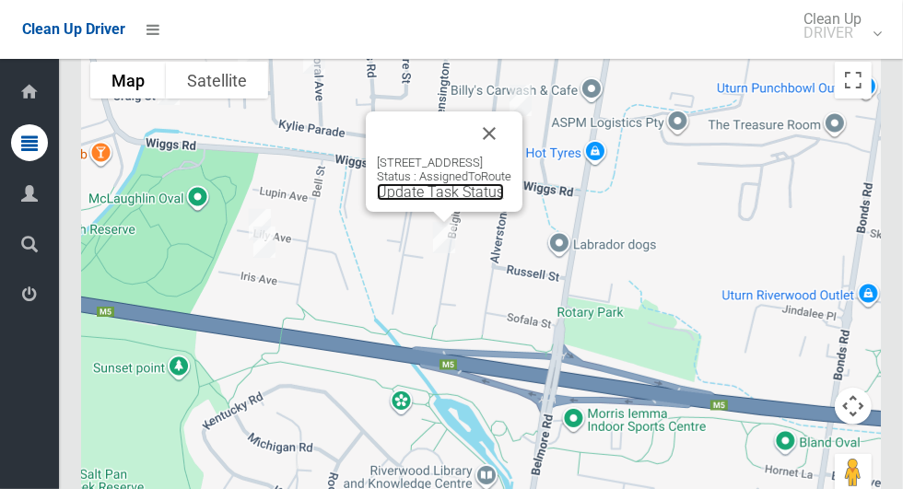
click at [441, 192] on link "Update Task Status" at bounding box center [440, 192] width 127 height 18
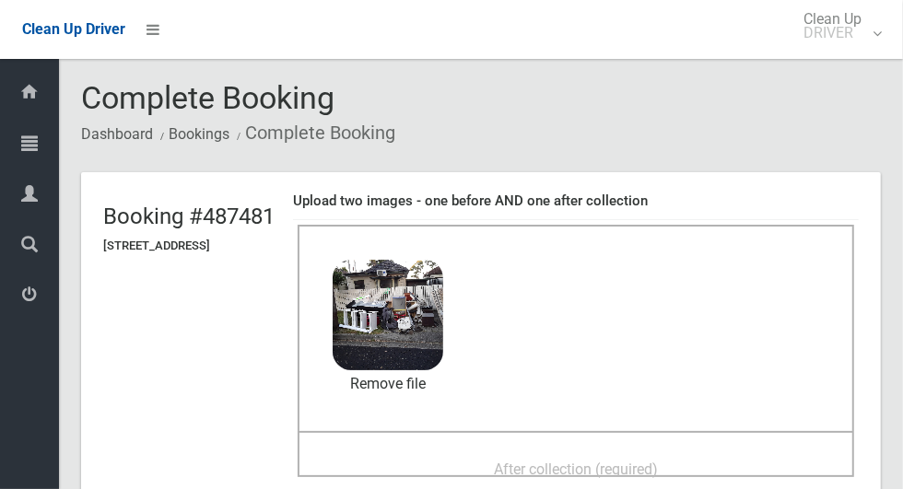
click at [719, 451] on div "After collection (required)" at bounding box center [576, 468] width 516 height 34
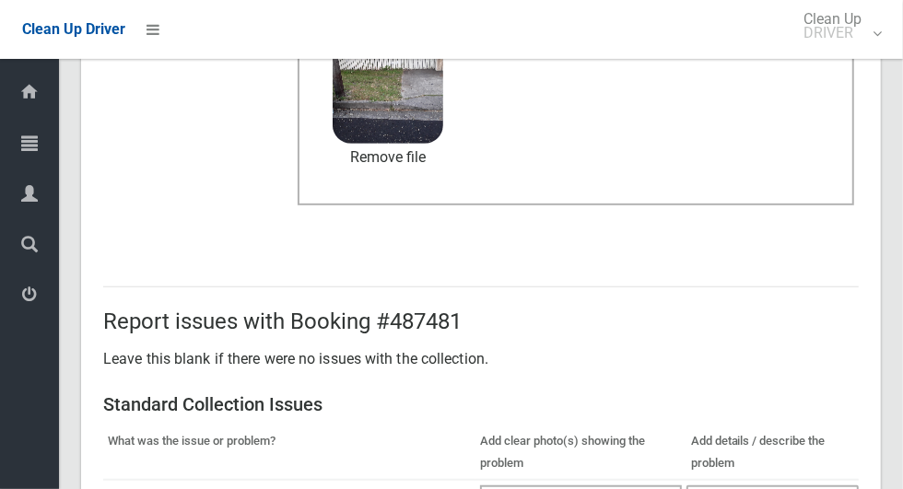
scroll to position [1507, 0]
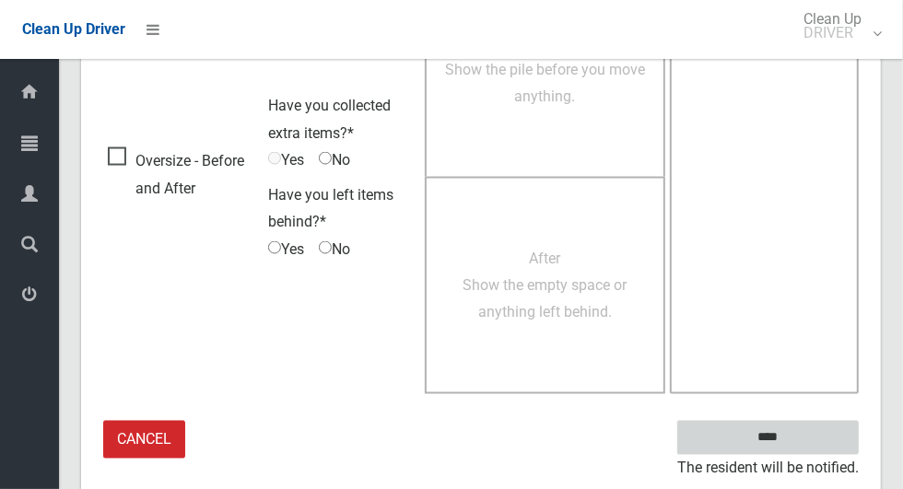
click at [816, 436] on input "****" at bounding box center [767, 438] width 181 height 34
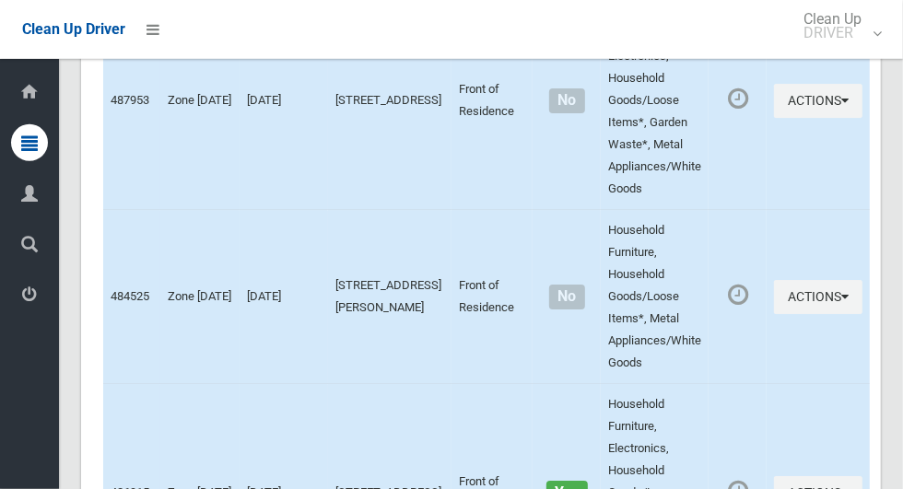
scroll to position [10940, 0]
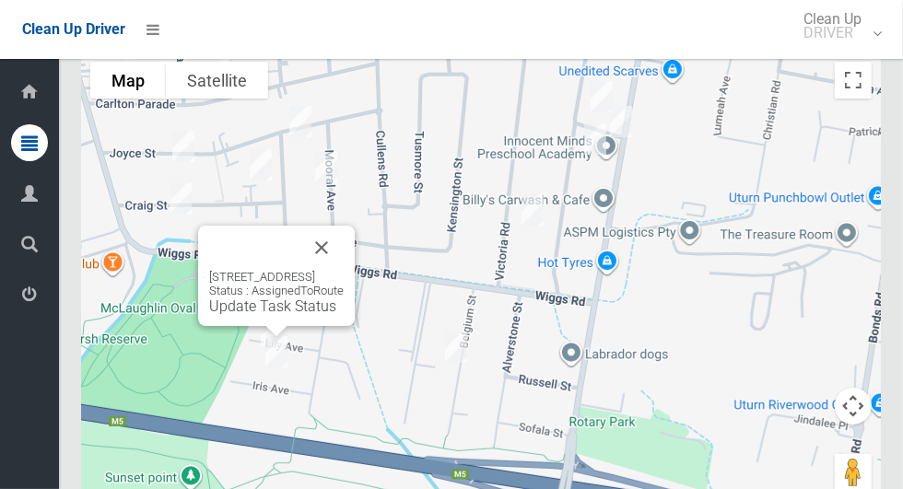
click at [344, 253] on button "Close" at bounding box center [321, 248] width 44 height 44
click at [344, 237] on button "Close" at bounding box center [321, 248] width 44 height 44
click at [276, 311] on link "Update Task Status" at bounding box center [272, 307] width 127 height 18
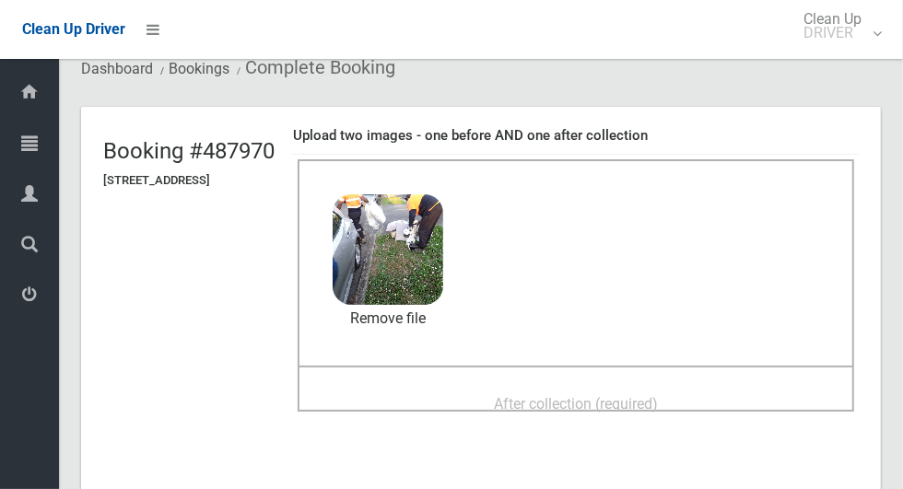
scroll to position [105, 0]
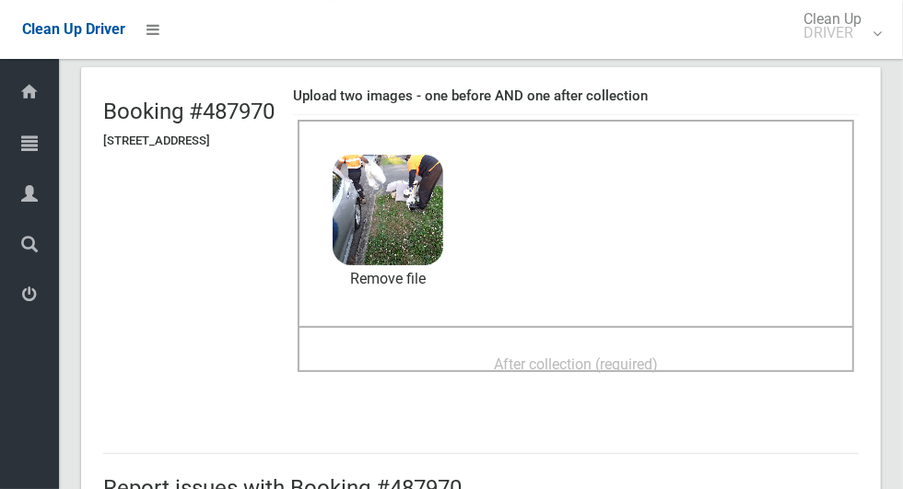
click at [743, 357] on div "After collection (required)" at bounding box center [576, 363] width 516 height 34
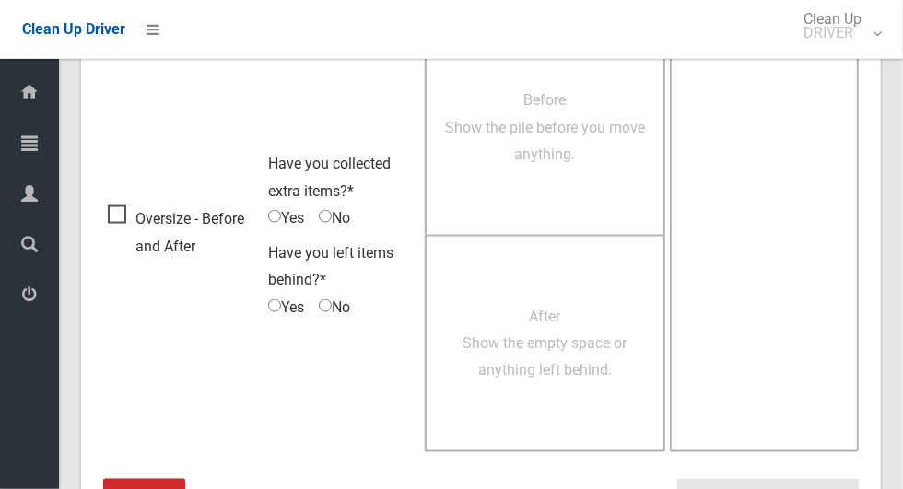
scroll to position [1507, 0]
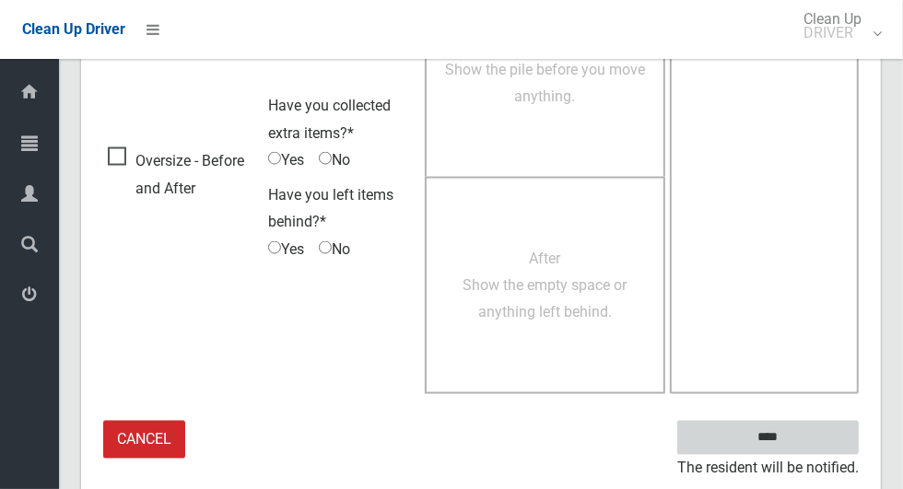
click at [814, 438] on input "****" at bounding box center [767, 438] width 181 height 34
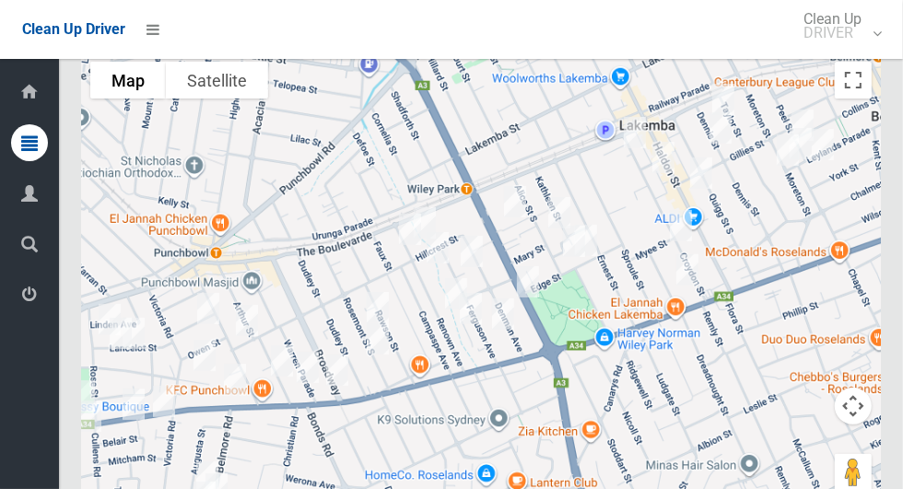
scroll to position [10931, 0]
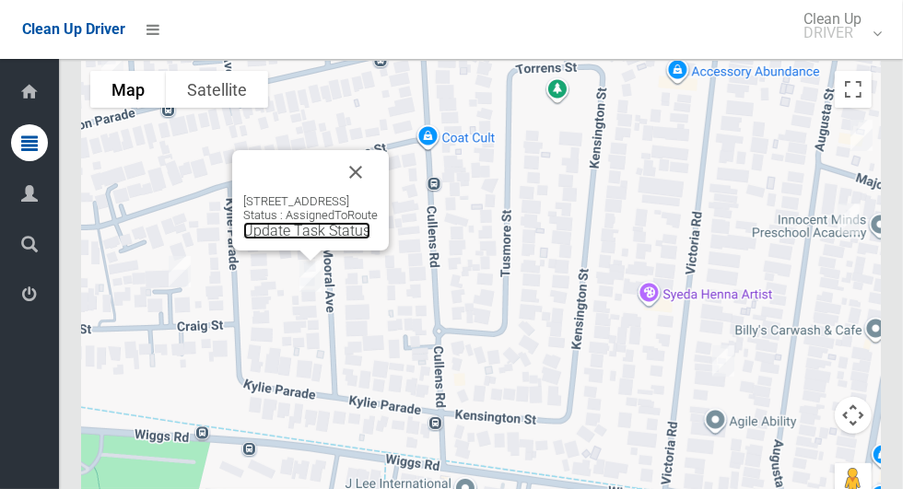
click at [298, 235] on link "Update Task Status" at bounding box center [306, 231] width 127 height 18
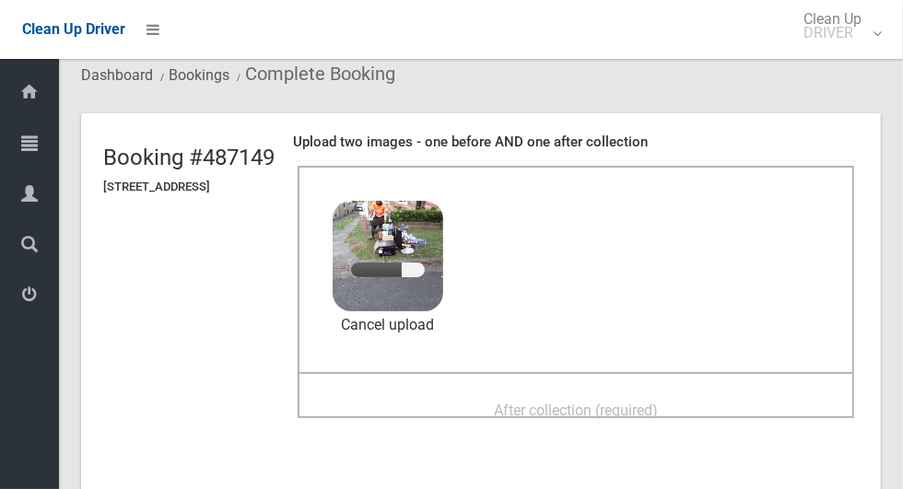
scroll to position [64, 0]
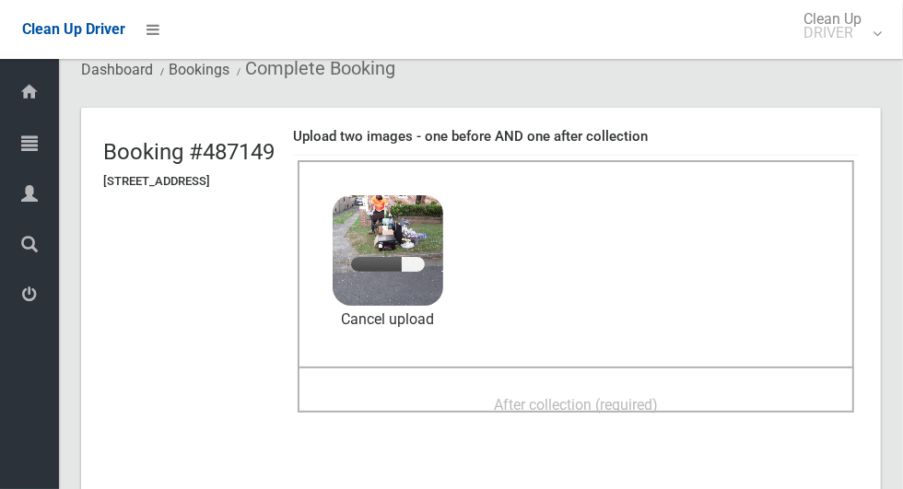
click at [733, 394] on div "After collection (required)" at bounding box center [576, 404] width 516 height 34
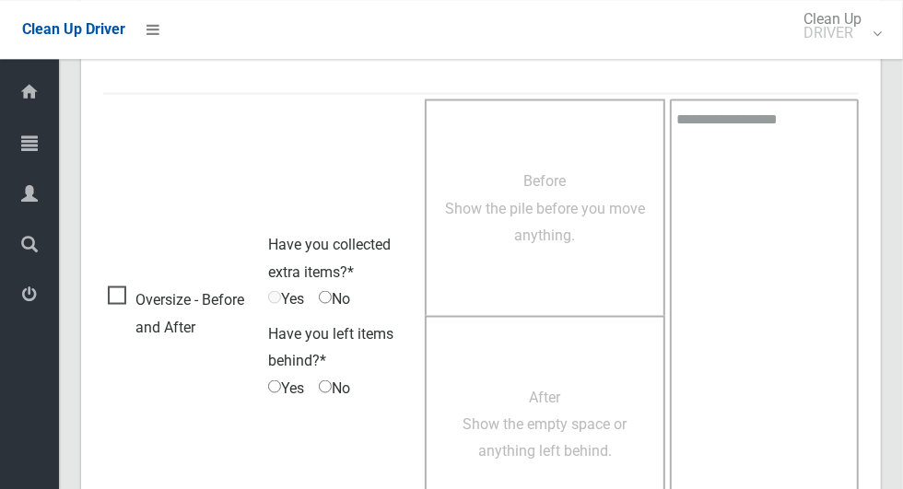
scroll to position [1507, 0]
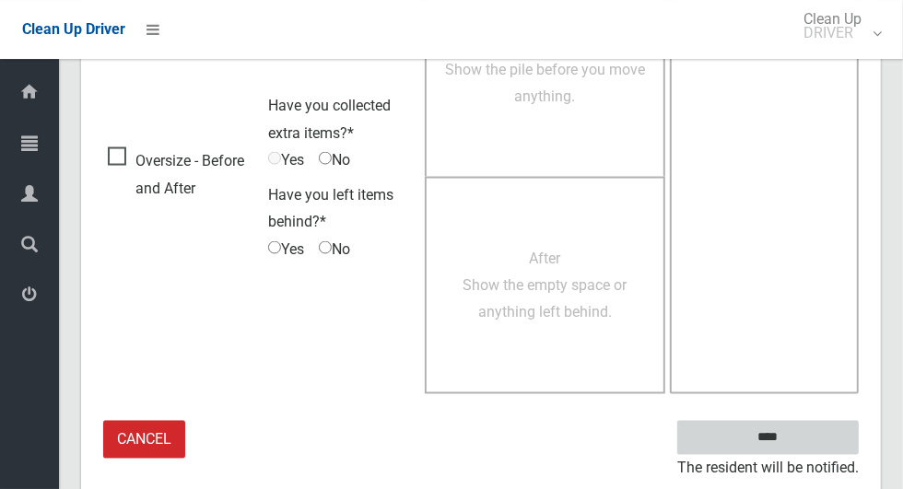
click at [803, 423] on input "****" at bounding box center [767, 438] width 181 height 34
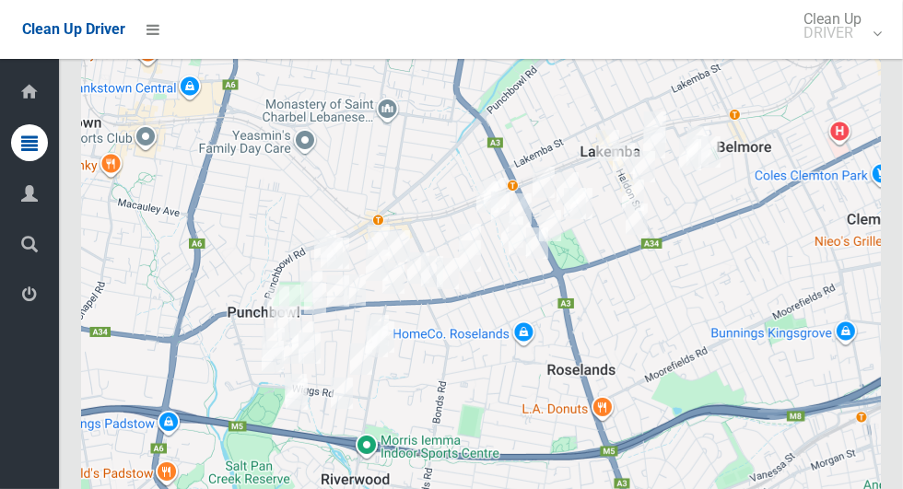
scroll to position [10940, 0]
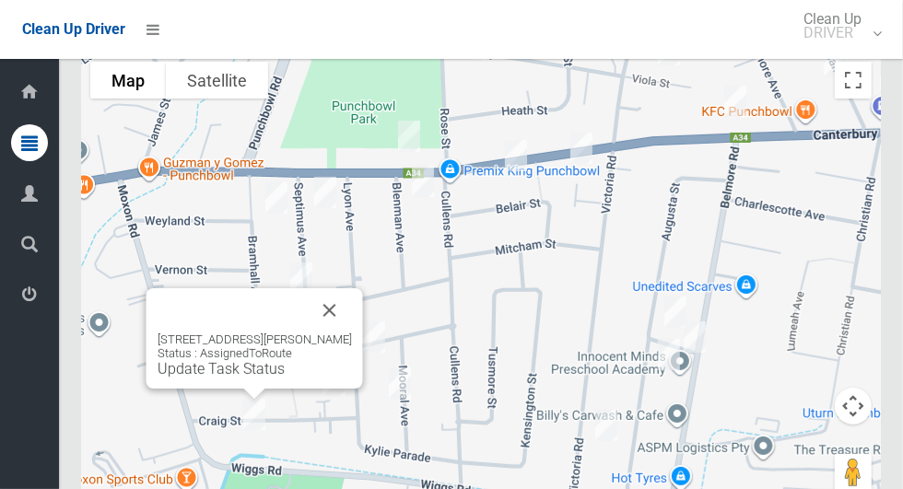
click at [330, 305] on button "Close" at bounding box center [330, 310] width 44 height 44
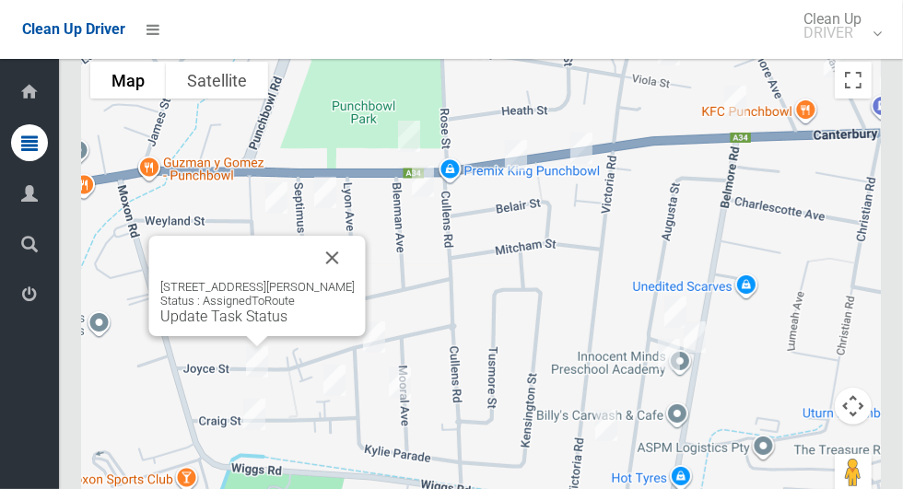
click at [334, 244] on button "Close" at bounding box center [332, 258] width 44 height 44
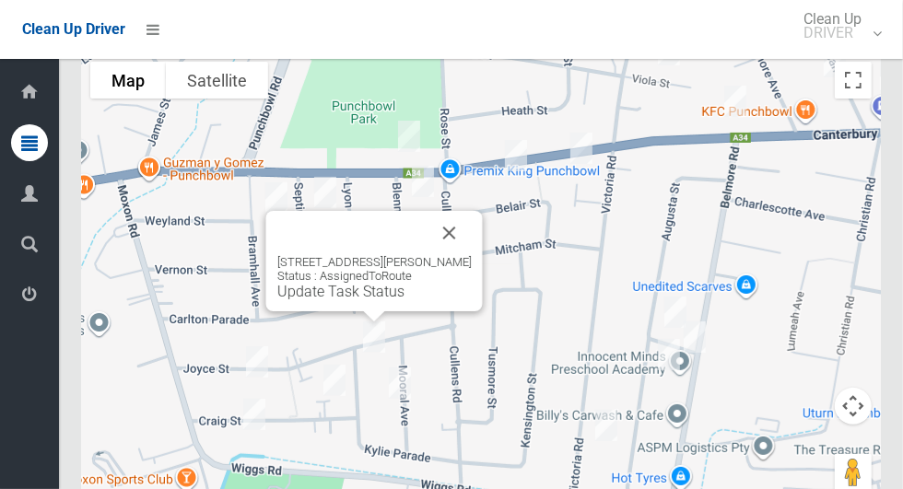
click at [348, 285] on div "43 Joyce Street, PUNCHBOWL NSW 2196 Status : AssignedToRoute Update Task Status" at bounding box center [374, 277] width 194 height 45
click at [356, 307] on div "43 Joyce Street, PUNCHBOWL NSW 2196 Status : AssignedToRoute Update Task Status" at bounding box center [374, 261] width 216 height 100
click at [360, 298] on link "Update Task Status" at bounding box center [340, 292] width 127 height 18
click at [346, 297] on link "Update Task Status" at bounding box center [340, 292] width 127 height 18
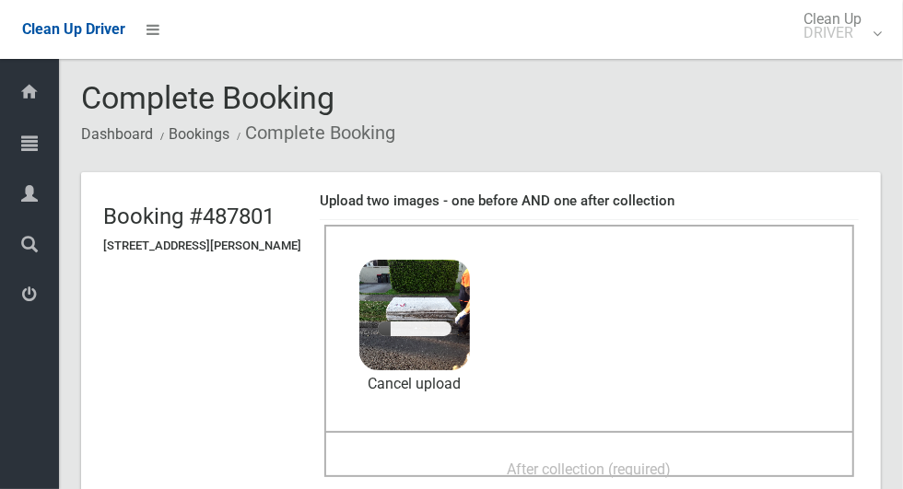
click at [672, 461] on span "After collection (required)" at bounding box center [590, 470] width 164 height 18
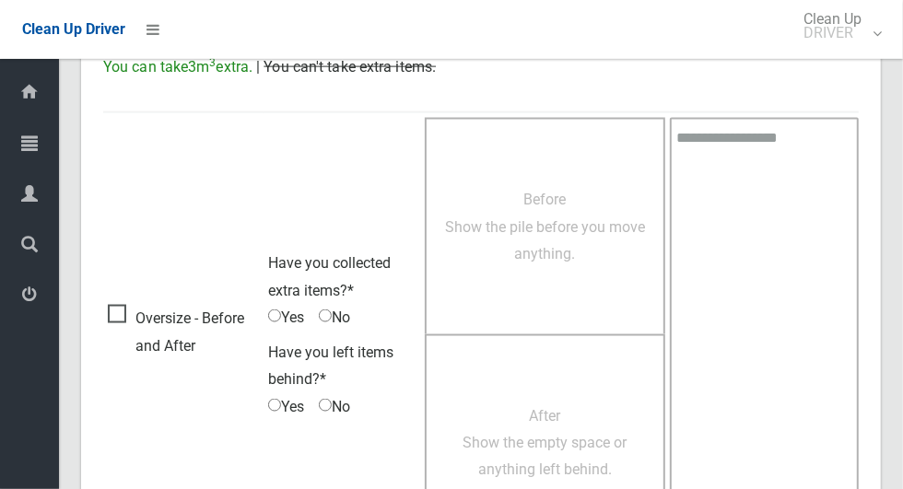
scroll to position [1507, 0]
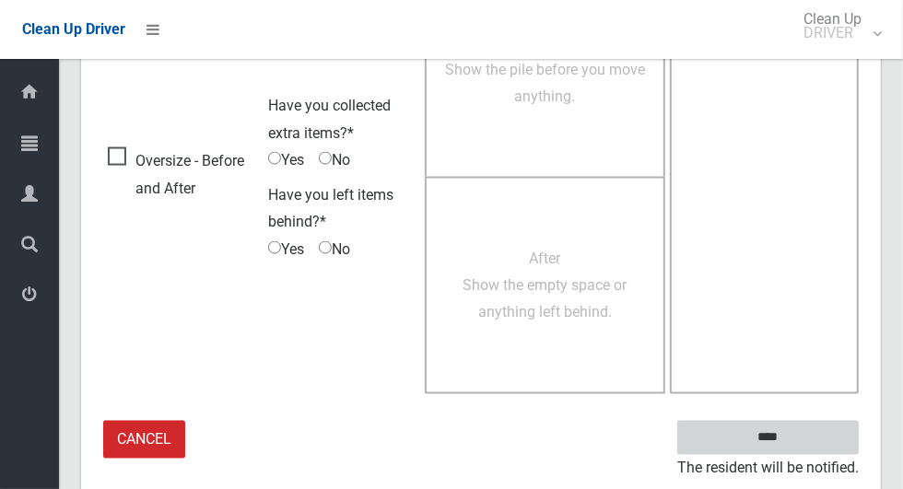
click at [810, 438] on input "****" at bounding box center [767, 438] width 181 height 34
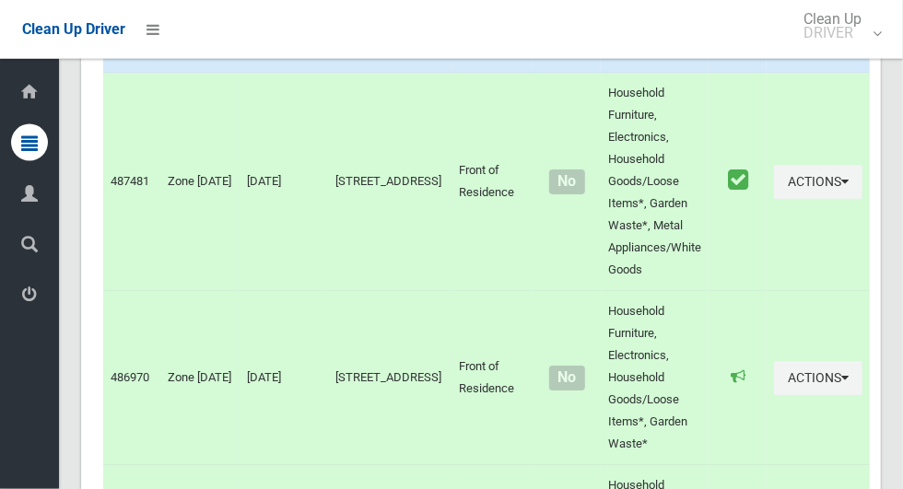
scroll to position [10940, 0]
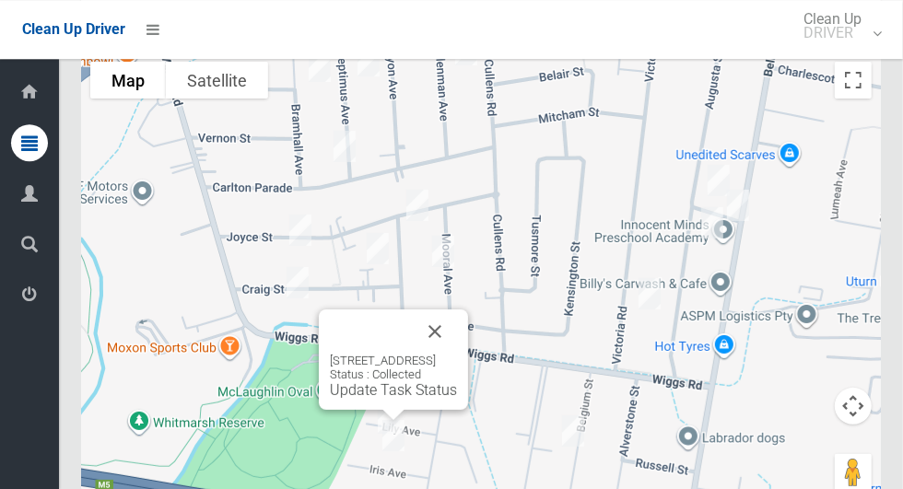
click at [457, 330] on button "Close" at bounding box center [435, 332] width 44 height 44
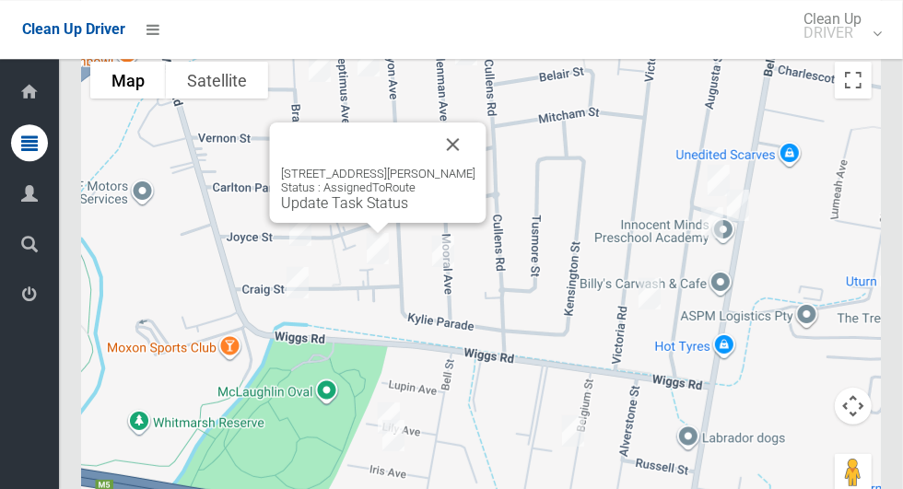
click at [366, 203] on link "Update Task Status" at bounding box center [344, 203] width 127 height 18
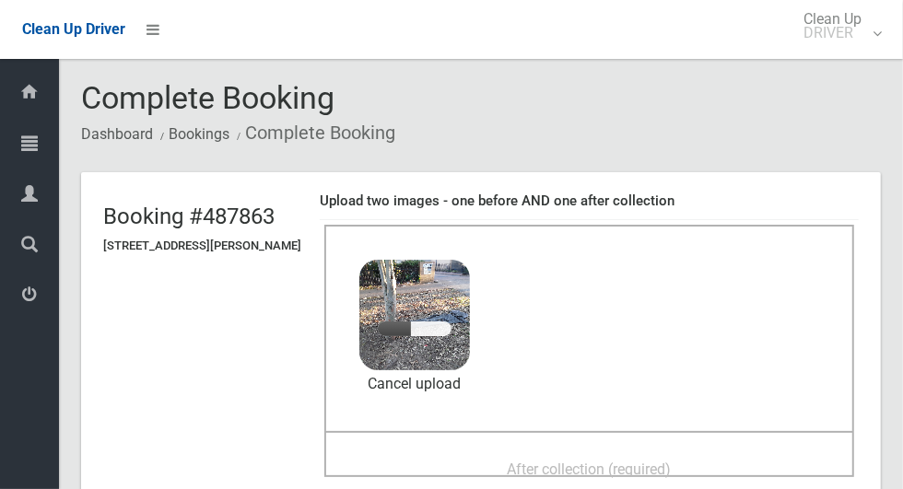
click at [672, 461] on span "After collection (required)" at bounding box center [590, 470] width 164 height 18
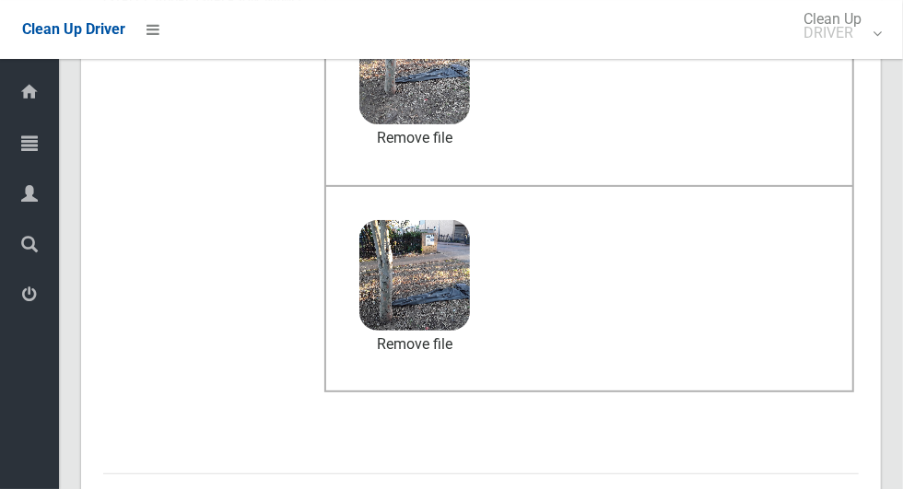
scroll to position [952, 0]
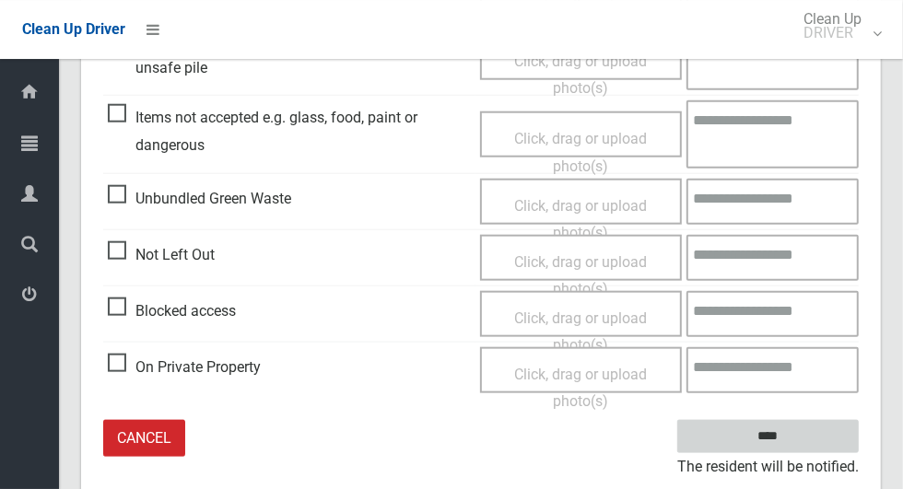
click at [805, 429] on input "****" at bounding box center [767, 437] width 181 height 34
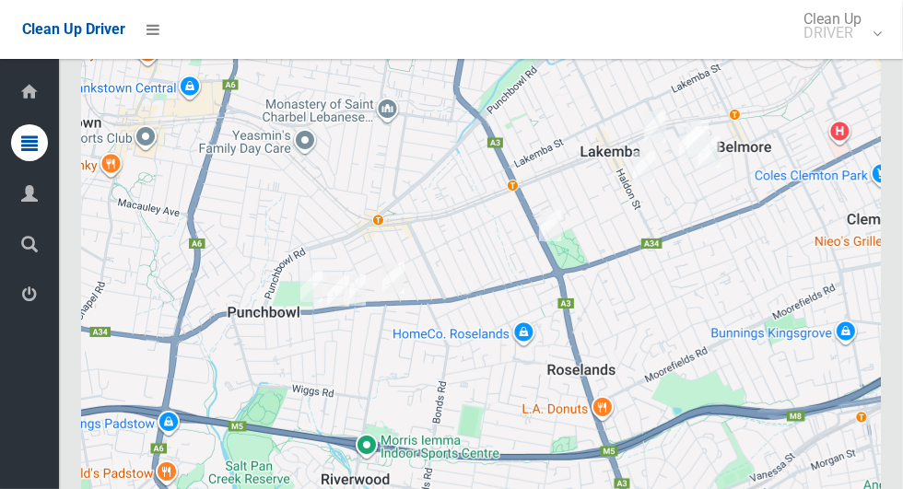
scroll to position [10940, 0]
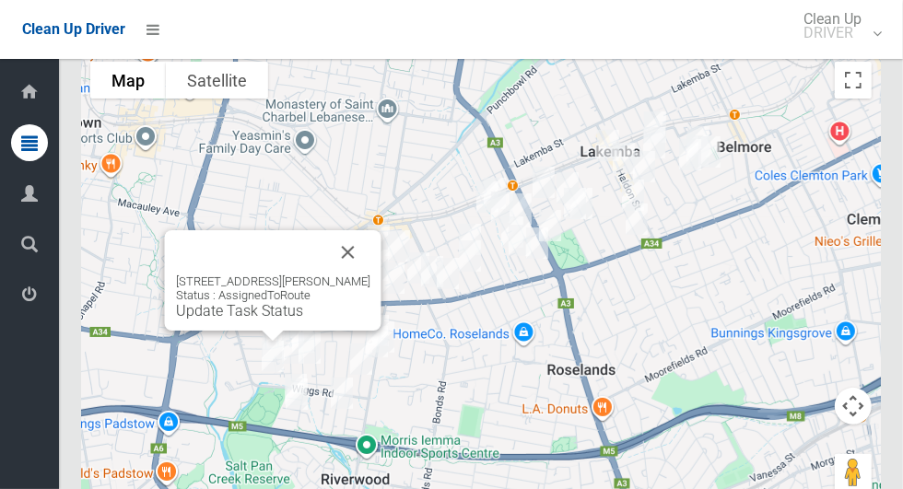
click at [363, 246] on button "Close" at bounding box center [348, 252] width 44 height 44
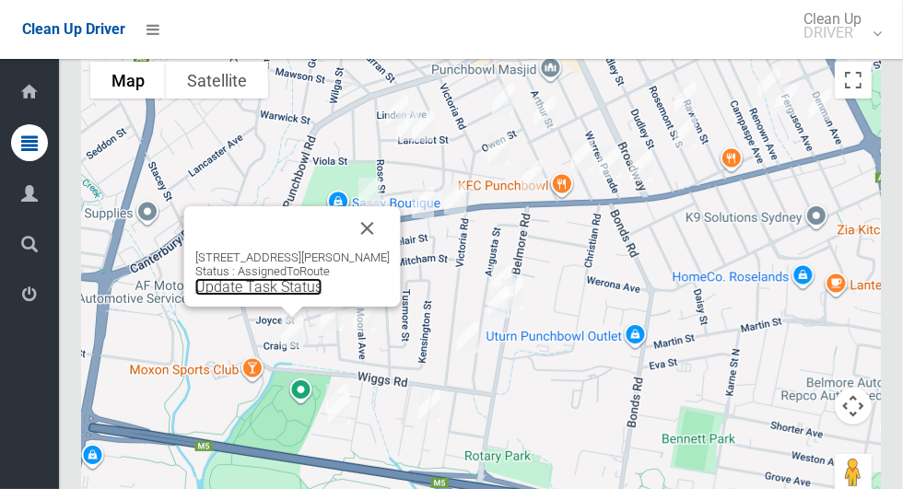
click at [307, 288] on link "Update Task Status" at bounding box center [258, 287] width 127 height 18
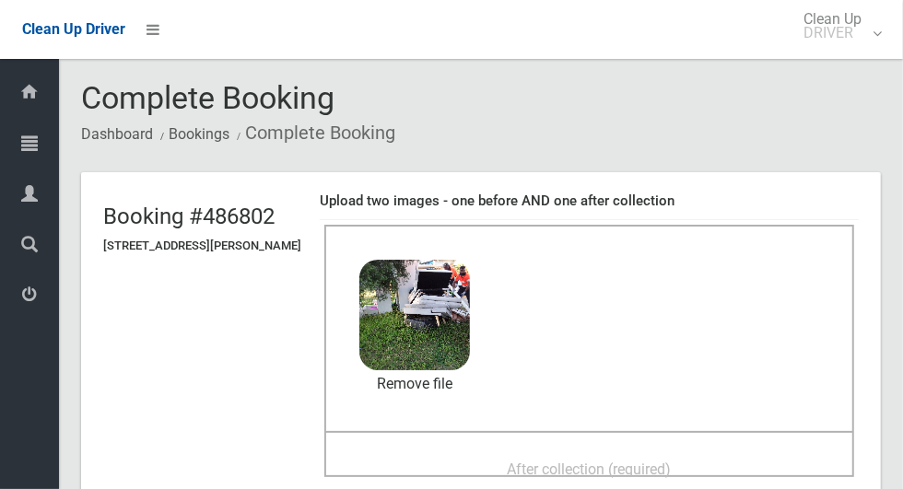
click at [672, 462] on span "After collection (required)" at bounding box center [590, 470] width 164 height 18
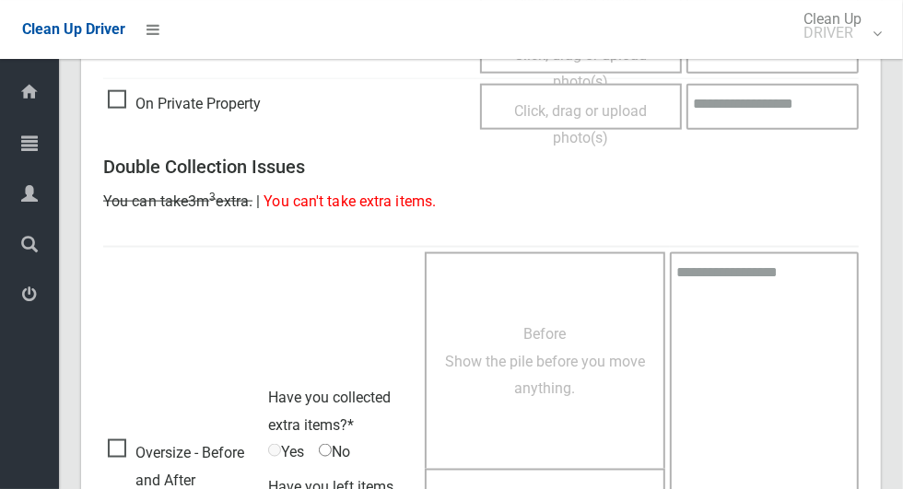
scroll to position [1507, 0]
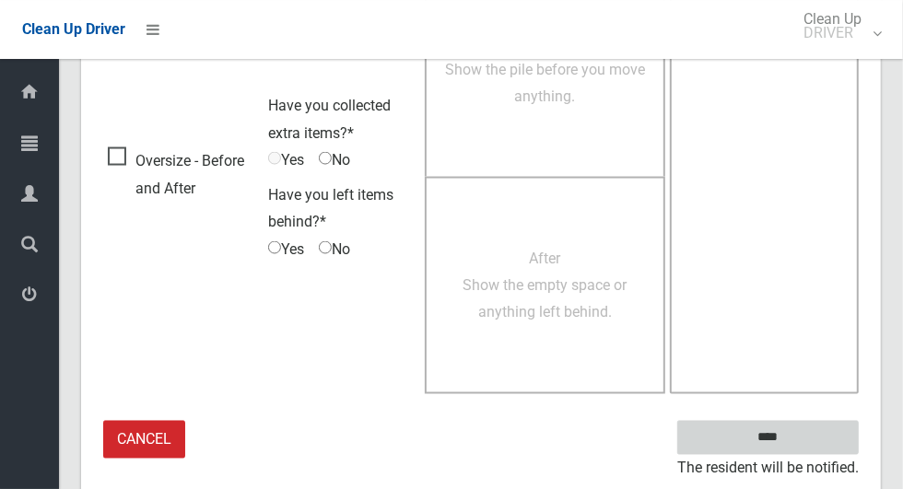
click at [800, 441] on input "****" at bounding box center [767, 438] width 181 height 34
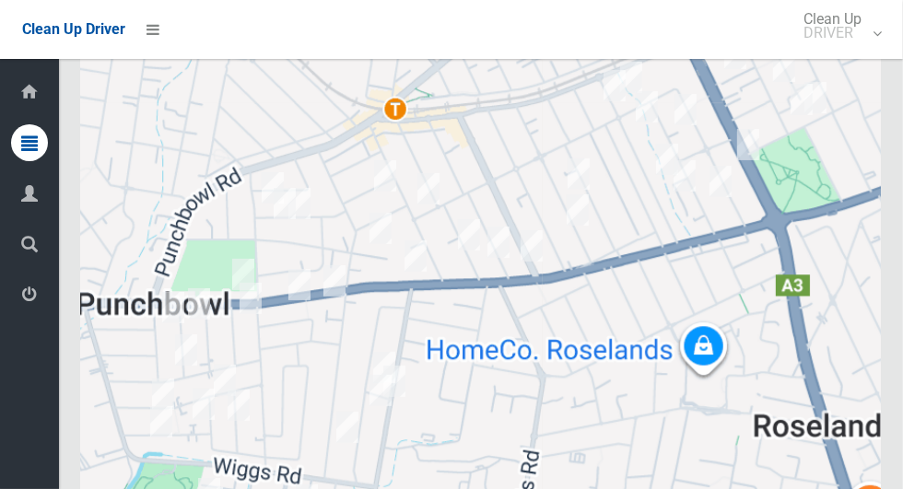
scroll to position [10940, 0]
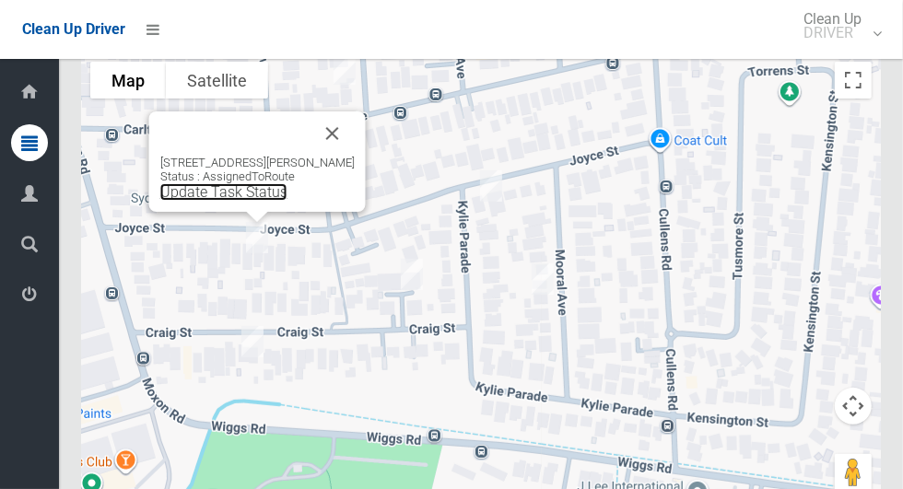
click at [245, 201] on link "Update Task Status" at bounding box center [223, 192] width 127 height 18
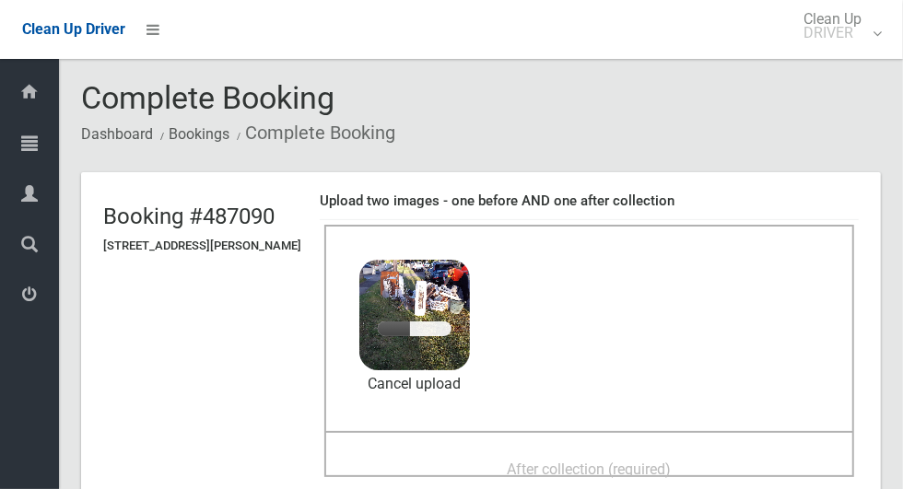
click at [697, 451] on div "After collection (required)" at bounding box center [589, 468] width 489 height 34
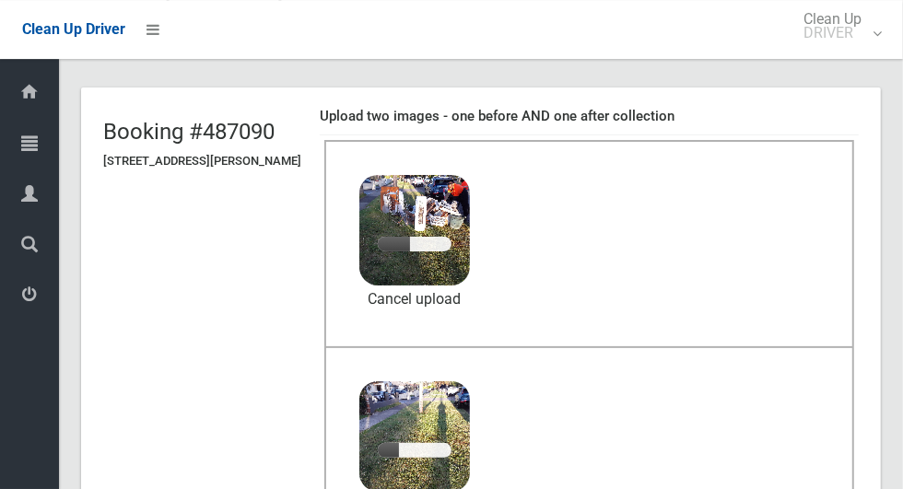
scroll to position [87, 0]
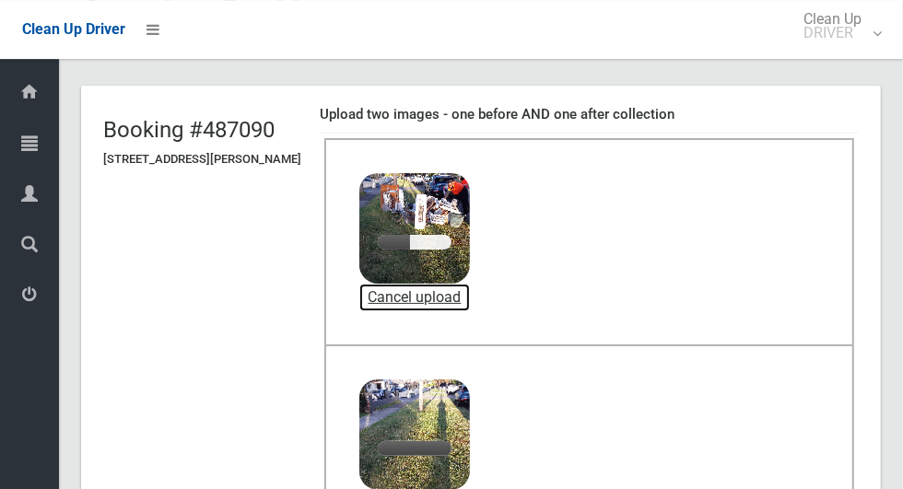
click at [457, 294] on link "Cancel upload" at bounding box center [414, 298] width 111 height 28
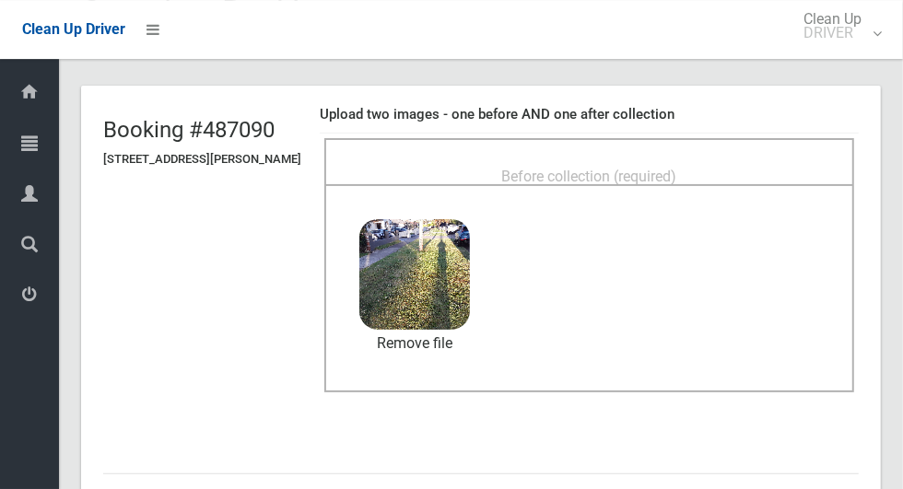
click at [677, 168] on span "Before collection (required)" at bounding box center [589, 177] width 175 height 18
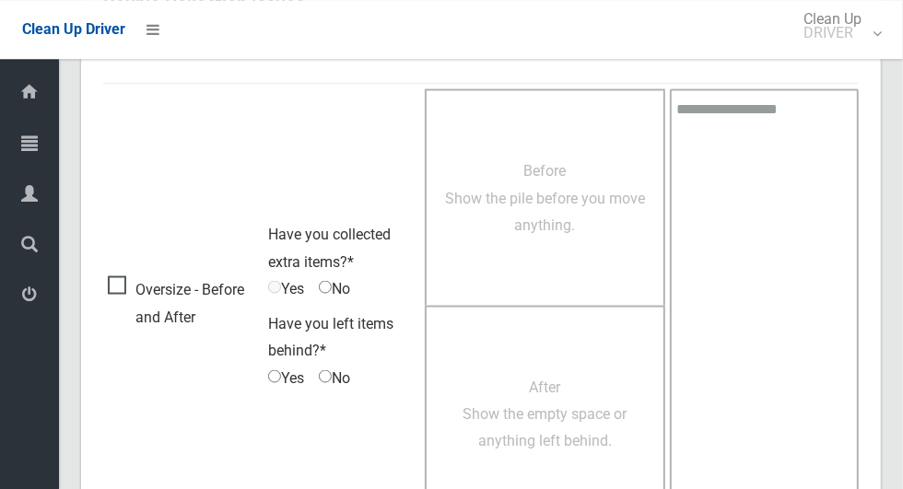
scroll to position [1507, 0]
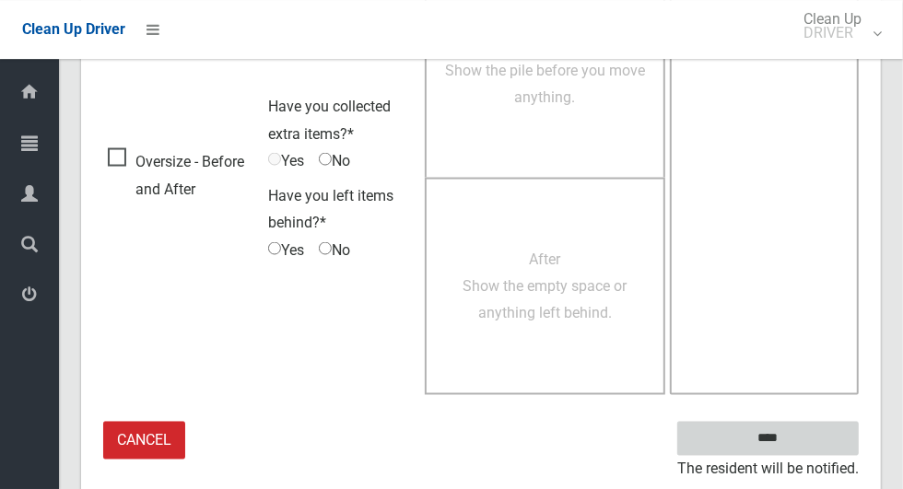
click at [800, 432] on input "****" at bounding box center [767, 438] width 181 height 34
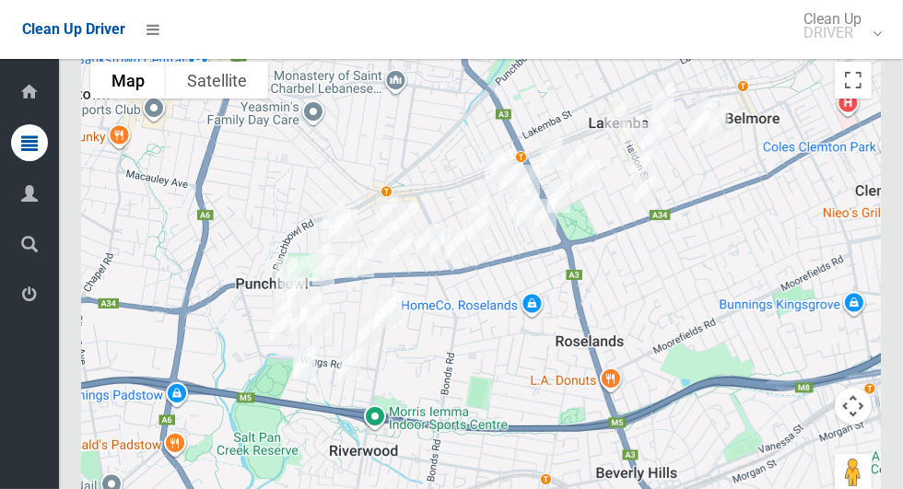
scroll to position [10940, 0]
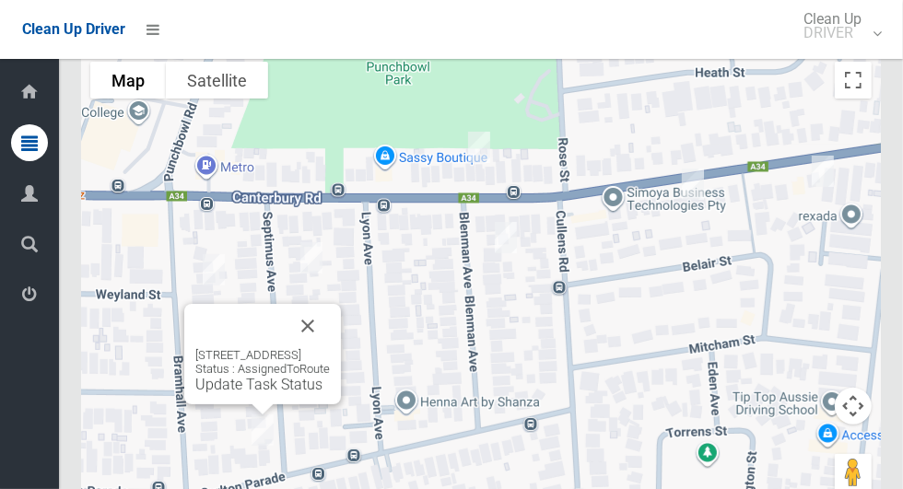
click at [330, 321] on button "Close" at bounding box center [308, 326] width 44 height 44
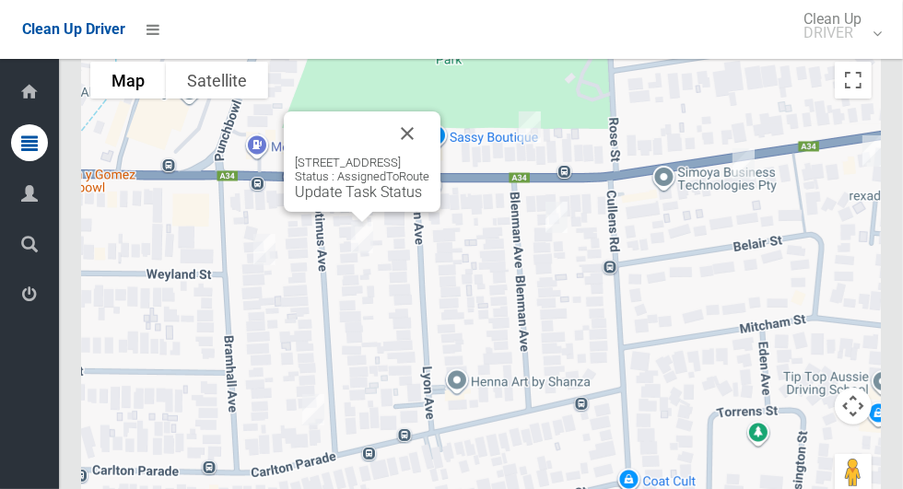
click at [429, 135] on button "Close" at bounding box center [407, 133] width 44 height 44
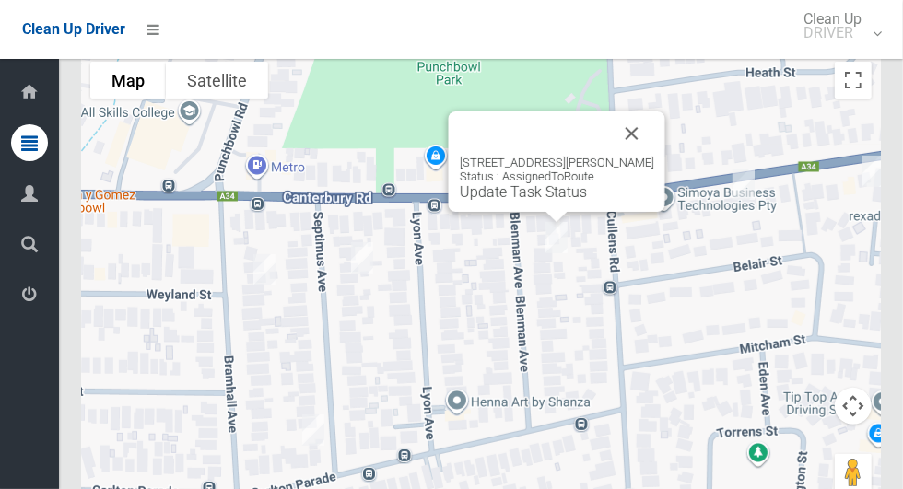
click at [654, 123] on button "Close" at bounding box center [632, 133] width 44 height 44
click at [544, 198] on link "Update Task Status" at bounding box center [523, 192] width 127 height 18
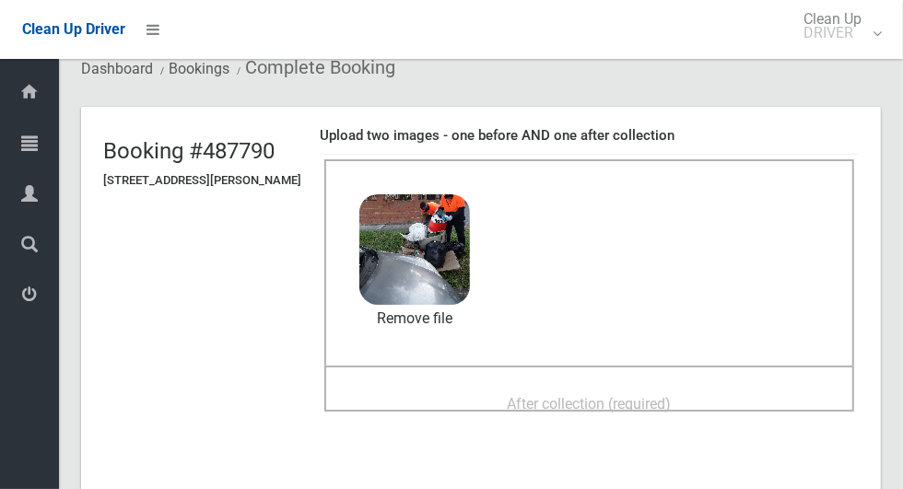
scroll to position [65, 0]
click at [731, 395] on div "After collection (required)" at bounding box center [589, 403] width 489 height 34
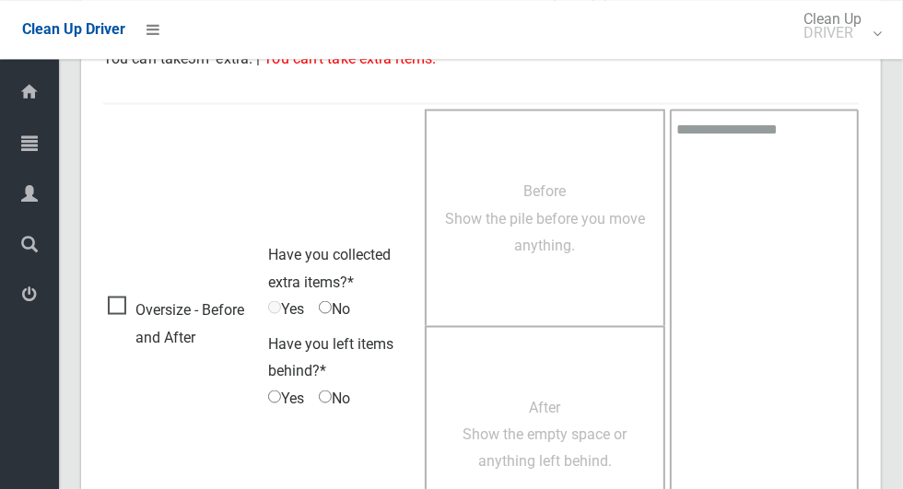
scroll to position [1507, 0]
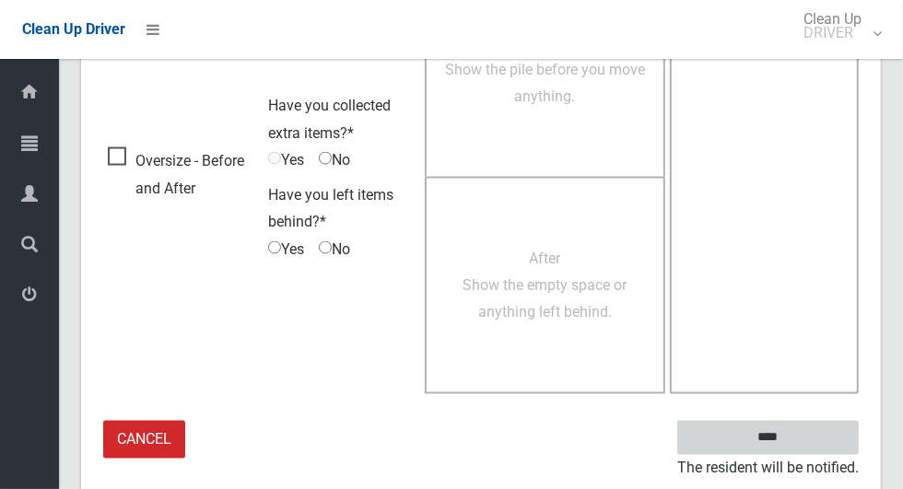
click at [800, 437] on input "****" at bounding box center [767, 438] width 181 height 34
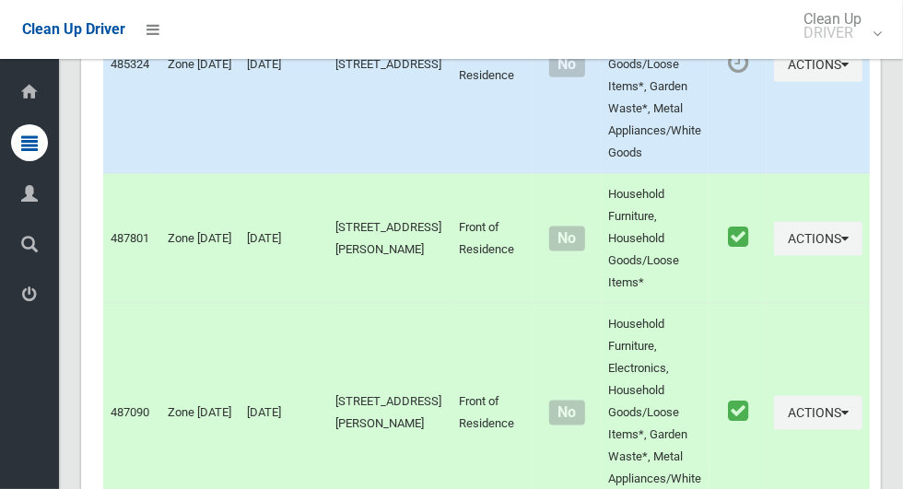
scroll to position [10940, 0]
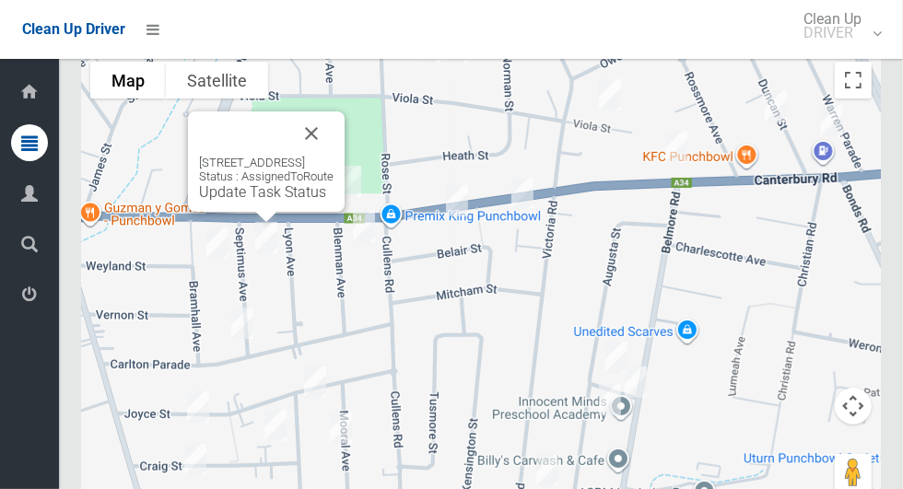
click at [333, 137] on button "Close" at bounding box center [311, 133] width 44 height 44
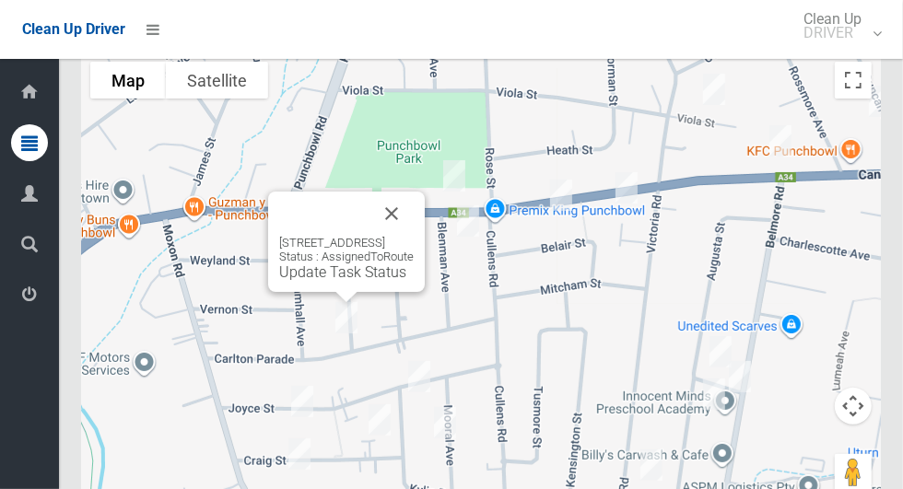
scroll to position [10939, 0]
click at [414, 205] on button "Close" at bounding box center [391, 215] width 44 height 44
click at [414, 214] on button "Close" at bounding box center [391, 215] width 44 height 44
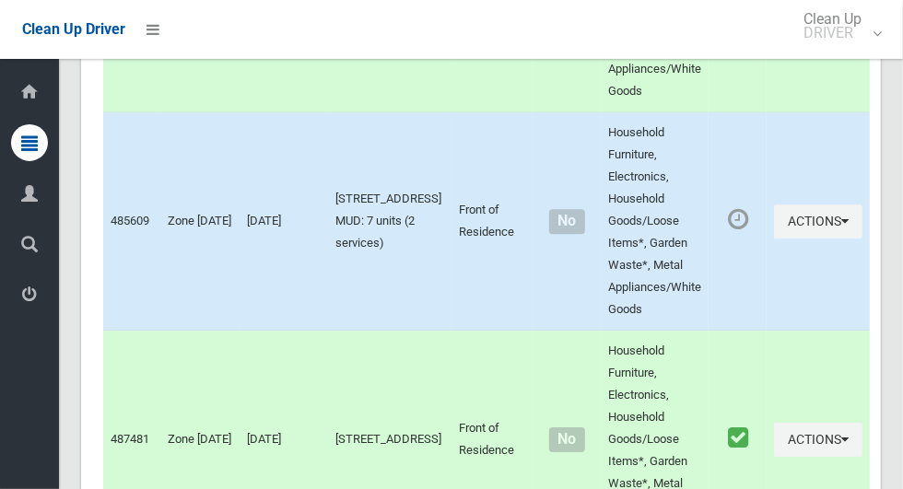
scroll to position [10940, 0]
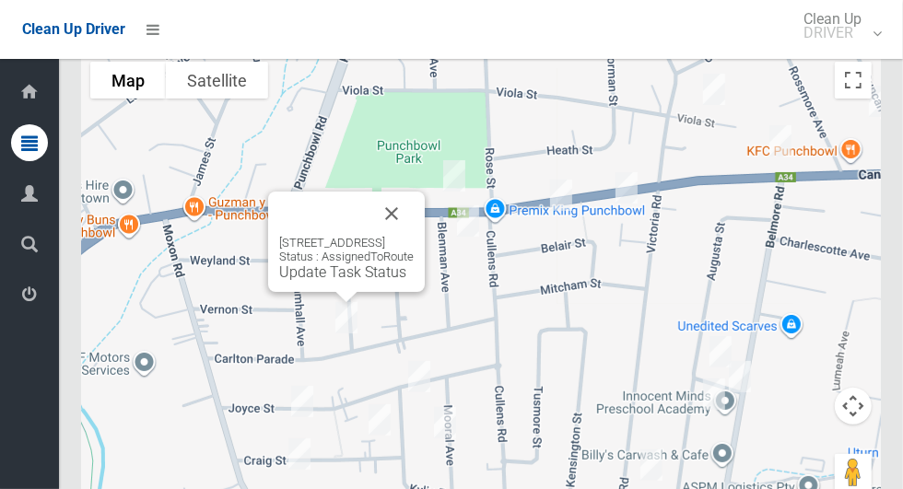
click at [789, 323] on div "26 Carlton Parade, PUNCHBOWL NSW 2196 Status : AssignedToRoute Update Task Stat…" at bounding box center [481, 283] width 800 height 461
click at [333, 279] on link "Update Task Status" at bounding box center [342, 272] width 127 height 18
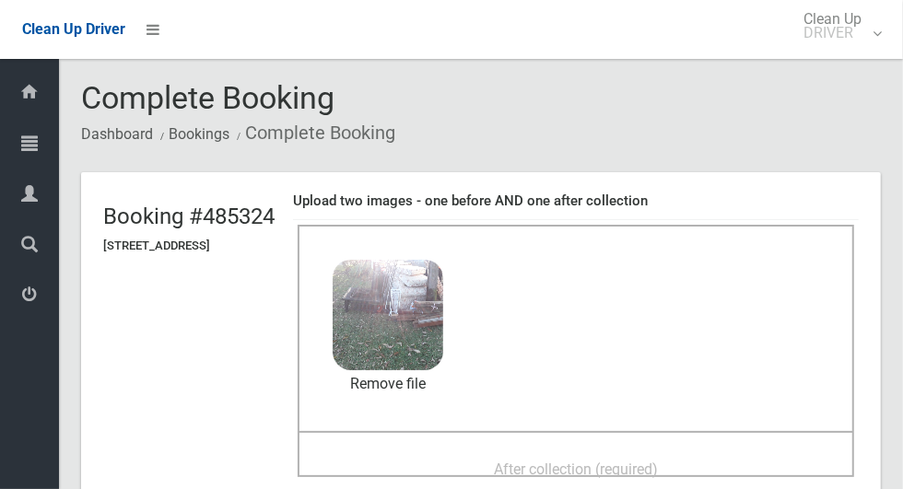
click at [658, 461] on span "After collection (required)" at bounding box center [576, 470] width 164 height 18
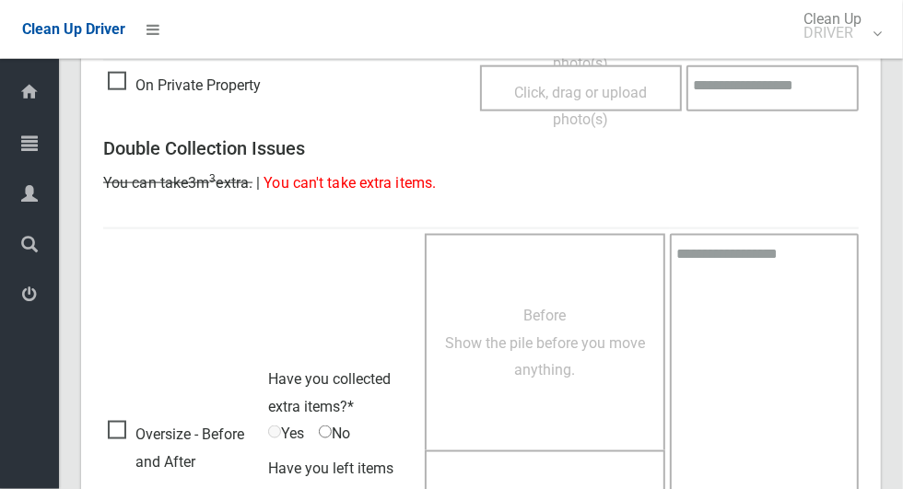
scroll to position [1507, 0]
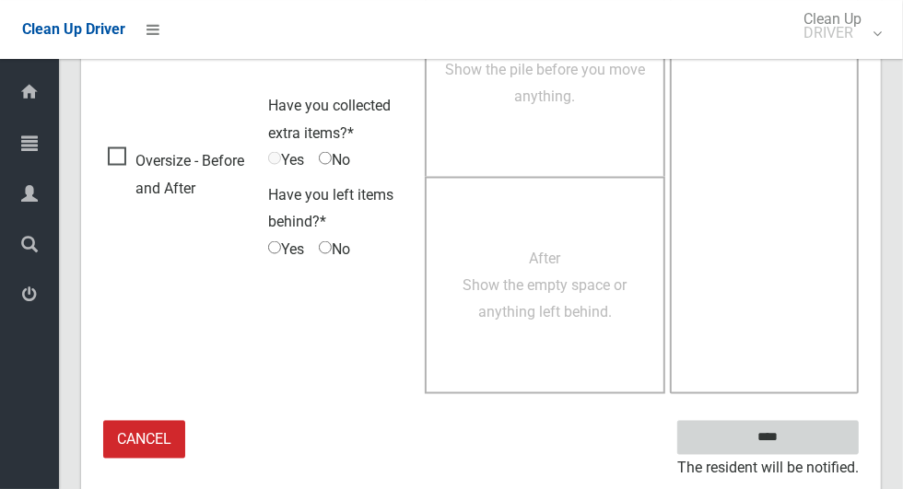
click at [800, 448] on input "****" at bounding box center [767, 438] width 181 height 34
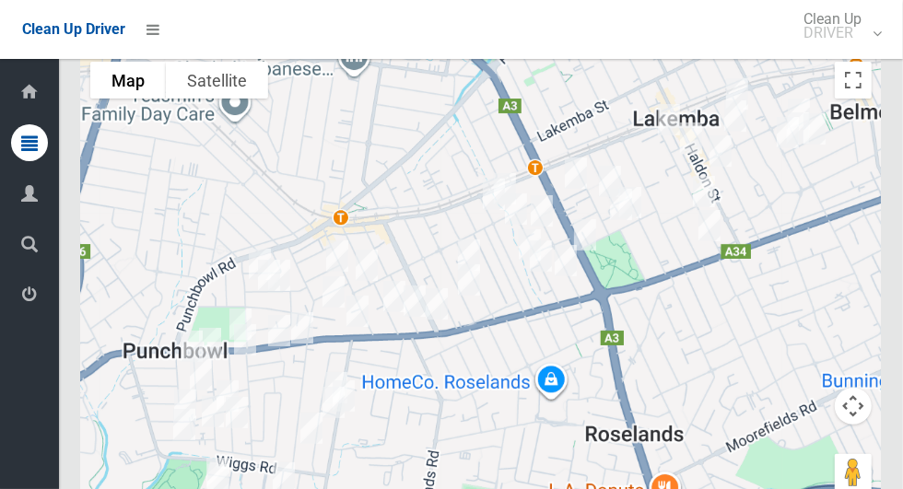
scroll to position [10940, 0]
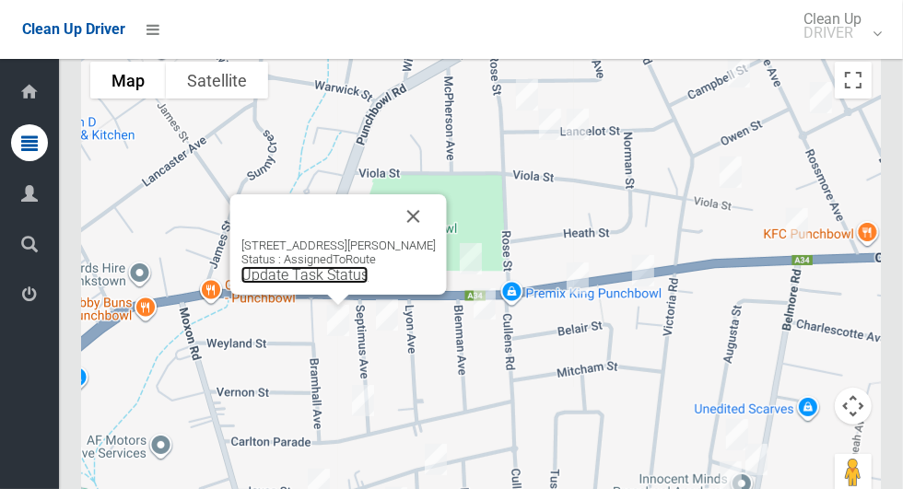
click at [314, 278] on link "Update Task Status" at bounding box center [304, 275] width 127 height 18
click at [319, 281] on link "Update Task Status" at bounding box center [304, 275] width 127 height 18
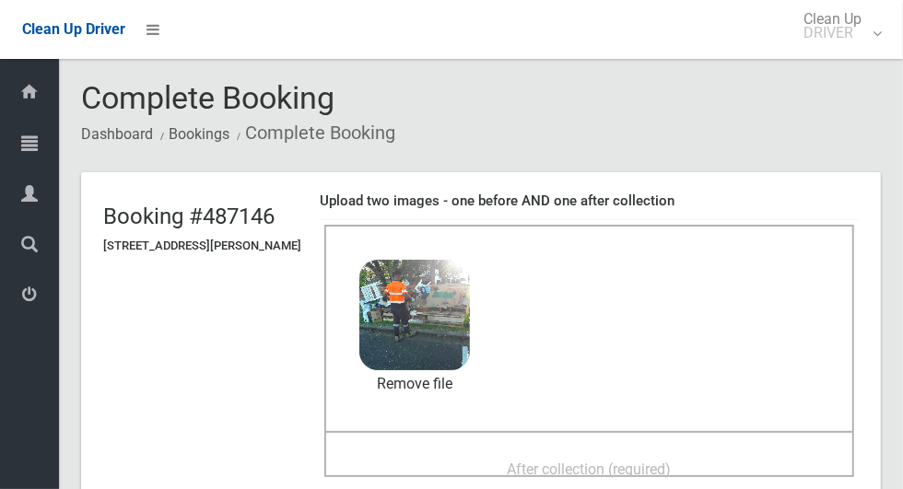
click at [614, 451] on div "After collection (required)" at bounding box center [589, 468] width 489 height 34
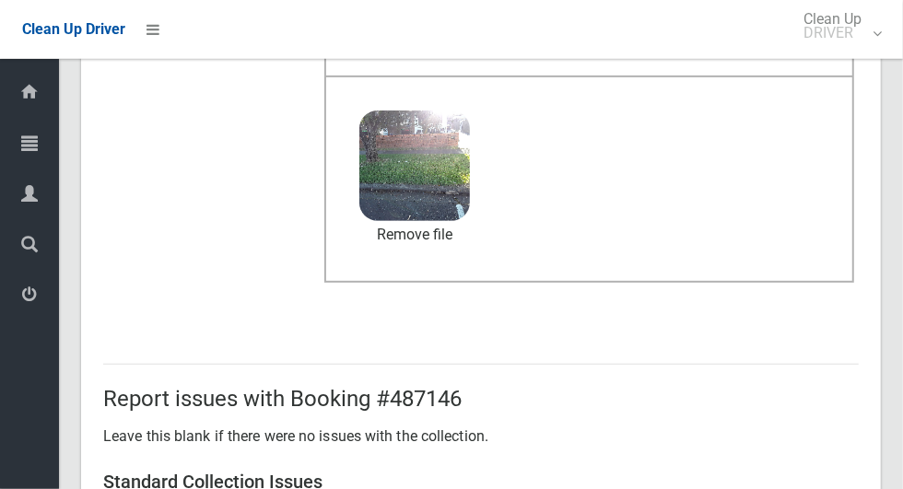
scroll to position [1507, 0]
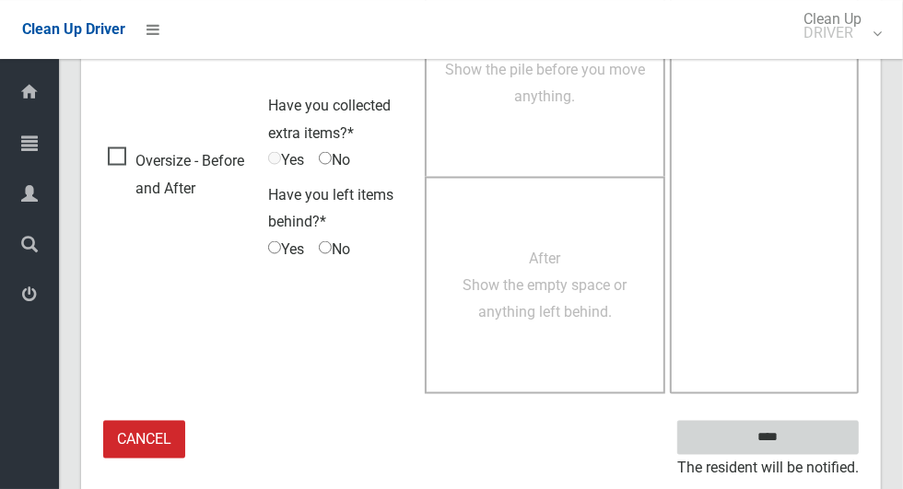
click at [820, 439] on input "****" at bounding box center [767, 438] width 181 height 34
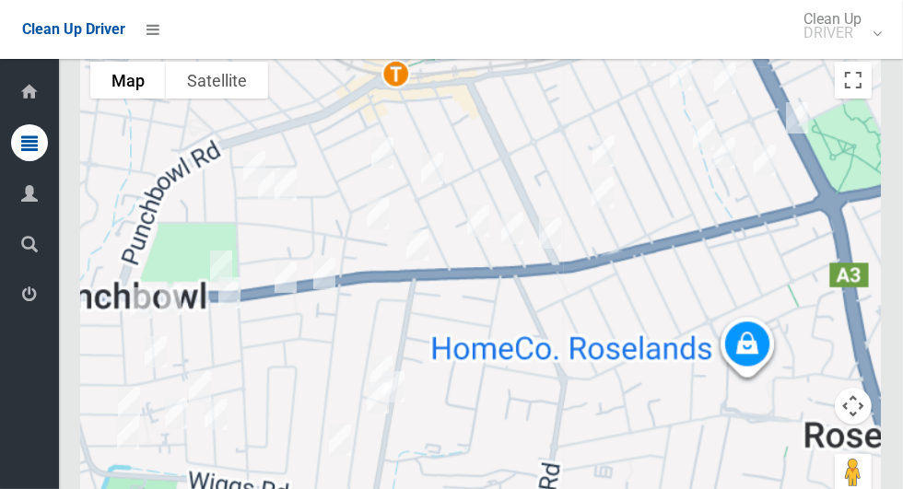
scroll to position [10940, 0]
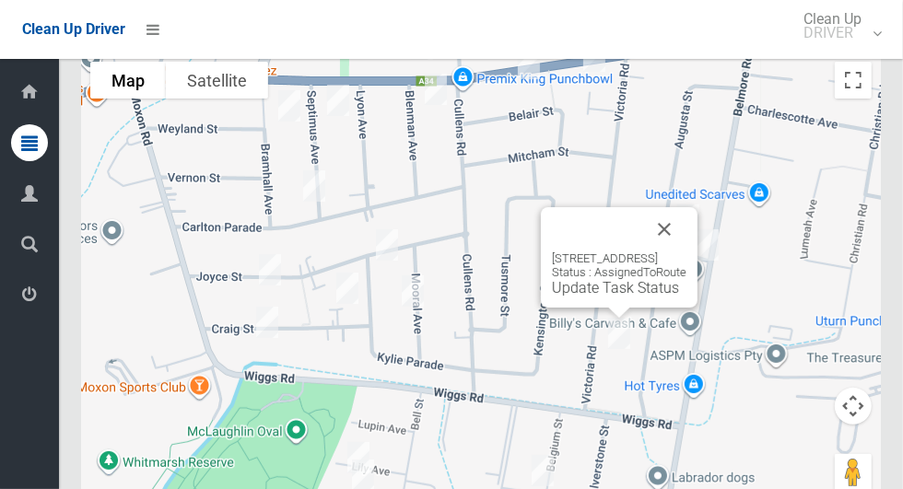
click at [686, 229] on button "Close" at bounding box center [664, 229] width 44 height 44
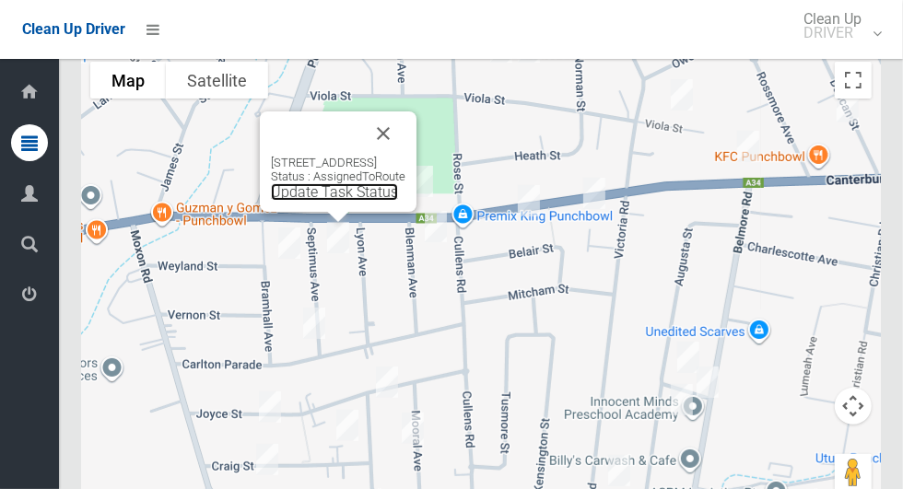
click at [313, 201] on link "Update Task Status" at bounding box center [334, 192] width 127 height 18
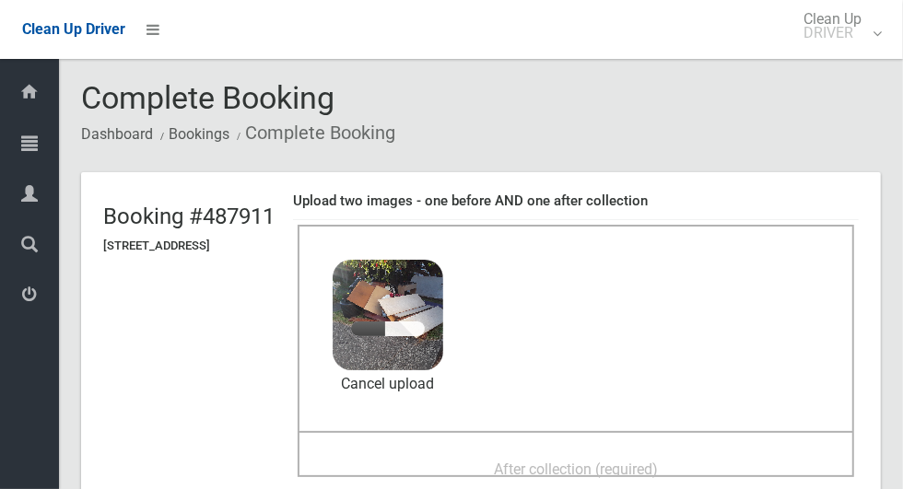
click at [658, 461] on span "After collection (required)" at bounding box center [576, 470] width 164 height 18
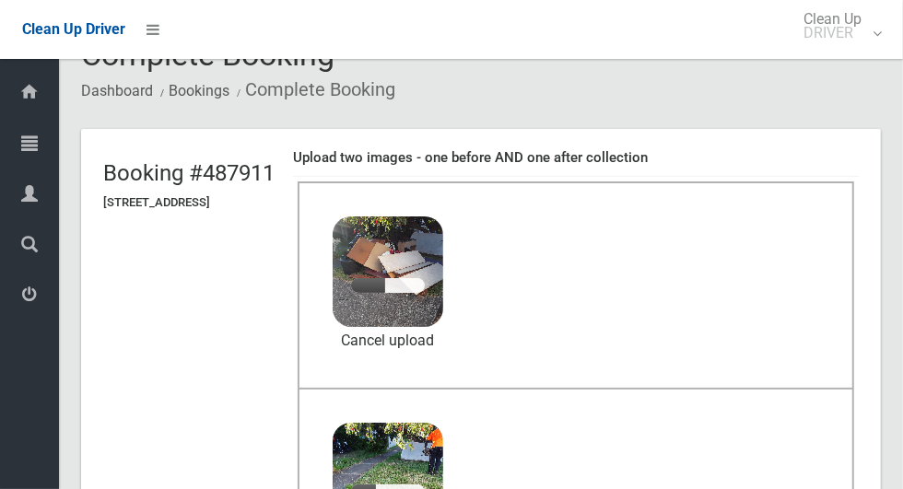
scroll to position [77, 0]
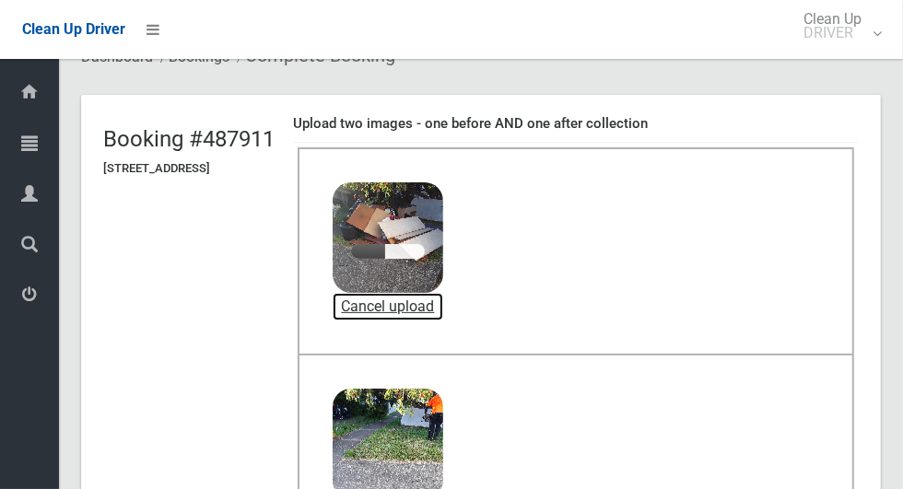
click at [443, 307] on link "Cancel upload" at bounding box center [388, 307] width 111 height 28
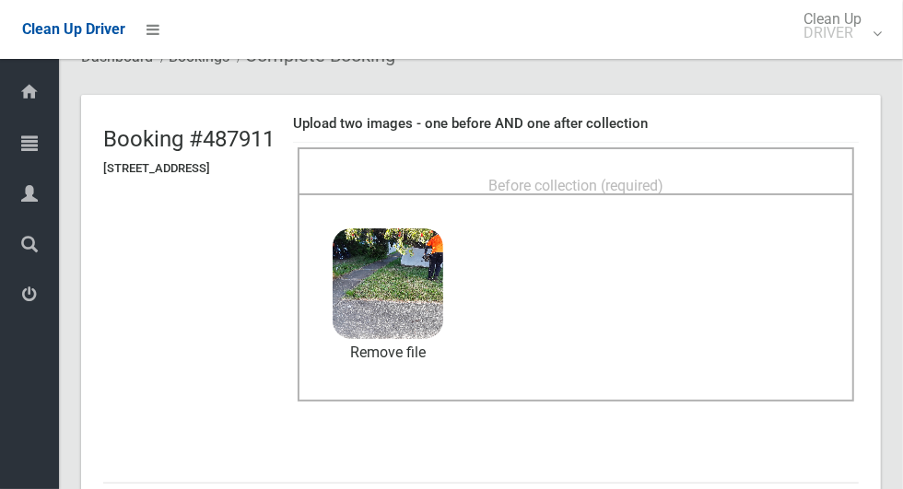
click at [736, 170] on div "Before collection (required)" at bounding box center [576, 185] width 516 height 34
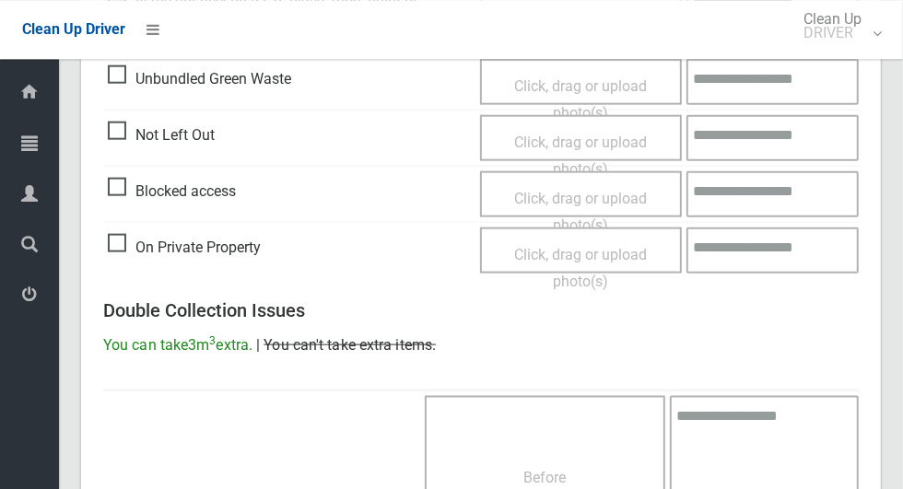
scroll to position [1507, 0]
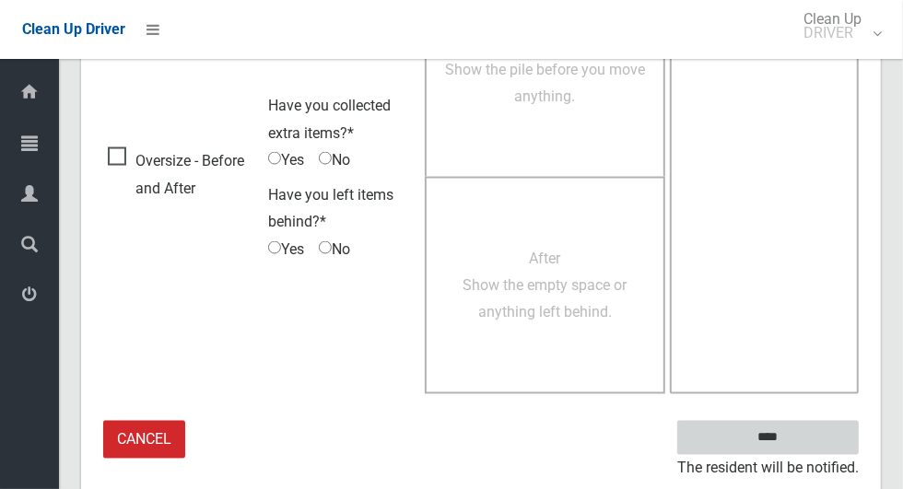
click at [801, 438] on input "****" at bounding box center [767, 438] width 181 height 34
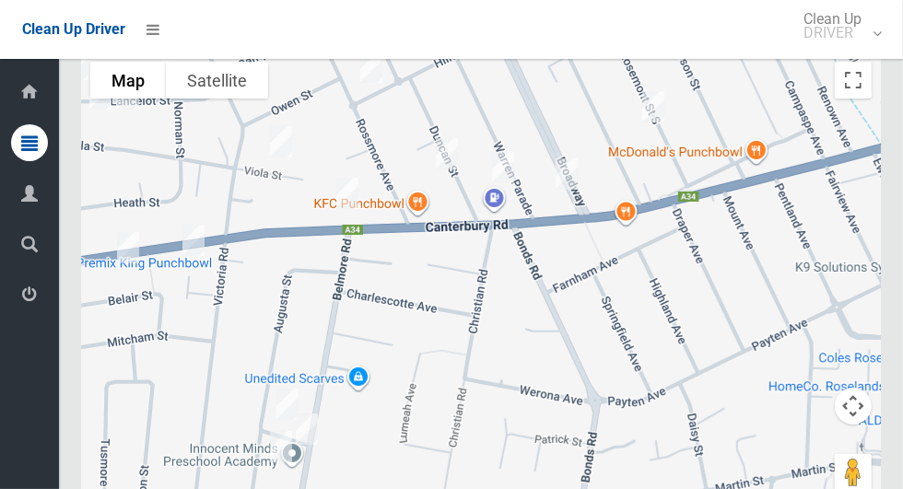
scroll to position [10936, 0]
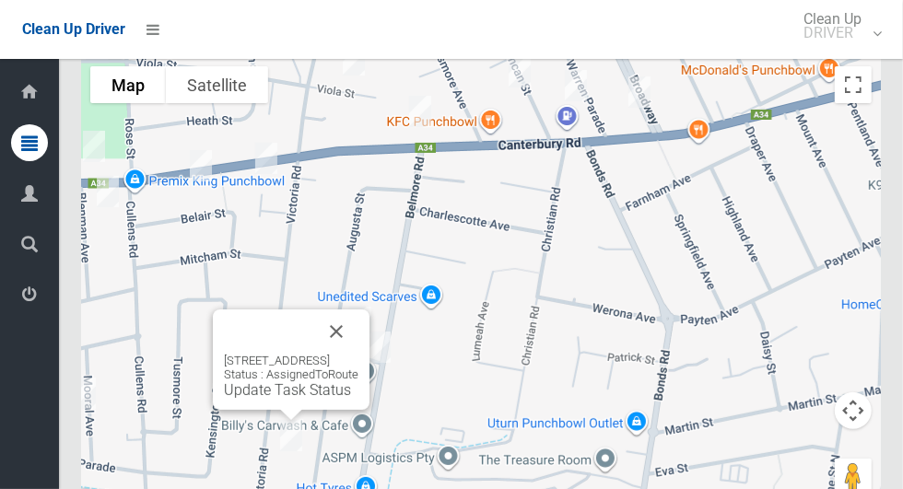
click at [291, 405] on div "192 Victoria Road, PUNCHBOWL NSW 2196 Status : AssignedToRoute Update Task Stat…" at bounding box center [291, 360] width 157 height 100
click at [275, 383] on div "192 Victoria Road, PUNCHBOWL NSW 2196 Status : AssignedToRoute Update Task Stat…" at bounding box center [291, 376] width 134 height 45
click at [269, 399] on link "Update Task Status" at bounding box center [287, 390] width 127 height 18
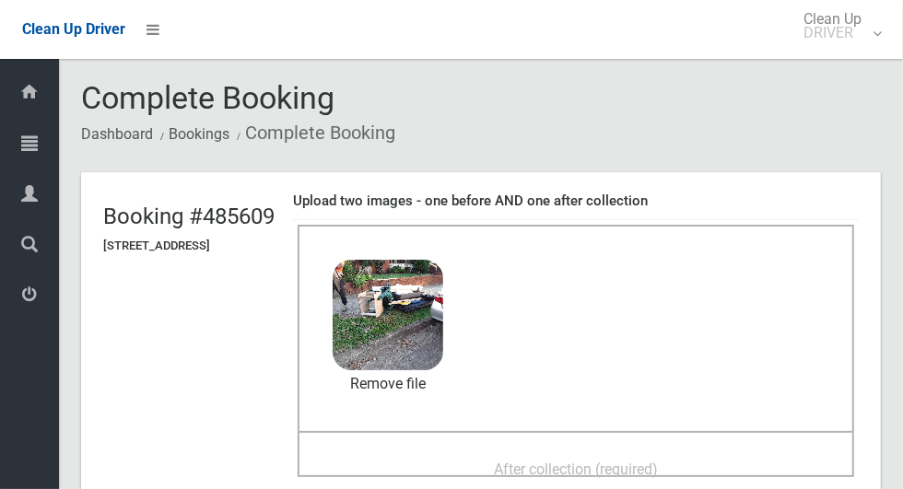
click at [658, 461] on span "After collection (required)" at bounding box center [576, 470] width 164 height 18
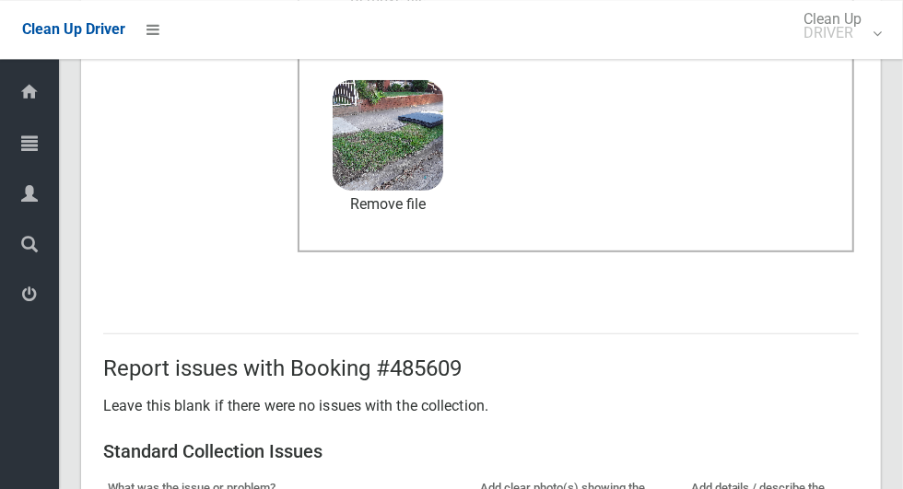
scroll to position [952, 0]
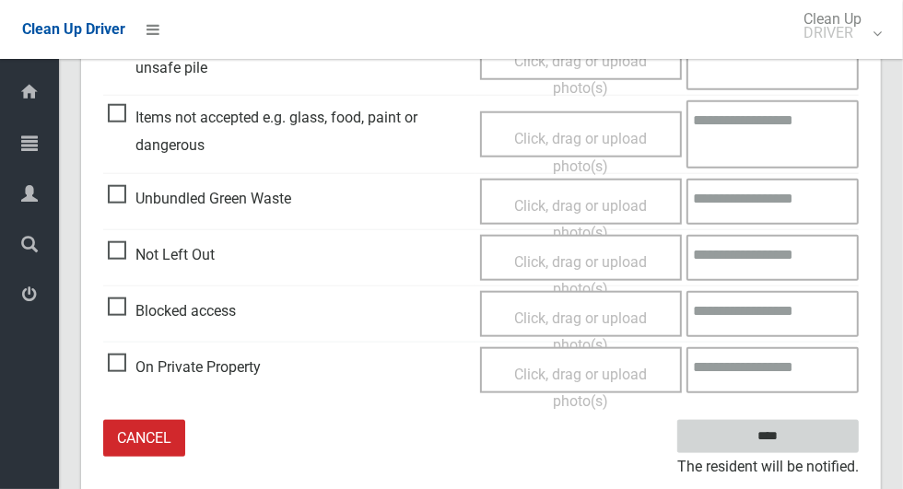
click at [808, 432] on input "****" at bounding box center [767, 437] width 181 height 34
